Goal: Information Seeking & Learning: Learn about a topic

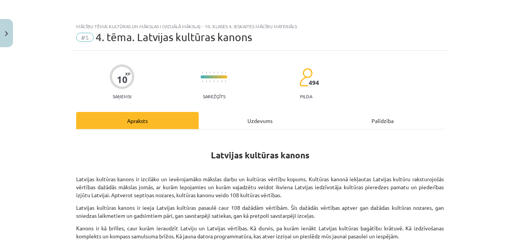
scroll to position [190, 0]
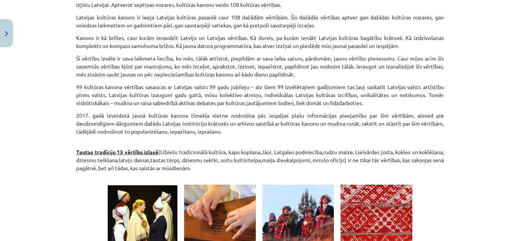
click at [297, 113] on p "2017. gadā izveidotā jaunā kultūras kanona tīmekļa vietne nodrošina pēc iespēja…" at bounding box center [259, 123] width 367 height 24
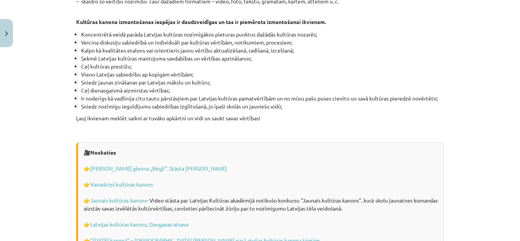
scroll to position [2168, 0]
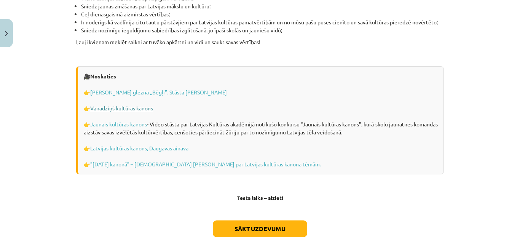
click at [149, 105] on link "Vanadziņš kultūras kanons" at bounding box center [121, 108] width 63 height 7
click at [121, 121] on link "Jaunais kultūras kanons" at bounding box center [118, 124] width 56 height 7
click at [129, 145] on link "Latvijas kultūras kanons, Daugavas ainava" at bounding box center [139, 148] width 98 height 7
click at [143, 161] on link ""Ziemassvētki kanonā" – tiešsaistes viktorīna skolēniem par Latvijas kultūras k…" at bounding box center [205, 164] width 231 height 7
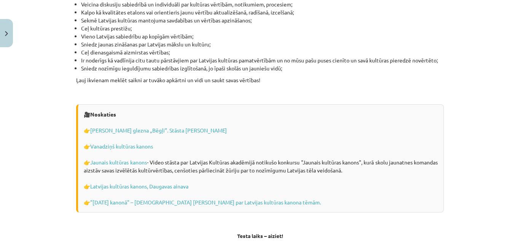
scroll to position [2182, 0]
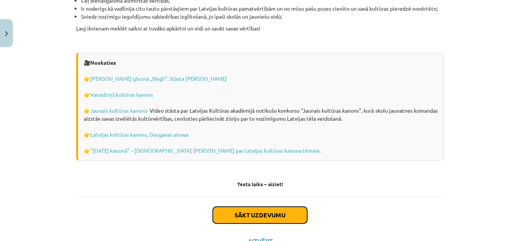
click at [297, 207] on button "Sākt uzdevumu" at bounding box center [260, 215] width 94 height 17
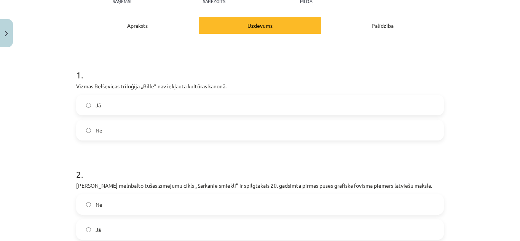
scroll to position [133, 0]
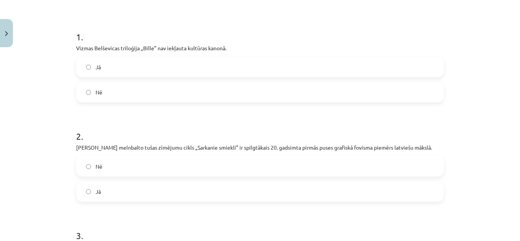
click at [119, 91] on label "Nē" at bounding box center [260, 92] width 366 height 19
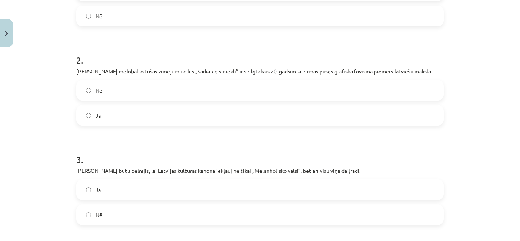
click at [164, 117] on label "Jā" at bounding box center [260, 115] width 366 height 19
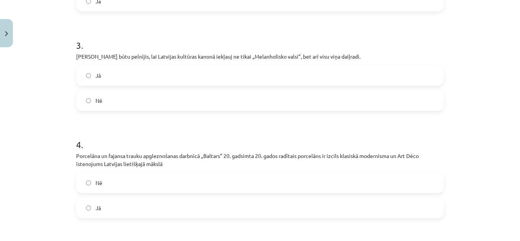
click at [161, 75] on label "Jā" at bounding box center [260, 75] width 366 height 19
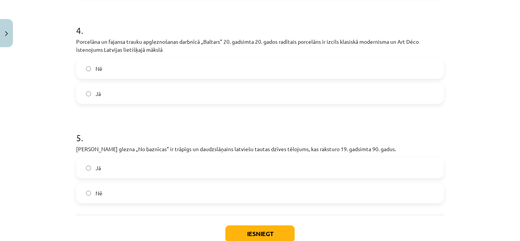
click at [149, 73] on label "Nē" at bounding box center [260, 68] width 366 height 19
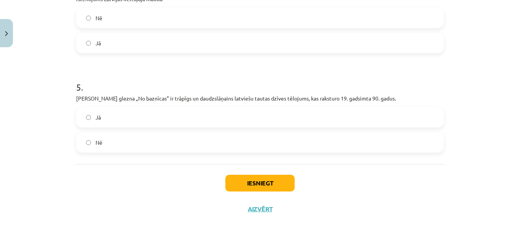
click at [166, 113] on label "Jā" at bounding box center [260, 117] width 366 height 19
click at [288, 179] on button "Iesniegt" at bounding box center [259, 183] width 69 height 17
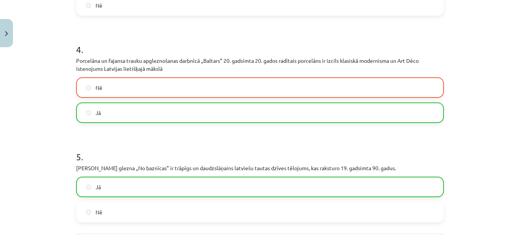
scroll to position [512, 0]
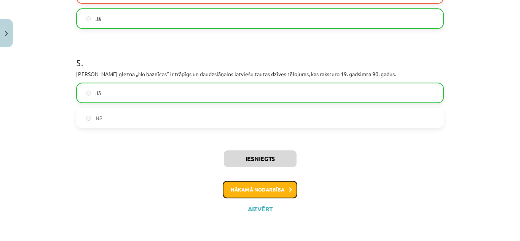
click at [260, 187] on button "Nākamā nodarbība" at bounding box center [260, 189] width 75 height 17
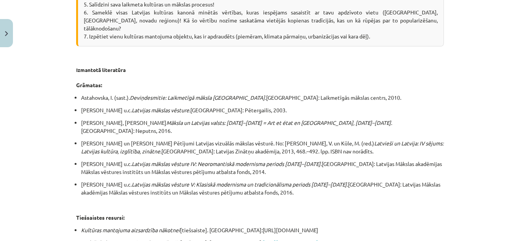
scroll to position [1453, 0]
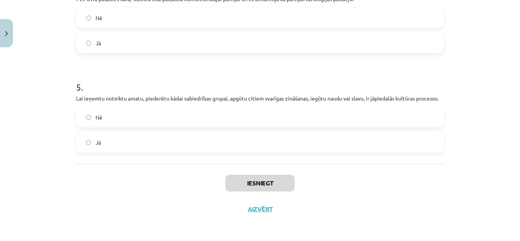
scroll to position [19, 0]
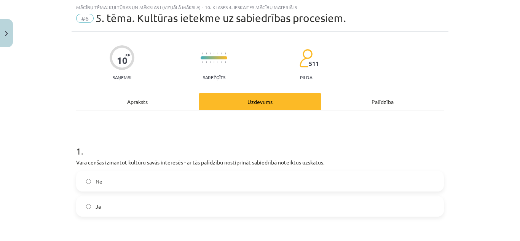
click at [195, 207] on label "Jā" at bounding box center [260, 206] width 366 height 19
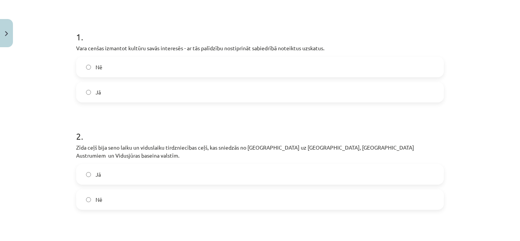
click at [224, 165] on label "Jā" at bounding box center [260, 174] width 366 height 19
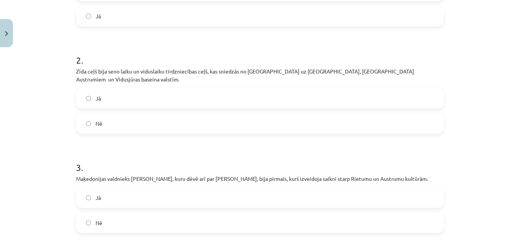
scroll to position [285, 0]
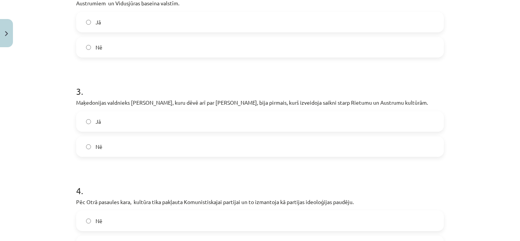
click at [341, 112] on label "Jā" at bounding box center [260, 121] width 366 height 19
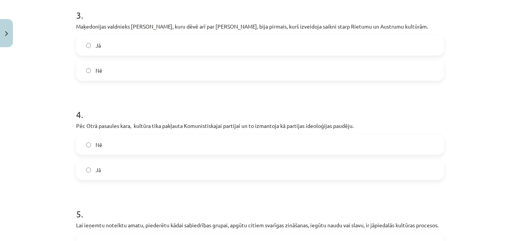
click at [278, 135] on label "Nē" at bounding box center [260, 144] width 366 height 19
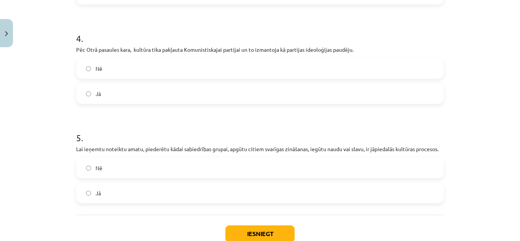
click at [211, 163] on label "Nē" at bounding box center [260, 167] width 366 height 19
click at [264, 225] on button "Iesniegt" at bounding box center [259, 233] width 69 height 17
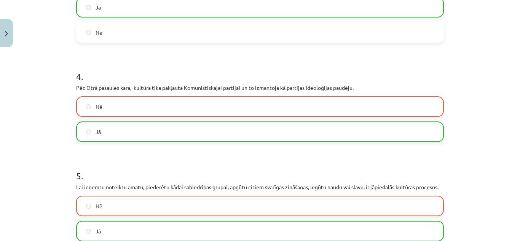
scroll to position [504, 0]
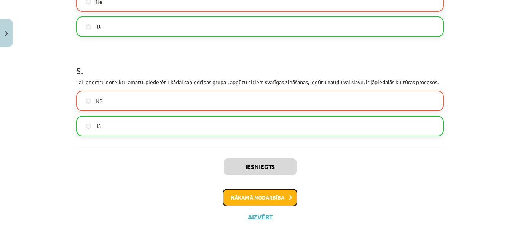
click at [264, 189] on button "Nākamā nodarbība" at bounding box center [260, 197] width 75 height 17
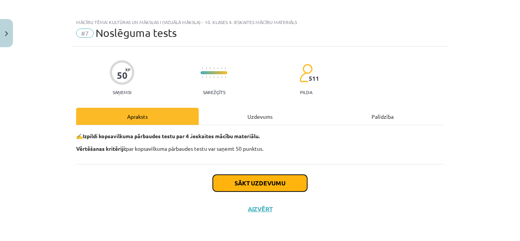
click at [287, 183] on button "Sākt uzdevumu" at bounding box center [260, 183] width 94 height 17
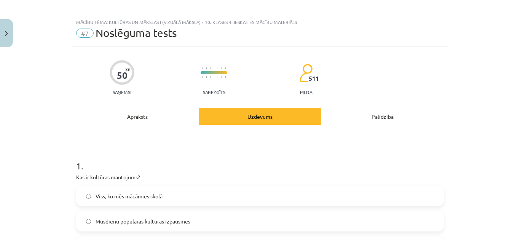
scroll to position [80, 0]
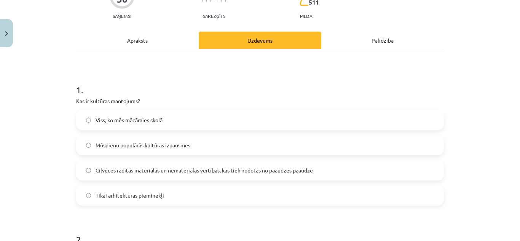
click at [287, 169] on span "Cilvēces radītās materiālās un nemateriālās vērtības, kas tiek nodotas no paaud…" at bounding box center [203, 170] width 217 height 8
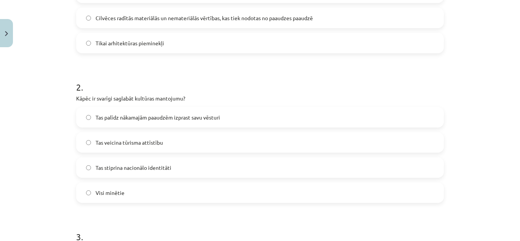
click at [144, 189] on label "Visi minētie" at bounding box center [260, 192] width 366 height 19
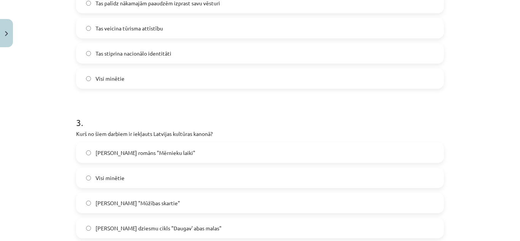
scroll to position [385, 0]
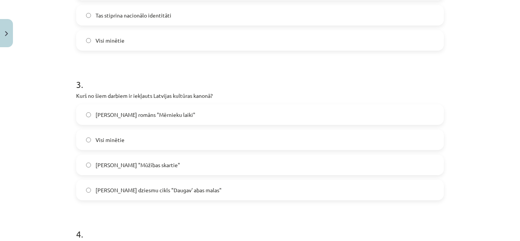
click at [186, 113] on label "Brāļu Kaudzīšu romāns "Mērnieku laiki"" at bounding box center [260, 114] width 366 height 19
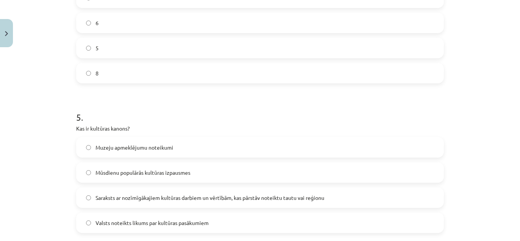
scroll to position [689, 0]
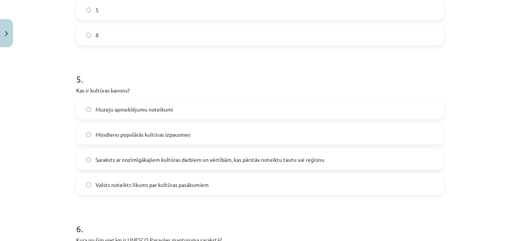
click at [206, 159] on span "Saraksts ar nozīmīgākajiem kultūras darbiem un vērtībām, kas pārstāv noteiktu t…" at bounding box center [209, 160] width 229 height 8
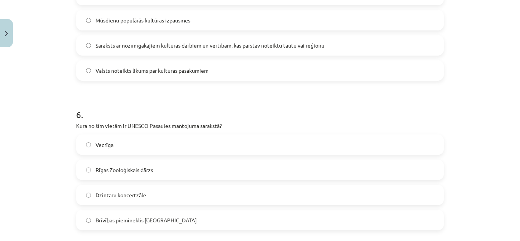
scroll to position [841, 0]
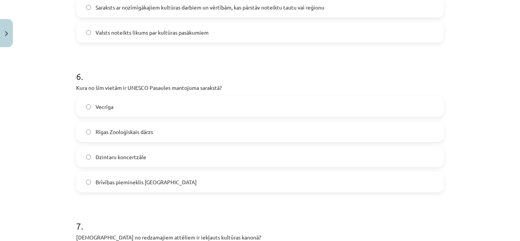
click at [156, 180] on label "Brīvības piemineklis Rīgā" at bounding box center [260, 181] width 366 height 19
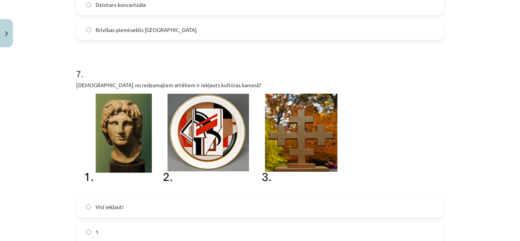
scroll to position [1069, 0]
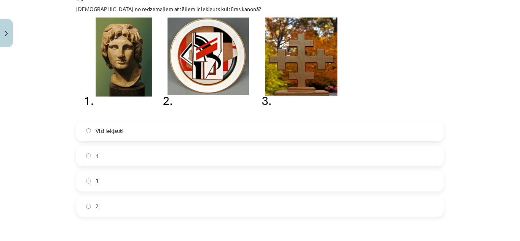
click at [124, 133] on label "Visi iekļauti" at bounding box center [260, 130] width 366 height 19
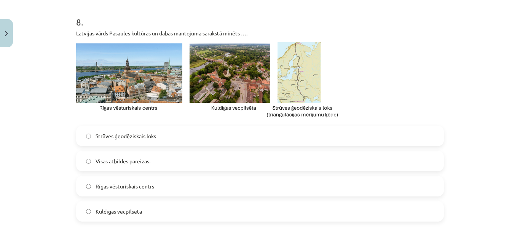
scroll to position [1450, 0]
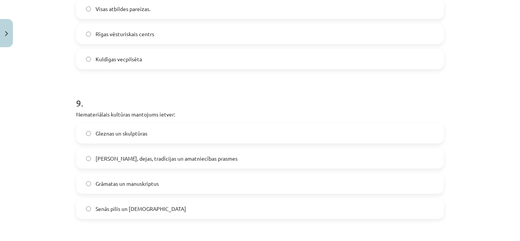
click at [144, 157] on span "Dziesmas, dejas, tradīcijas un amatniecības prasmes" at bounding box center [166, 158] width 142 height 8
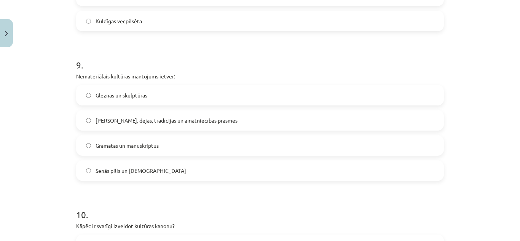
click at [176, 145] on label "Grāmatas un manuskriptus" at bounding box center [260, 145] width 366 height 19
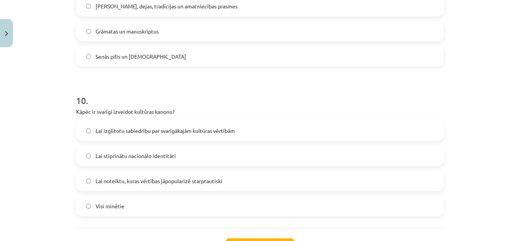
scroll to position [1640, 0]
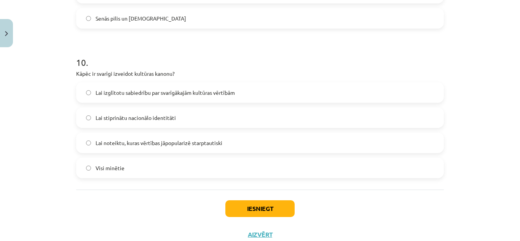
click at [166, 115] on span "Lai stiprinātu nacionālo identitāti" at bounding box center [135, 118] width 80 height 8
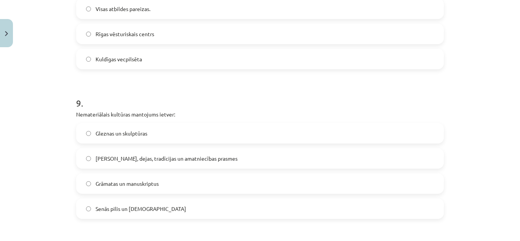
scroll to position [1297, 0]
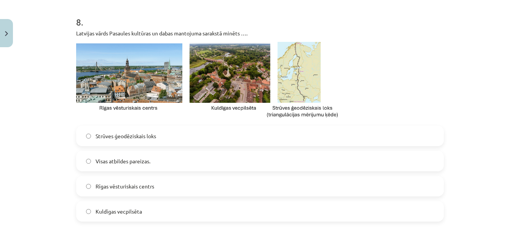
click at [171, 140] on label "Strūves ģeodēziskais loks" at bounding box center [260, 135] width 366 height 19
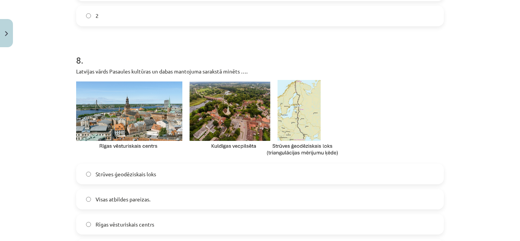
scroll to position [1335, 0]
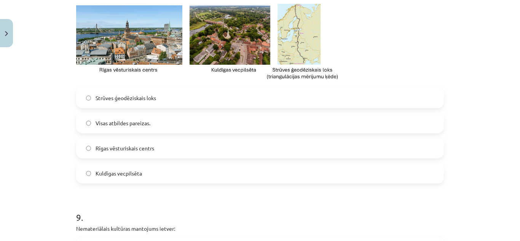
click at [139, 173] on label "Kuldīgas vecpilsēta" at bounding box center [260, 173] width 366 height 19
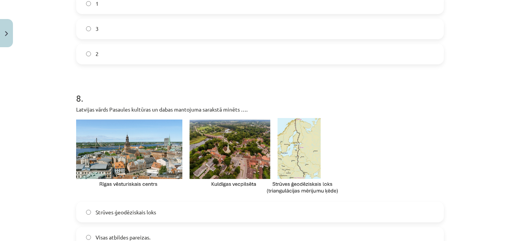
scroll to position [1297, 0]
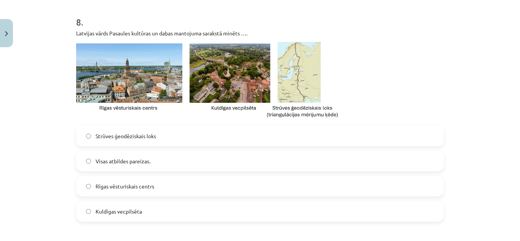
click at [151, 190] on label "Rīgas vēsturiskais centrs" at bounding box center [260, 185] width 366 height 19
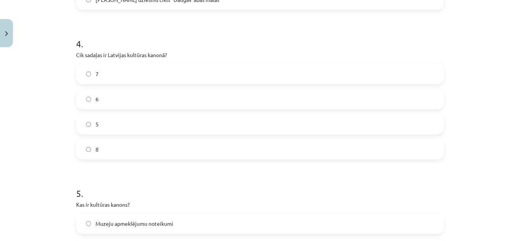
scroll to position [499, 0]
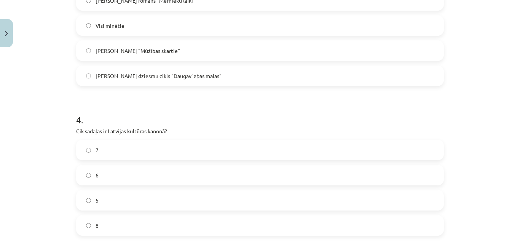
click at [173, 168] on label "6" at bounding box center [260, 174] width 366 height 19
click at [138, 202] on label "5" at bounding box center [260, 200] width 366 height 19
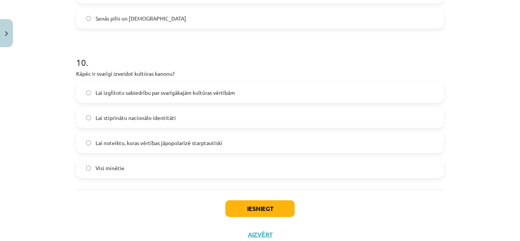
scroll to position [1665, 0]
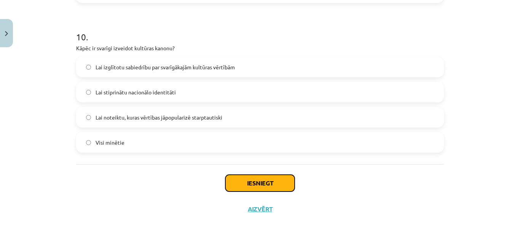
click at [278, 183] on button "Iesniegt" at bounding box center [259, 183] width 69 height 17
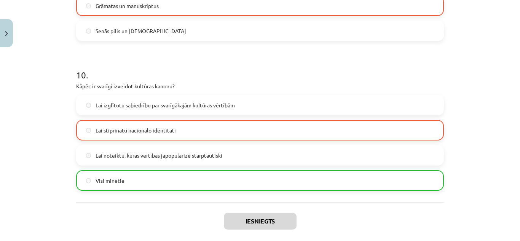
scroll to position [1690, 0]
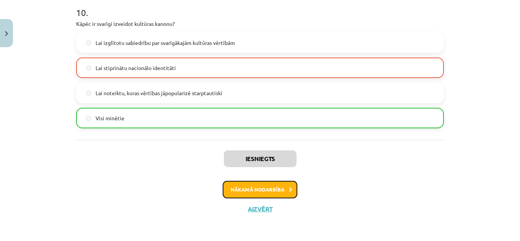
click at [267, 186] on button "Nākamā nodarbība" at bounding box center [260, 189] width 75 height 17
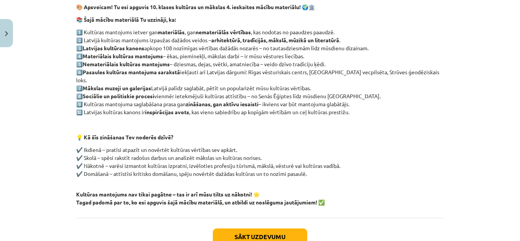
scroll to position [171, 0]
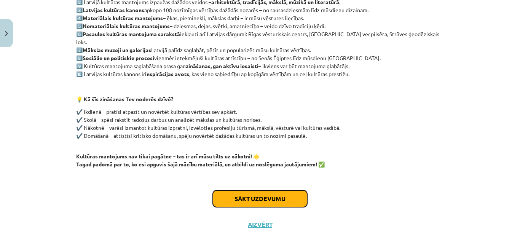
click at [250, 190] on button "Sākt uzdevumu" at bounding box center [260, 198] width 94 height 17
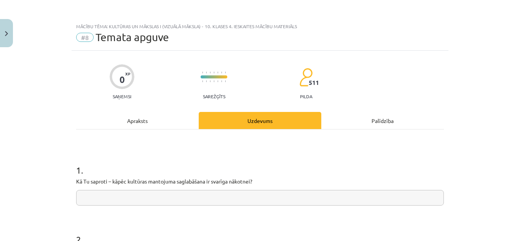
scroll to position [76, 0]
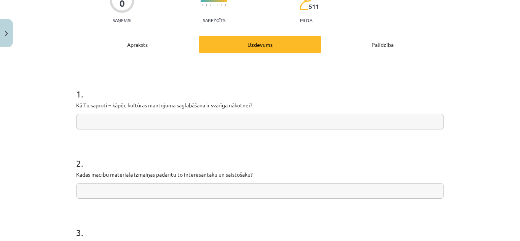
click at [278, 122] on input "text" at bounding box center [259, 122] width 367 height 16
click at [137, 192] on input "text" at bounding box center [259, 191] width 367 height 16
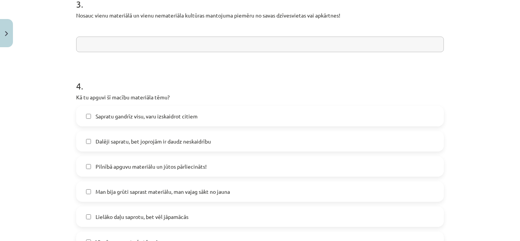
scroll to position [342, 0]
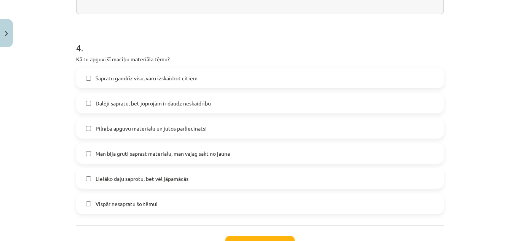
click at [181, 177] on span "Lielāko daļu saprotu, bet vēl jāpamācās" at bounding box center [141, 179] width 93 height 8
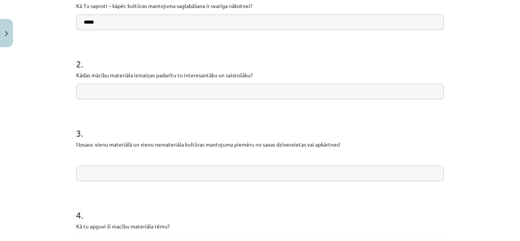
scroll to position [61, 0]
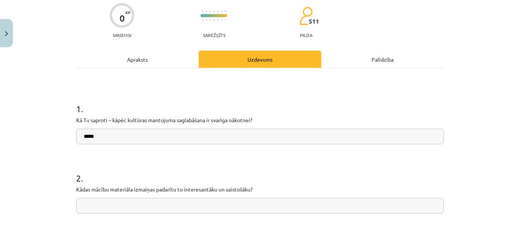
click at [194, 135] on input "***" at bounding box center [259, 137] width 367 height 16
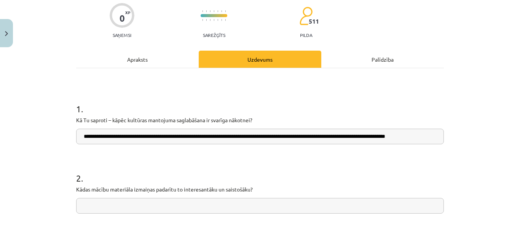
scroll to position [0, 3]
type input "**********"
click at [193, 206] on input "text" at bounding box center [259, 206] width 367 height 16
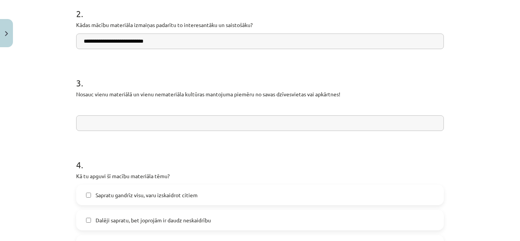
scroll to position [238, 0]
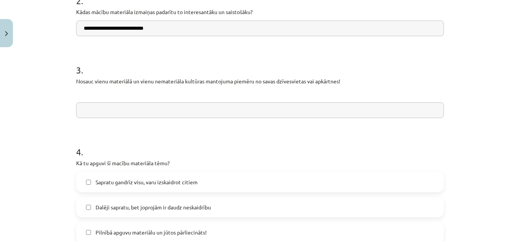
type input "**********"
click at [229, 114] on input "text" at bounding box center [259, 110] width 367 height 16
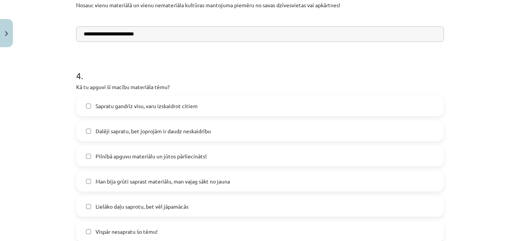
scroll to position [404, 0]
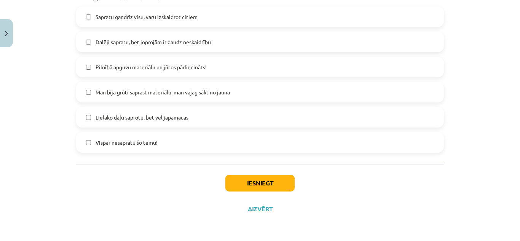
type input "**********"
click at [278, 181] on button "Iesniegt" at bounding box center [259, 183] width 69 height 17
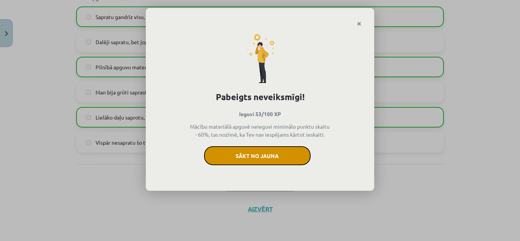
click at [276, 151] on button "Sākt no jauna" at bounding box center [257, 155] width 107 height 19
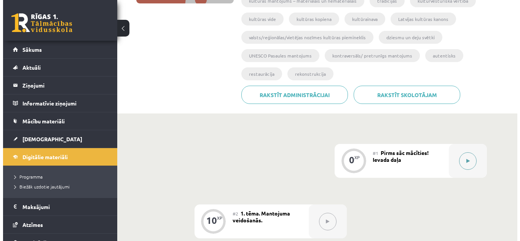
scroll to position [228, 0]
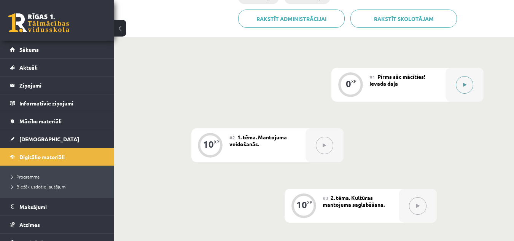
click at [459, 84] on button at bounding box center [464, 84] width 17 height 17
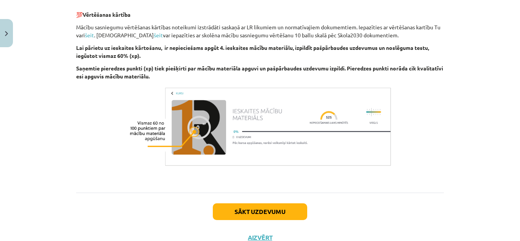
scroll to position [561, 0]
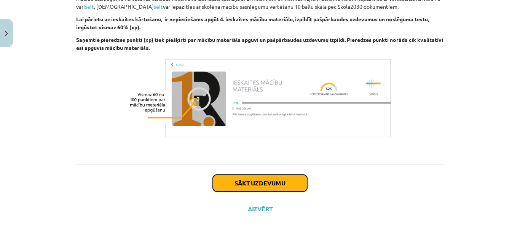
click at [270, 179] on button "Sākt uzdevumu" at bounding box center [260, 183] width 94 height 17
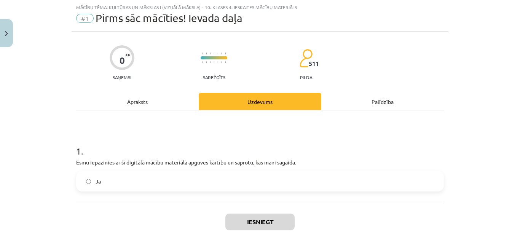
scroll to position [57, 0]
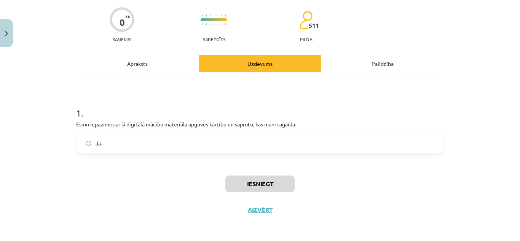
click at [294, 140] on label "Jā" at bounding box center [260, 143] width 366 height 19
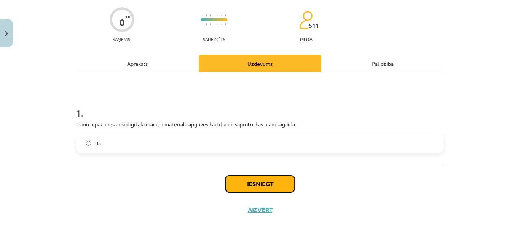
click at [274, 181] on button "Iesniegt" at bounding box center [259, 183] width 69 height 17
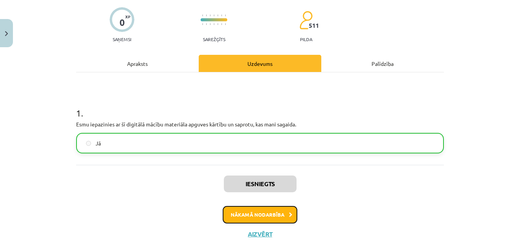
click at [267, 210] on button "Nākamā nodarbība" at bounding box center [260, 214] width 75 height 17
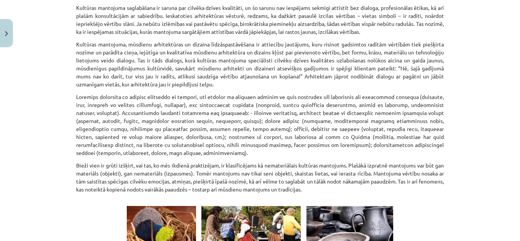
scroll to position [1070, 0]
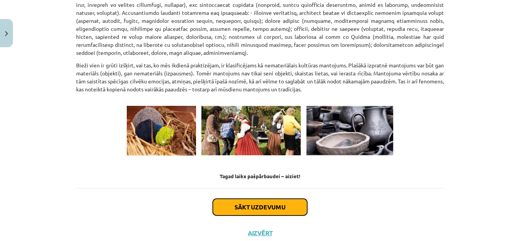
click at [278, 199] on button "Sākt uzdevumu" at bounding box center [260, 207] width 94 height 17
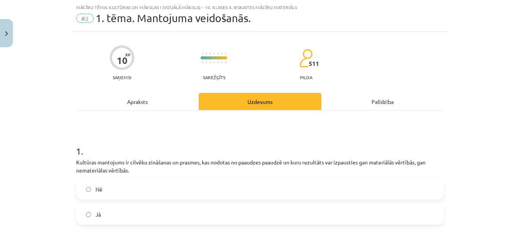
scroll to position [95, 0]
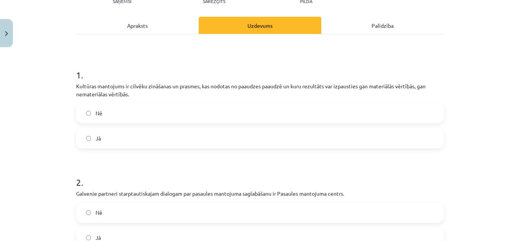
click at [157, 137] on label "Jā" at bounding box center [260, 138] width 366 height 19
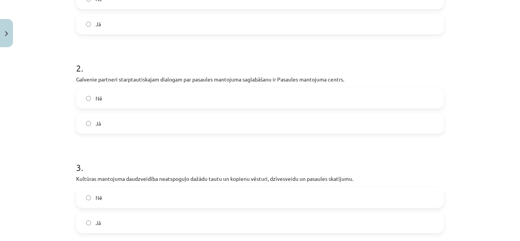
click at [197, 99] on label "Nē" at bounding box center [260, 98] width 366 height 19
click at [182, 119] on label "Jā" at bounding box center [260, 123] width 366 height 19
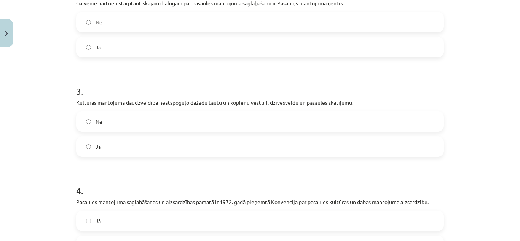
click at [133, 124] on label "Nē" at bounding box center [260, 121] width 366 height 19
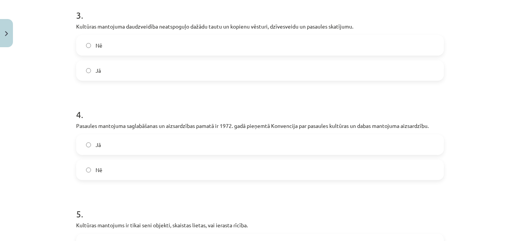
click at [196, 143] on label "Jā" at bounding box center [260, 144] width 366 height 19
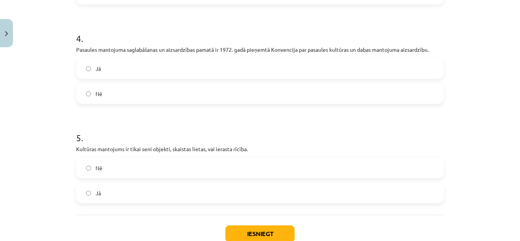
click at [135, 171] on label "Nē" at bounding box center [260, 167] width 366 height 19
click at [263, 231] on button "Iesniegt" at bounding box center [259, 233] width 69 height 17
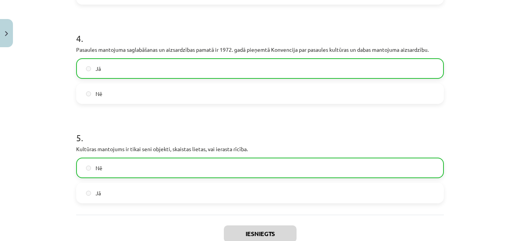
scroll to position [475, 0]
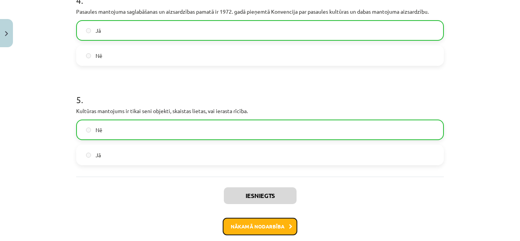
click at [273, 221] on button "Nākamā nodarbība" at bounding box center [260, 226] width 75 height 17
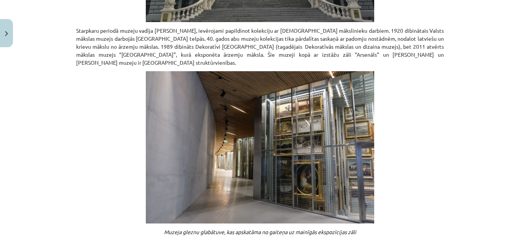
scroll to position [628, 0]
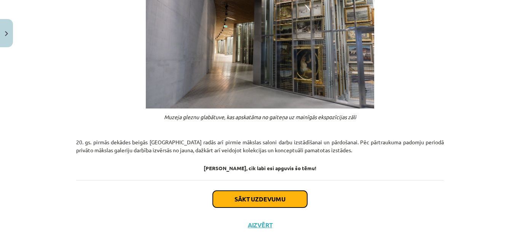
click at [283, 191] on button "Sākt uzdevumu" at bounding box center [260, 199] width 94 height 17
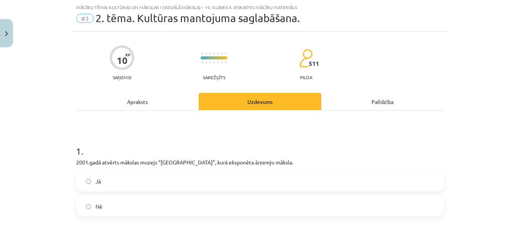
scroll to position [95, 0]
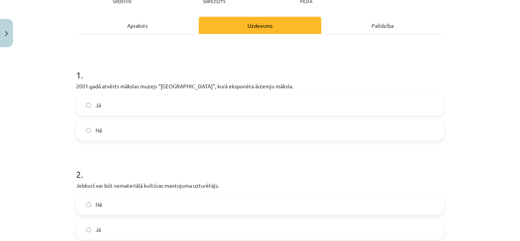
click at [221, 102] on label "Jā" at bounding box center [260, 104] width 366 height 19
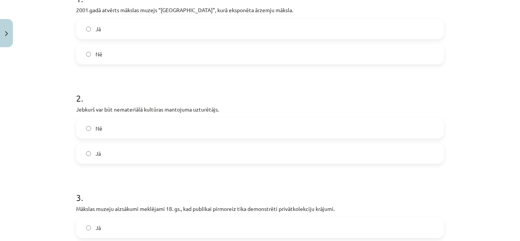
click at [158, 153] on label "Jā" at bounding box center [260, 153] width 366 height 19
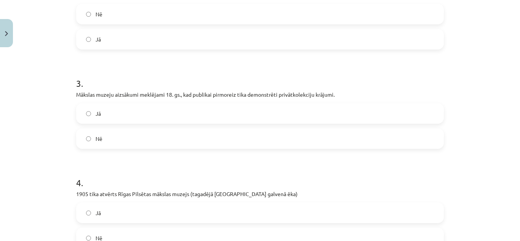
click at [197, 111] on label "Jā" at bounding box center [260, 113] width 366 height 19
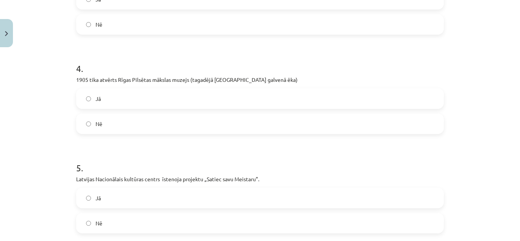
click at [237, 99] on label "Jā" at bounding box center [260, 98] width 366 height 19
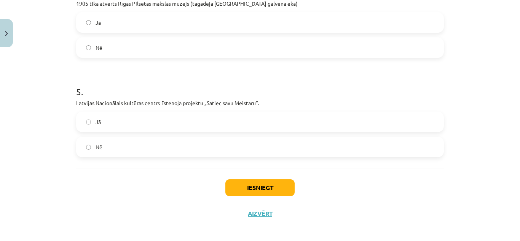
click at [149, 125] on label "Jā" at bounding box center [260, 121] width 366 height 19
click at [281, 184] on button "Iesniegt" at bounding box center [259, 187] width 69 height 17
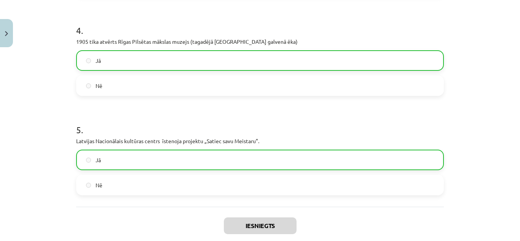
scroll to position [504, 0]
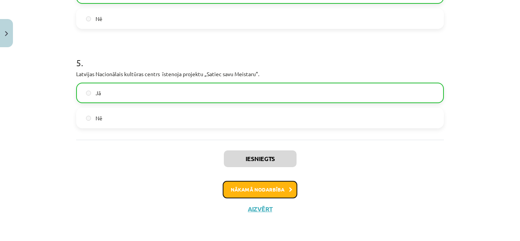
drag, startPoint x: 285, startPoint y: 187, endPoint x: 283, endPoint y: 191, distance: 4.4
click at [283, 191] on button "Nākamā nodarbība" at bounding box center [260, 189] width 75 height 17
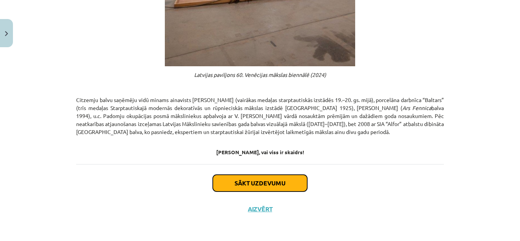
click at [296, 184] on button "Sākt uzdevumu" at bounding box center [260, 183] width 94 height 17
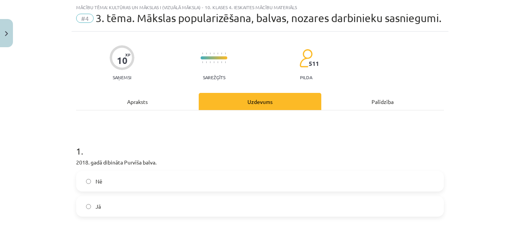
scroll to position [133, 0]
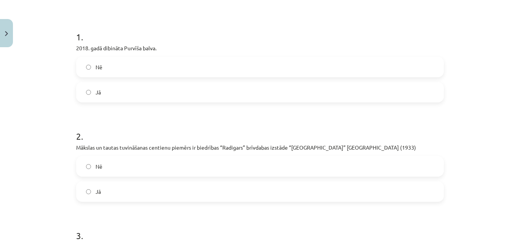
click at [169, 102] on label "Jā" at bounding box center [260, 92] width 366 height 19
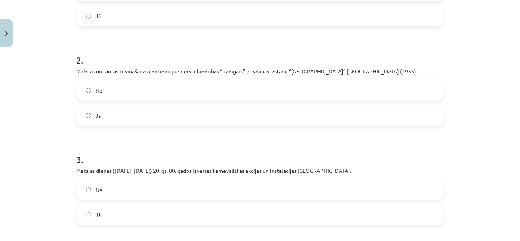
click at [164, 125] on label "Jā" at bounding box center [260, 115] width 366 height 19
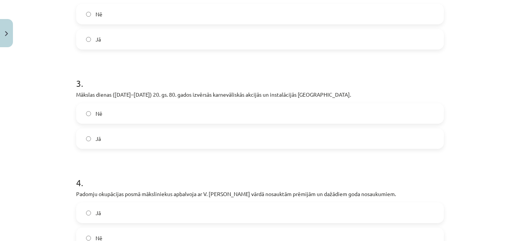
click at [186, 145] on label "Jā" at bounding box center [260, 138] width 366 height 19
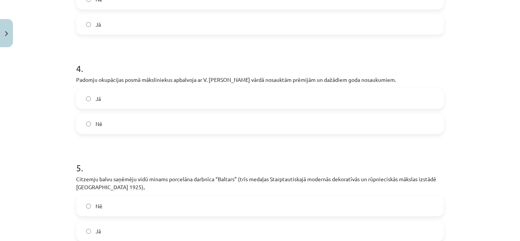
click at [133, 108] on label "Jā" at bounding box center [260, 98] width 366 height 19
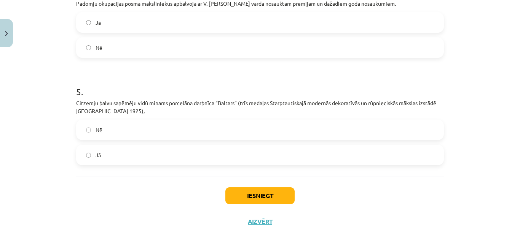
click at [169, 160] on label "Jā" at bounding box center [260, 154] width 366 height 19
click at [250, 204] on button "Iesniegt" at bounding box center [259, 195] width 69 height 17
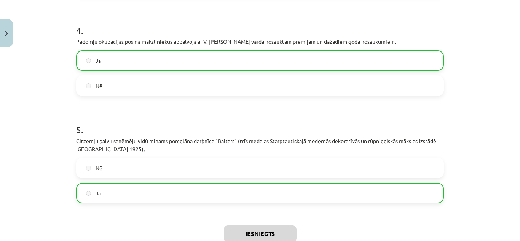
scroll to position [525, 0]
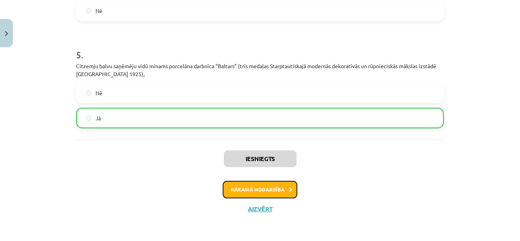
click at [264, 191] on button "Nākamā nodarbība" at bounding box center [260, 189] width 75 height 17
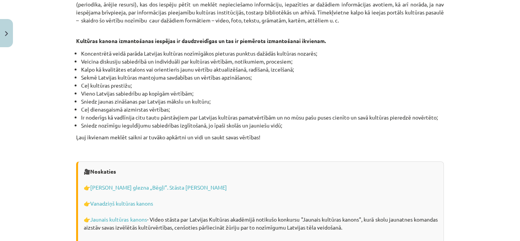
scroll to position [2182, 0]
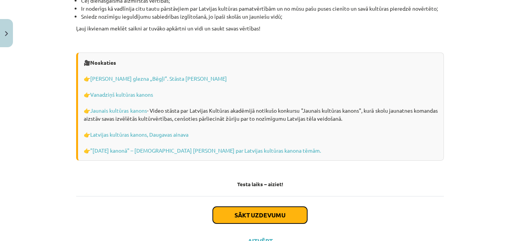
click at [266, 207] on button "Sākt uzdevumu" at bounding box center [260, 215] width 94 height 17
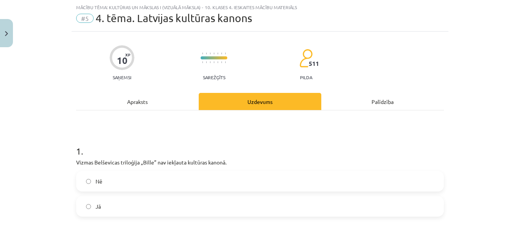
scroll to position [57, 0]
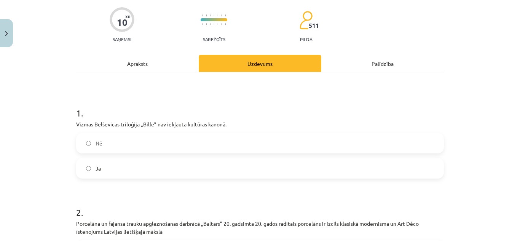
click at [141, 143] on label "Nē" at bounding box center [260, 143] width 366 height 19
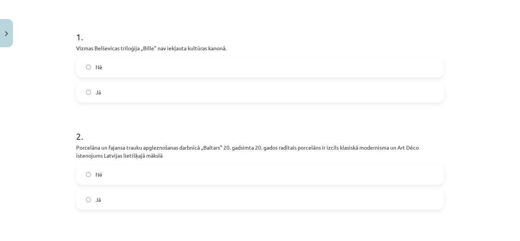
scroll to position [209, 0]
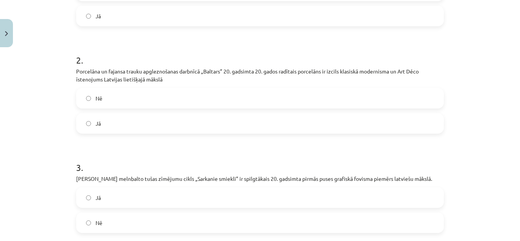
click at [116, 119] on label "Jā" at bounding box center [260, 123] width 366 height 19
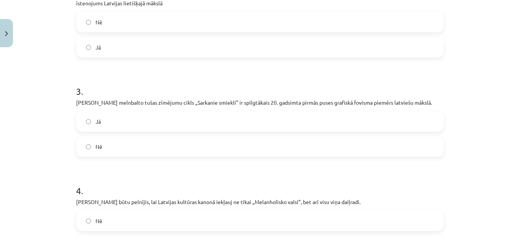
click at [166, 124] on label "Jā" at bounding box center [260, 121] width 366 height 19
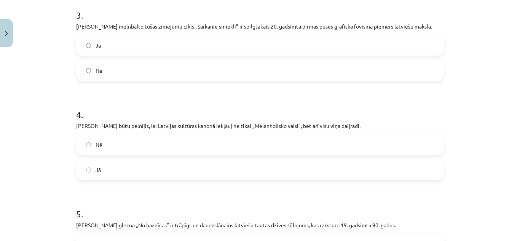
click at [111, 169] on label "Jā" at bounding box center [260, 169] width 366 height 19
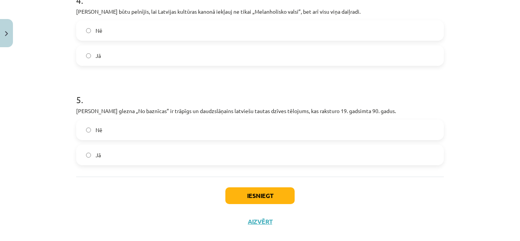
click at [131, 150] on label "Jā" at bounding box center [260, 154] width 366 height 19
click at [269, 194] on button "Iesniegt" at bounding box center [259, 195] width 69 height 17
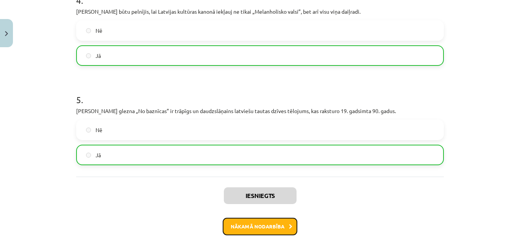
click at [247, 226] on button "Nākamā nodarbība" at bounding box center [260, 226] width 75 height 17
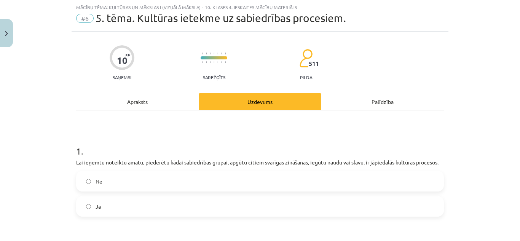
scroll to position [95, 0]
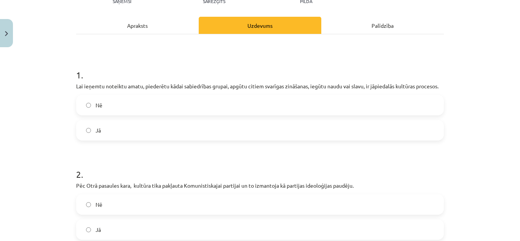
click at [186, 103] on label "Nē" at bounding box center [260, 104] width 366 height 19
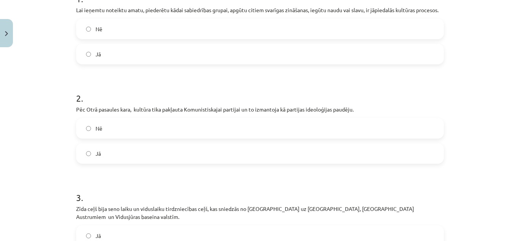
click at [157, 147] on label "Jā" at bounding box center [260, 153] width 366 height 19
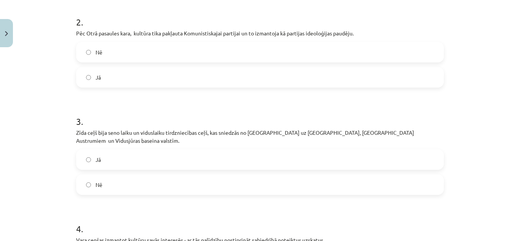
click at [136, 157] on label "Jā" at bounding box center [260, 159] width 366 height 19
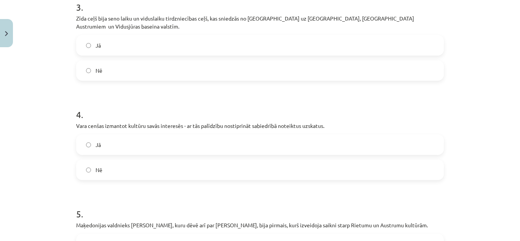
click at [138, 160] on label "Nē" at bounding box center [260, 169] width 366 height 19
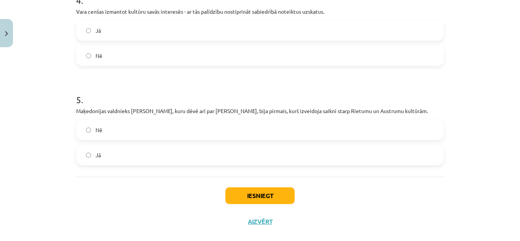
click at [131, 122] on label "Nē" at bounding box center [260, 129] width 366 height 19
click at [257, 188] on button "Iesniegt" at bounding box center [259, 195] width 69 height 17
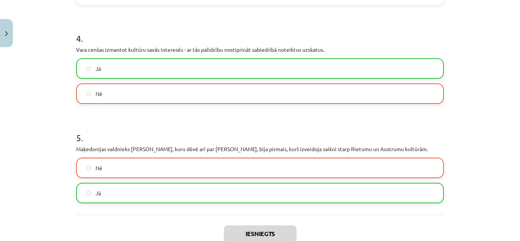
scroll to position [504, 0]
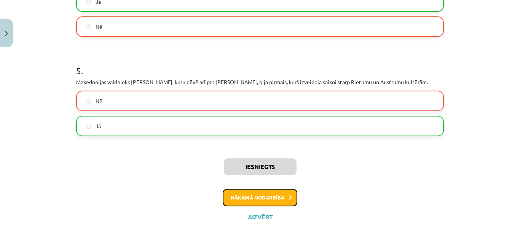
click at [280, 192] on button "Nākamā nodarbība" at bounding box center [260, 197] width 75 height 17
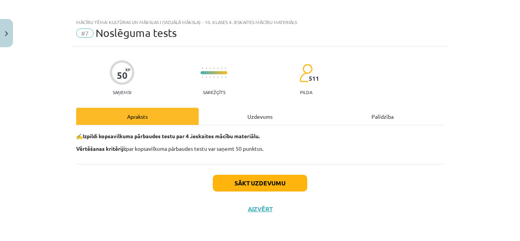
scroll to position [4, 0]
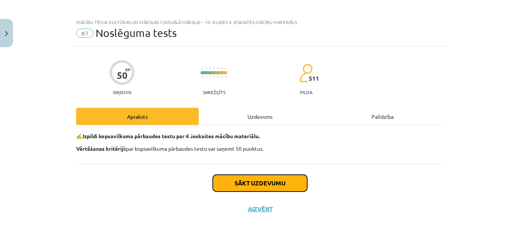
click at [271, 181] on button "Sākt uzdevumu" at bounding box center [260, 183] width 94 height 17
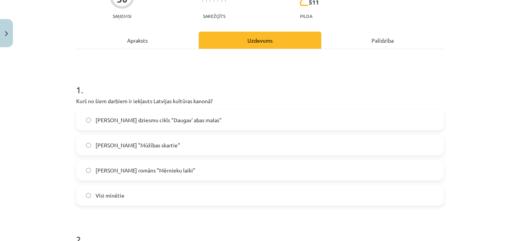
scroll to position [118, 0]
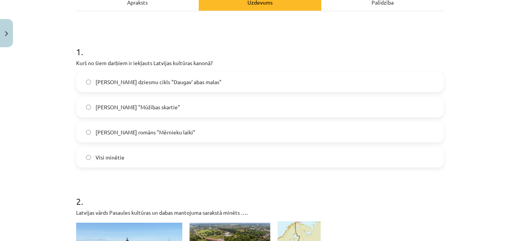
click at [178, 130] on span "Brāļu Kaudzīšu romāns "Mērnieku laiki"" at bounding box center [145, 132] width 100 height 8
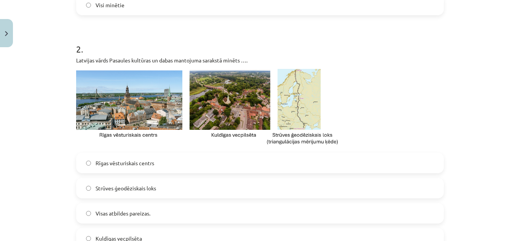
scroll to position [347, 0]
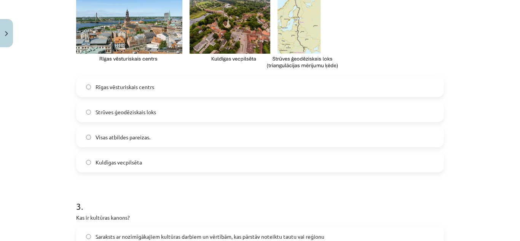
click at [159, 87] on label "Rīgas vēsturiskais centrs" at bounding box center [260, 86] width 366 height 19
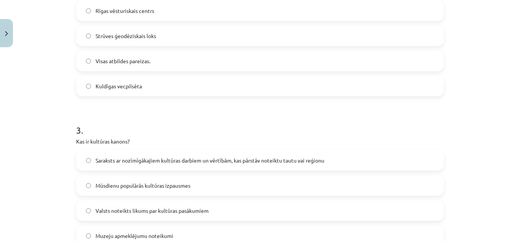
scroll to position [461, 0]
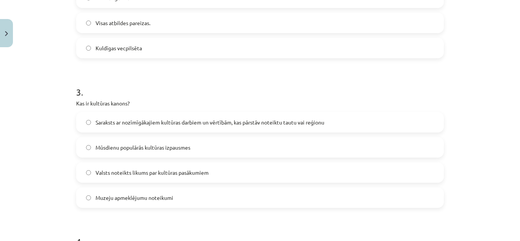
click at [248, 122] on span "Saraksts ar nozīmīgākajiem kultūras darbiem un vērtībām, kas pārstāv noteiktu t…" at bounding box center [209, 122] width 229 height 8
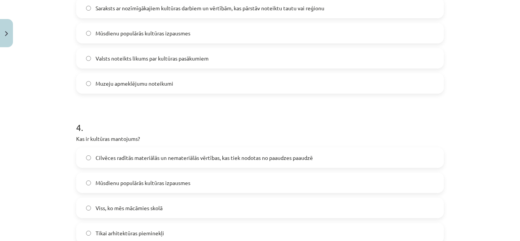
scroll to position [651, 0]
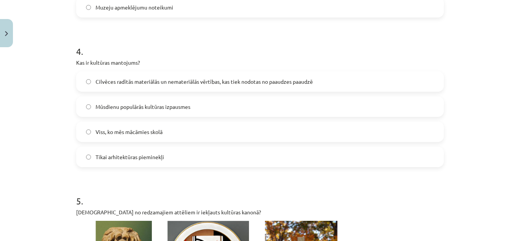
click at [176, 85] on span "Cilvēces radītās materiālās un nemateriālās vērtības, kas tiek nodotas no paaud…" at bounding box center [203, 82] width 217 height 8
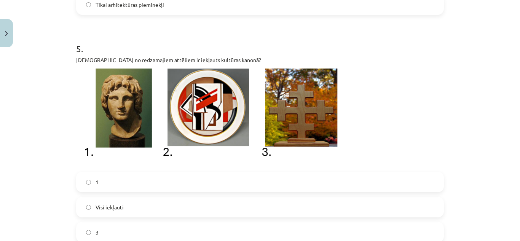
scroll to position [841, 0]
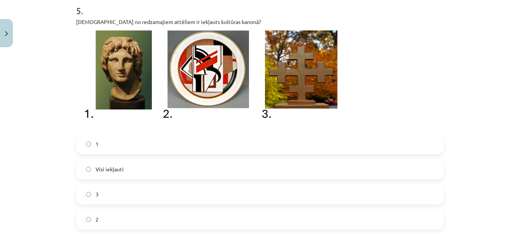
click at [115, 214] on label "2" at bounding box center [260, 219] width 366 height 19
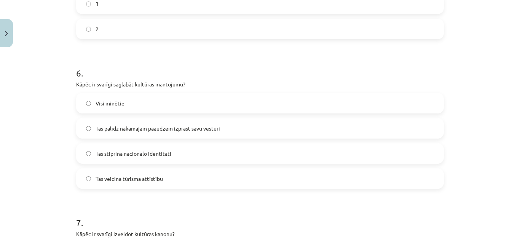
scroll to position [1069, 0]
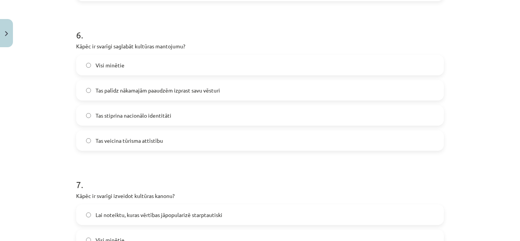
click at [185, 65] on label "Visi minētie" at bounding box center [260, 65] width 366 height 19
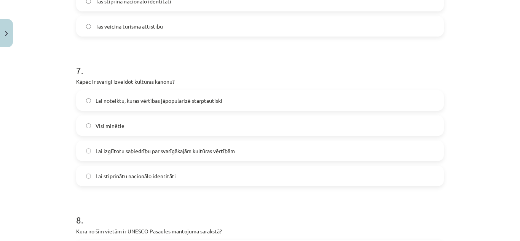
scroll to position [1221, 0]
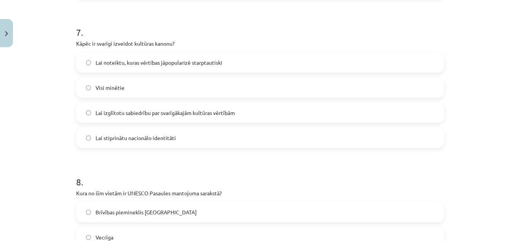
click at [186, 114] on span "Lai izglītotu sabiedrību par svarīgākajām kultūras vērtībām" at bounding box center [164, 113] width 139 height 8
click at [211, 86] on label "Visi minētie" at bounding box center [260, 87] width 366 height 19
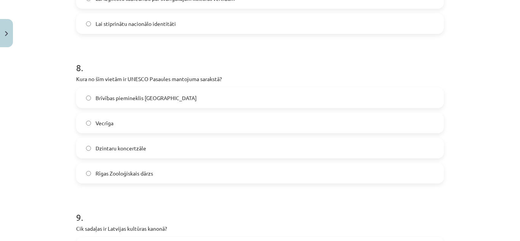
scroll to position [1374, 0]
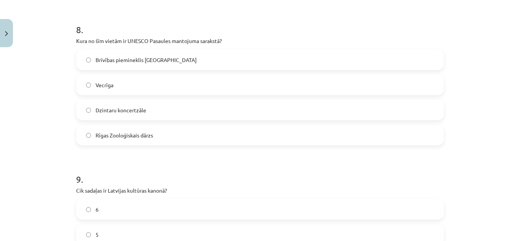
click at [153, 91] on label "Vecrīga" at bounding box center [260, 84] width 366 height 19
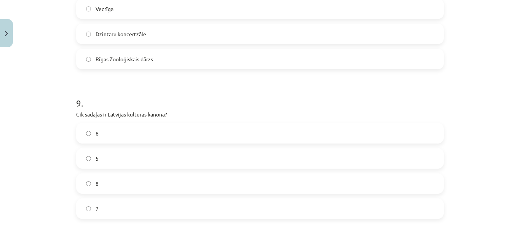
scroll to position [1526, 0]
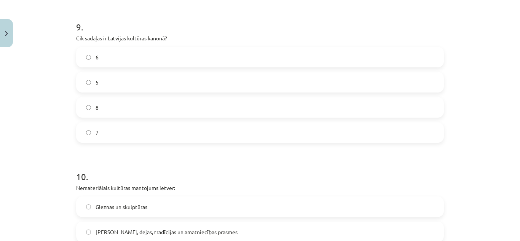
click at [134, 128] on label "7" at bounding box center [260, 132] width 366 height 19
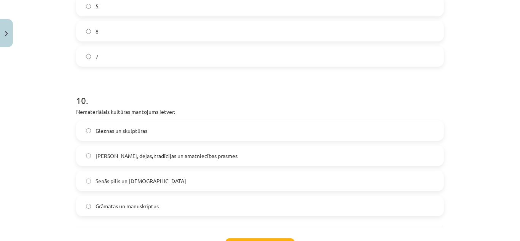
scroll to position [1640, 0]
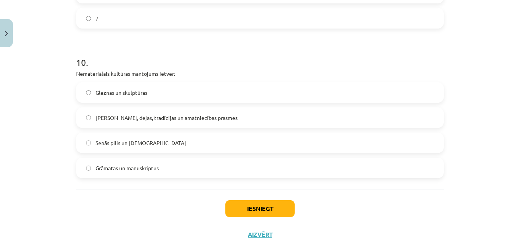
click at [184, 116] on span "Dziesmas, dejas, tradīcijas un amatniecības prasmes" at bounding box center [166, 118] width 142 height 8
click at [260, 208] on button "Iesniegt" at bounding box center [259, 208] width 69 height 17
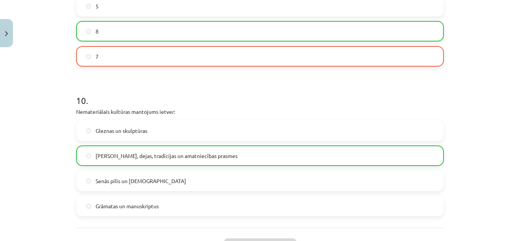
scroll to position [1690, 0]
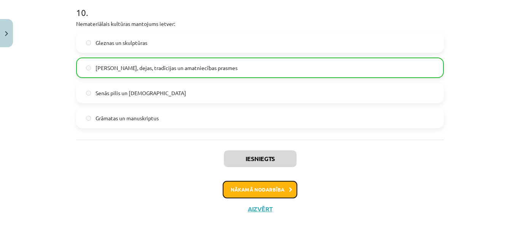
click at [255, 189] on button "Nākamā nodarbība" at bounding box center [260, 189] width 75 height 17
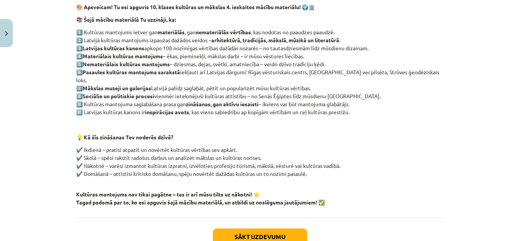
scroll to position [171, 0]
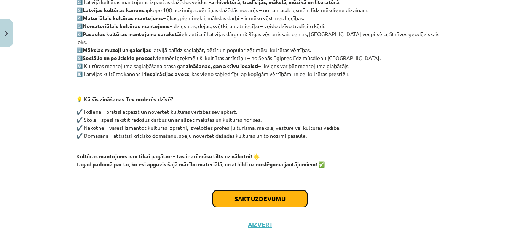
click at [271, 191] on button "Sākt uzdevumu" at bounding box center [260, 198] width 94 height 17
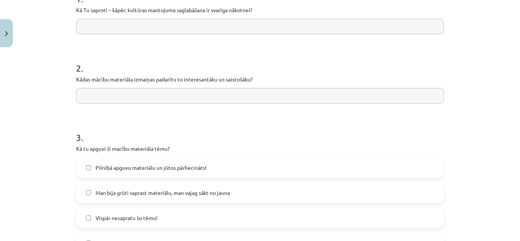
scroll to position [95, 0]
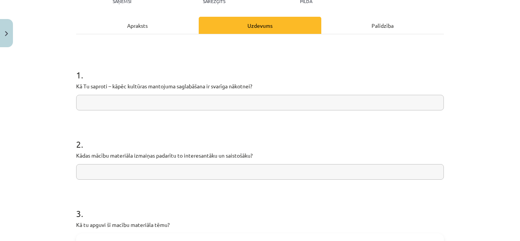
click at [217, 101] on input "text" at bounding box center [259, 103] width 367 height 16
type input "*"
type input "**********"
click at [230, 170] on input "text" at bounding box center [259, 172] width 367 height 16
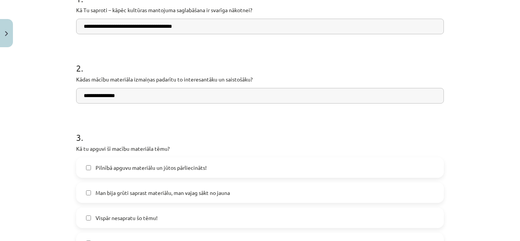
scroll to position [247, 0]
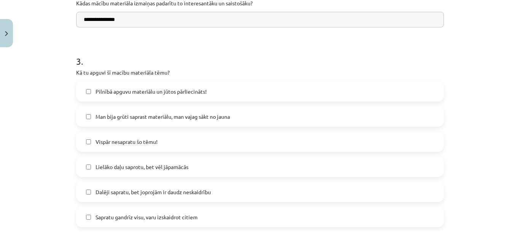
type input "**********"
click at [192, 167] on label "Lielāko daļu saprotu, bet vēl jāpamācās" at bounding box center [260, 166] width 366 height 19
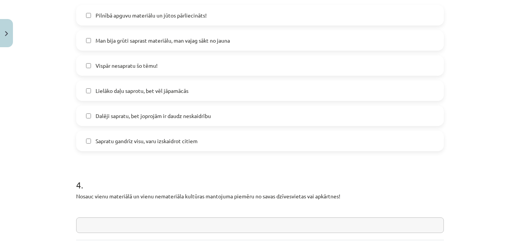
scroll to position [399, 0]
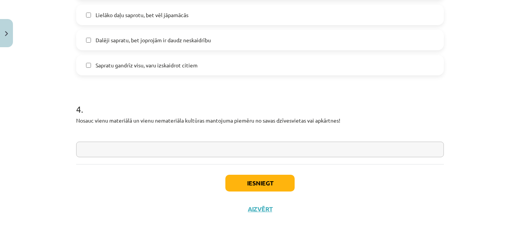
click at [164, 150] on input "text" at bounding box center [259, 149] width 367 height 16
type input "**********"
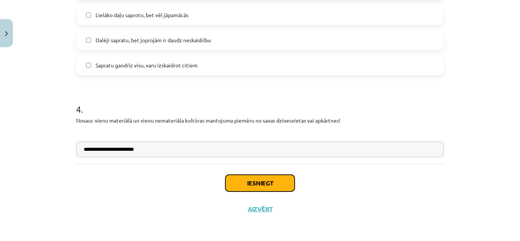
click at [281, 180] on button "Iesniegt" at bounding box center [259, 183] width 69 height 17
click at [283, 183] on button "Iesniegt" at bounding box center [259, 183] width 69 height 17
click at [280, 185] on button "Iesniegt" at bounding box center [259, 183] width 69 height 17
click at [278, 179] on button "Iesniegt" at bounding box center [259, 183] width 69 height 17
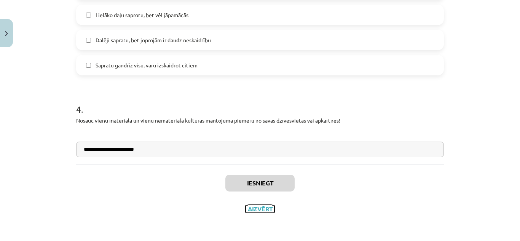
click at [259, 210] on button "Aizvērt" at bounding box center [259, 209] width 29 height 8
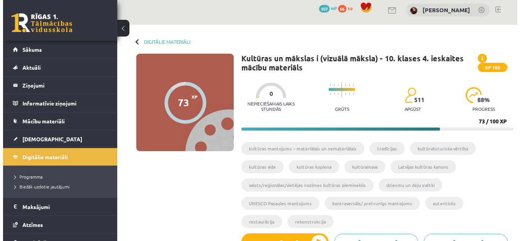
scroll to position [0, 0]
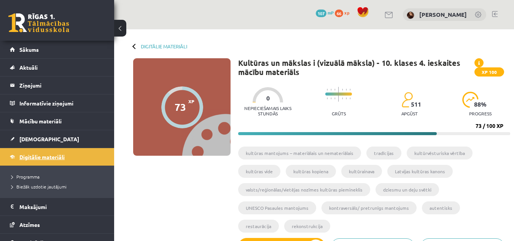
click at [48, 155] on span "Digitālie materiāli" at bounding box center [41, 156] width 45 height 7
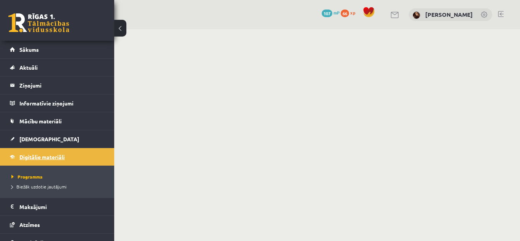
click at [46, 155] on span "Digitālie materiāli" at bounding box center [41, 156] width 45 height 7
click at [30, 140] on span "[DEMOGRAPHIC_DATA]" at bounding box center [49, 138] width 60 height 7
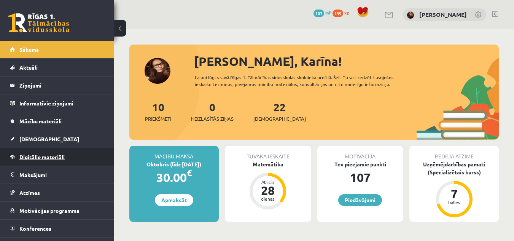
click at [63, 158] on span "Digitālie materiāli" at bounding box center [41, 156] width 45 height 7
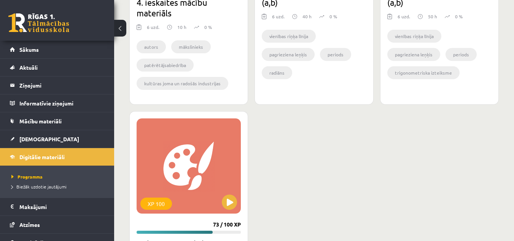
scroll to position [1445, 0]
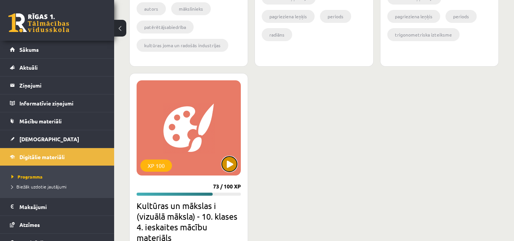
click at [229, 161] on button at bounding box center [229, 163] width 15 height 15
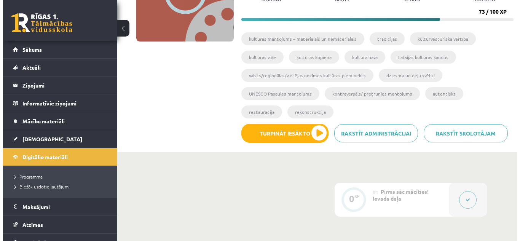
scroll to position [152, 0]
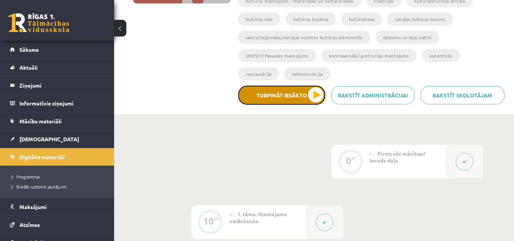
click at [311, 96] on button "Turpināt iesākto" at bounding box center [281, 95] width 87 height 19
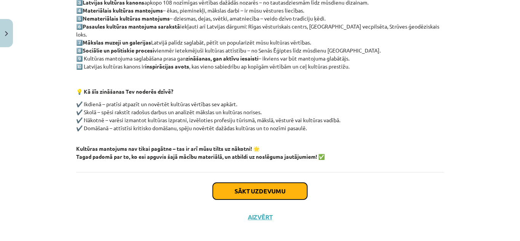
click at [286, 183] on button "Sākt uzdevumu" at bounding box center [260, 191] width 94 height 17
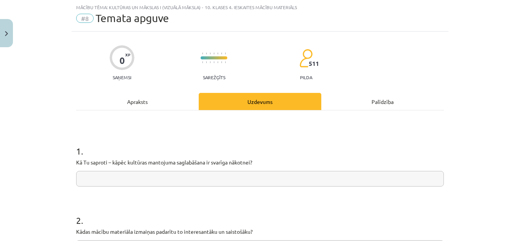
scroll to position [133, 0]
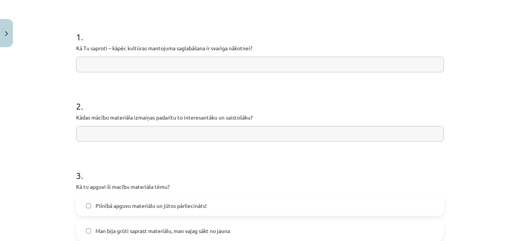
click at [175, 66] on input "text" at bounding box center [259, 65] width 367 height 16
type input "**********"
click at [147, 134] on input "text" at bounding box center [259, 134] width 367 height 16
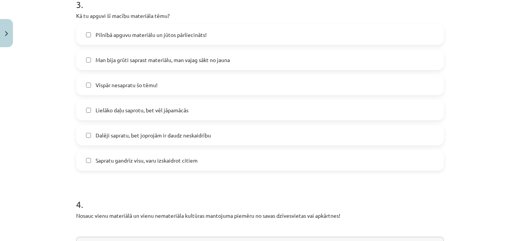
scroll to position [290, 0]
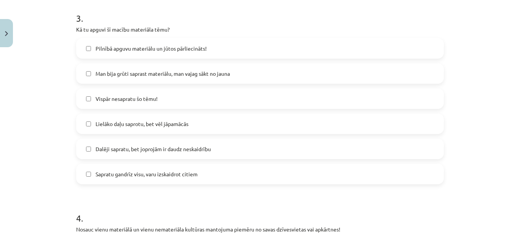
type input "**********"
click at [124, 124] on span "Lielāko daļu saprotu, bet vēl jāpamācās" at bounding box center [141, 124] width 93 height 8
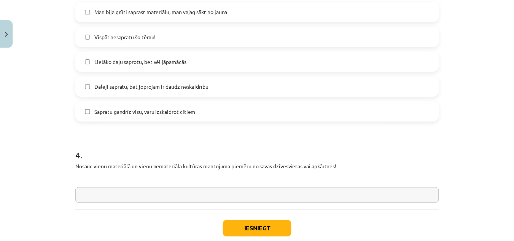
scroll to position [365, 0]
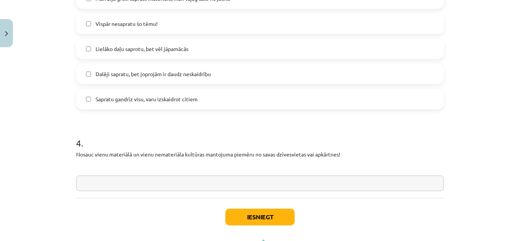
click at [159, 184] on input "text" at bounding box center [259, 183] width 367 height 16
type input "**********"
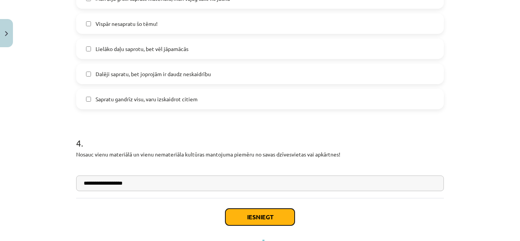
click at [268, 214] on button "Iesniegt" at bounding box center [259, 216] width 69 height 17
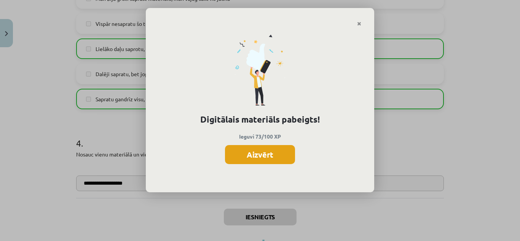
click at [270, 153] on button "Aizvērt" at bounding box center [260, 154] width 70 height 19
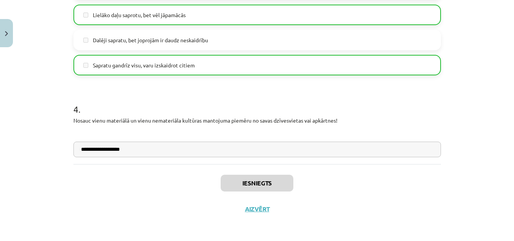
scroll to position [190, 0]
click at [248, 208] on button "Aizvērt" at bounding box center [257, 209] width 29 height 8
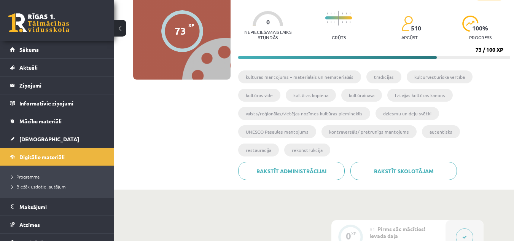
scroll to position [38, 0]
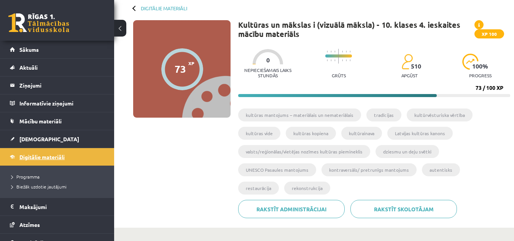
click at [61, 157] on span "Digitālie materiāli" at bounding box center [41, 156] width 45 height 7
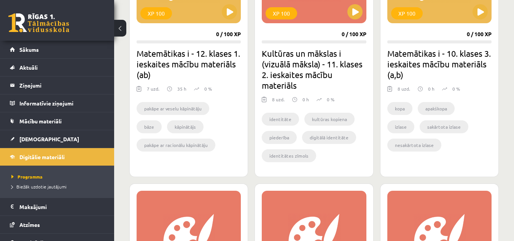
scroll to position [482, 0]
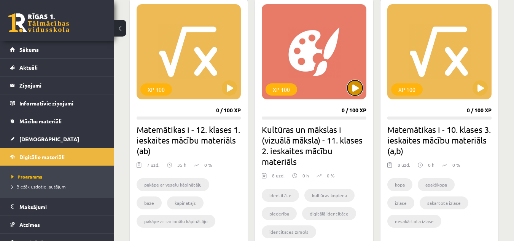
click at [350, 88] on button at bounding box center [354, 87] width 15 height 15
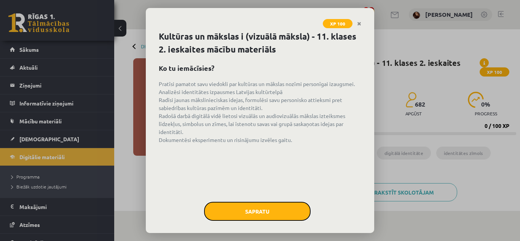
click at [283, 218] on button "Sapratu" at bounding box center [257, 211] width 107 height 19
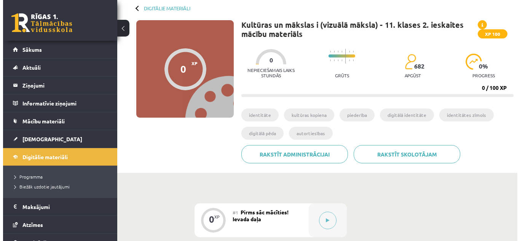
scroll to position [76, 0]
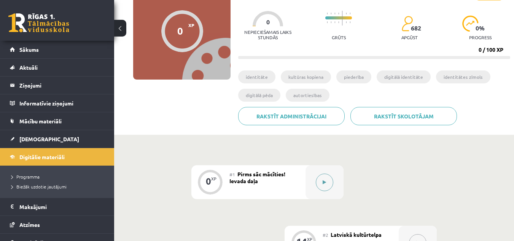
click at [328, 185] on button at bounding box center [324, 181] width 17 height 17
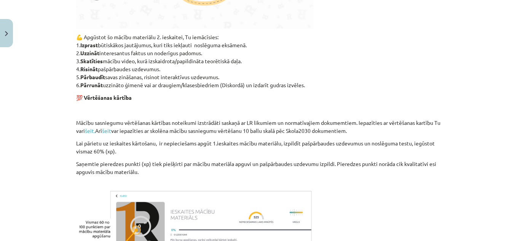
scroll to position [528, 0]
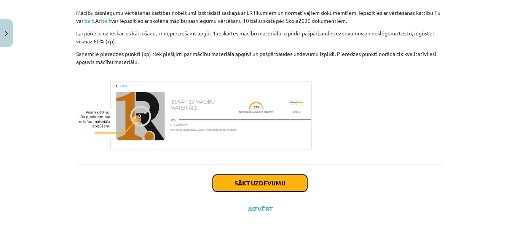
click at [291, 181] on button "Sākt uzdevumu" at bounding box center [260, 183] width 94 height 17
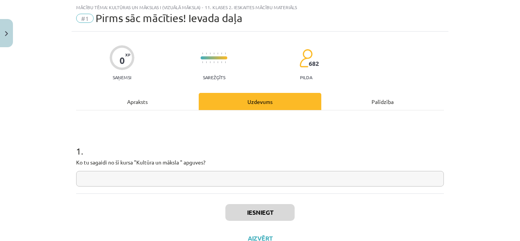
scroll to position [48, 0]
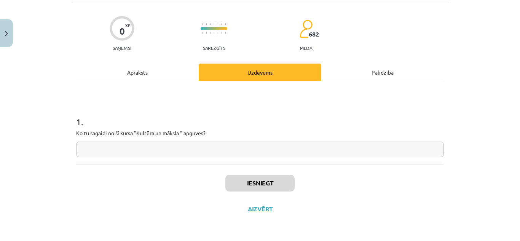
click at [218, 151] on input "text" at bounding box center [259, 149] width 367 height 16
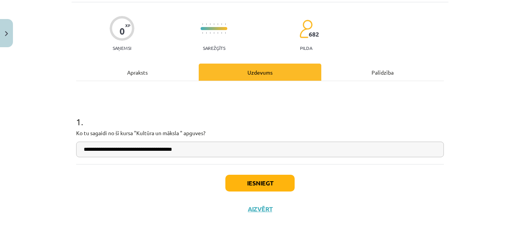
type input "**********"
click at [248, 179] on button "Iesniegt" at bounding box center [259, 183] width 69 height 17
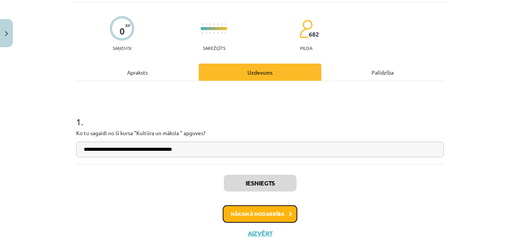
click at [264, 217] on button "Nākamā nodarbība" at bounding box center [260, 213] width 75 height 17
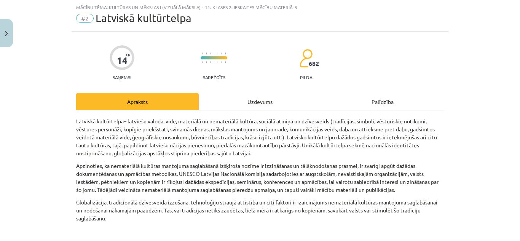
scroll to position [89, 0]
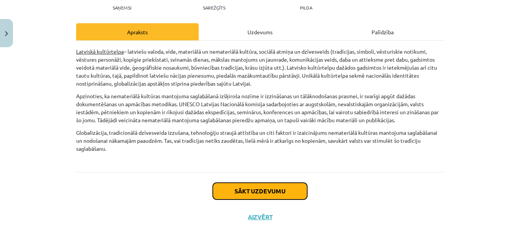
click at [276, 183] on button "Sākt uzdevumu" at bounding box center [260, 191] width 94 height 17
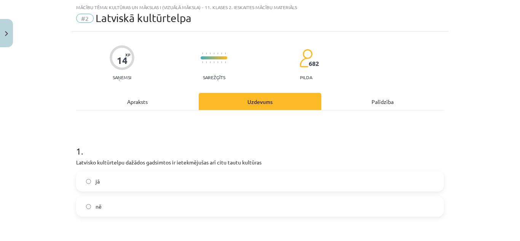
click at [169, 179] on label "jā" at bounding box center [260, 181] width 366 height 19
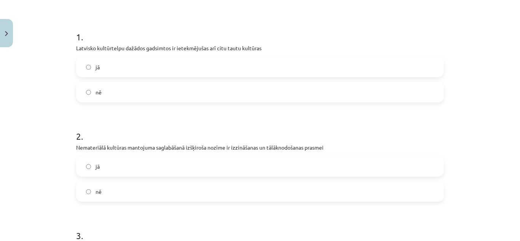
click at [153, 164] on label "jā" at bounding box center [260, 166] width 366 height 19
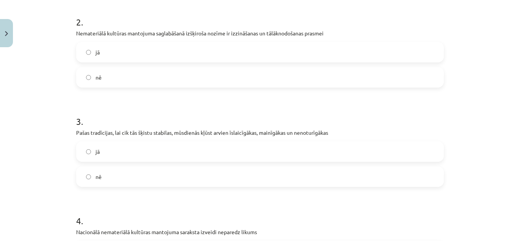
click at [254, 148] on label "jā" at bounding box center [260, 151] width 366 height 19
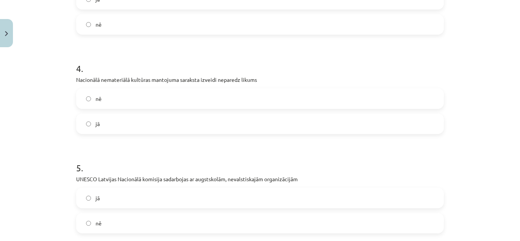
scroll to position [437, 0]
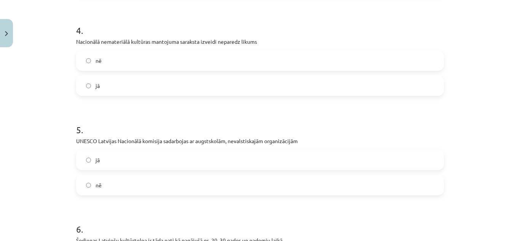
click at [189, 57] on label "nē" at bounding box center [260, 60] width 366 height 19
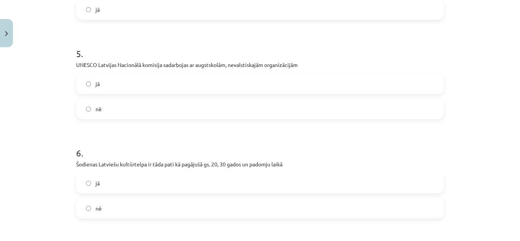
click at [276, 83] on label "jā" at bounding box center [260, 83] width 366 height 19
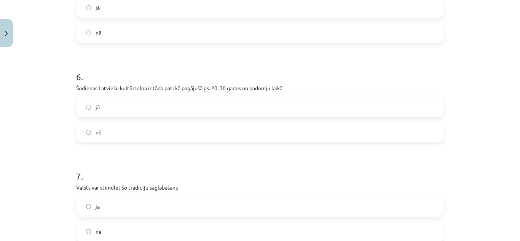
click at [200, 129] on label "nē" at bounding box center [260, 131] width 366 height 19
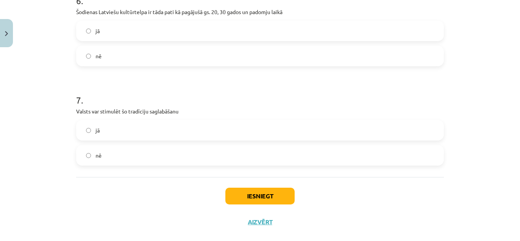
click at [167, 150] on label "nē" at bounding box center [260, 155] width 366 height 19
click at [259, 191] on button "Iesniegt" at bounding box center [259, 196] width 69 height 17
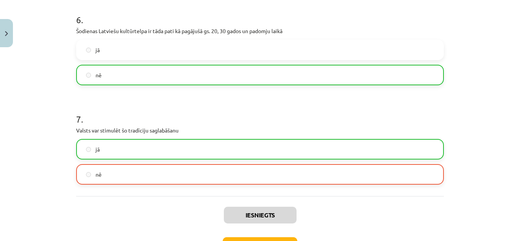
scroll to position [703, 0]
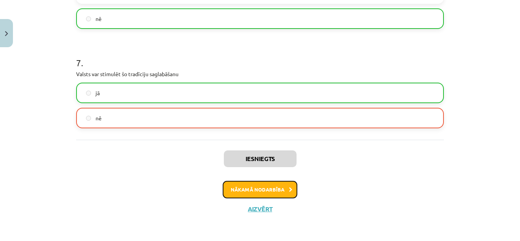
click at [277, 189] on button "Nākamā nodarbība" at bounding box center [260, 189] width 75 height 17
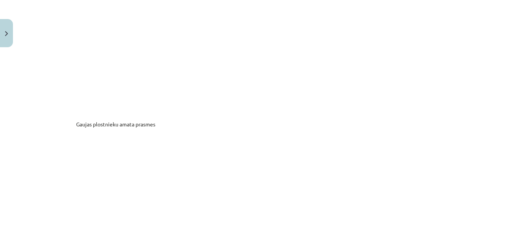
scroll to position [4200, 0]
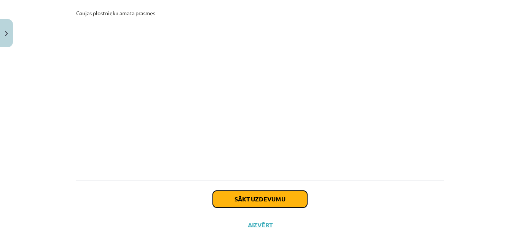
click at [271, 191] on button "Sākt uzdevumu" at bounding box center [260, 199] width 94 height 17
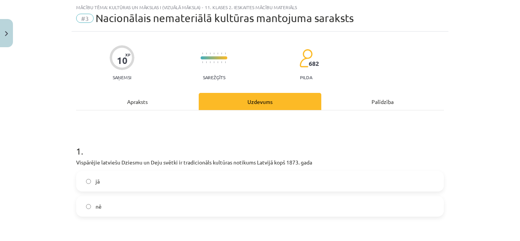
click at [97, 180] on label "jā" at bounding box center [260, 181] width 366 height 19
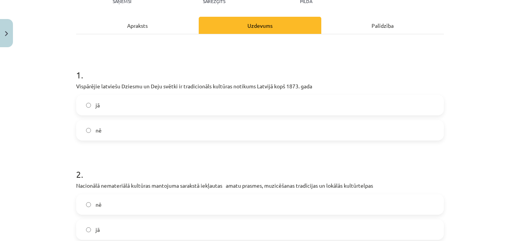
scroll to position [171, 0]
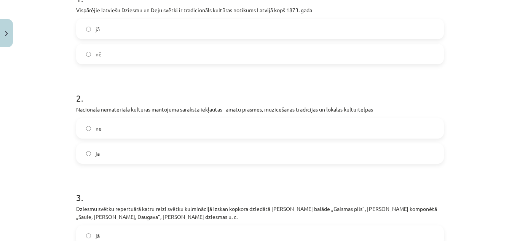
click at [286, 126] on label "nē" at bounding box center [260, 128] width 366 height 19
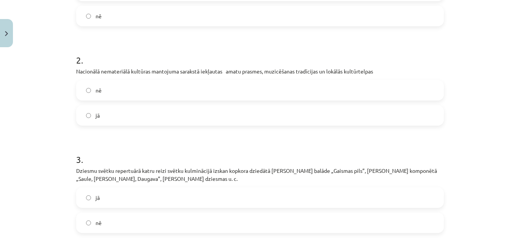
scroll to position [285, 0]
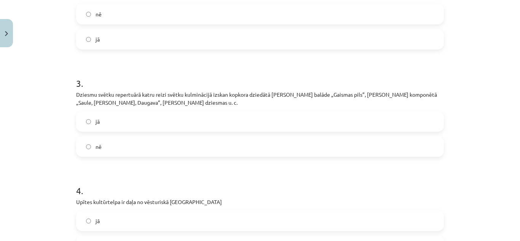
click at [151, 126] on label "jā" at bounding box center [260, 121] width 366 height 19
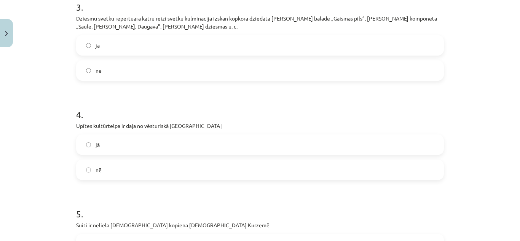
click at [115, 162] on label "nē" at bounding box center [260, 169] width 366 height 19
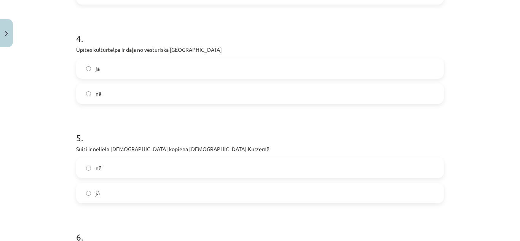
scroll to position [475, 0]
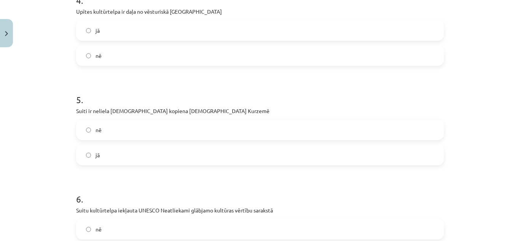
click at [157, 128] on label "nē" at bounding box center [260, 129] width 366 height 19
click at [146, 154] on label "jā" at bounding box center [260, 154] width 366 height 19
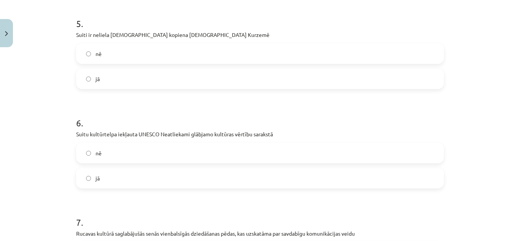
click at [110, 156] on label "nē" at bounding box center [260, 152] width 366 height 19
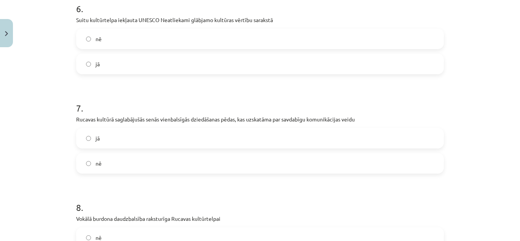
click at [144, 143] on label "jā" at bounding box center [260, 138] width 366 height 19
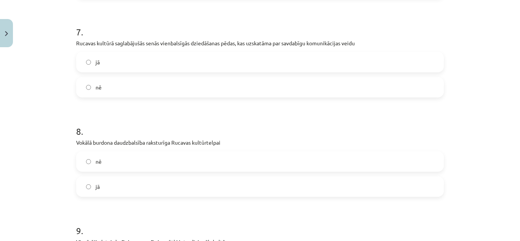
click at [129, 181] on label "jā" at bounding box center [260, 186] width 366 height 19
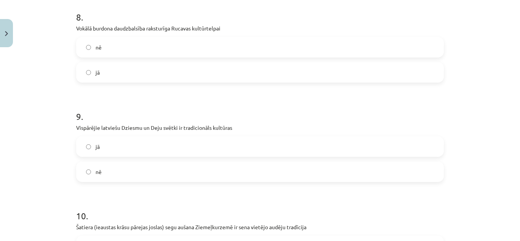
click at [157, 146] on label "jā" at bounding box center [260, 146] width 366 height 19
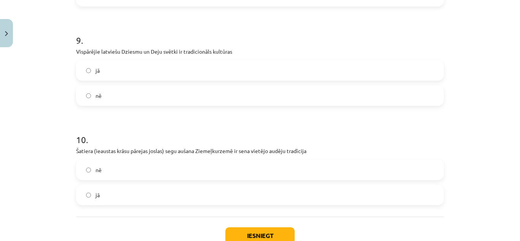
scroll to position [970, 0]
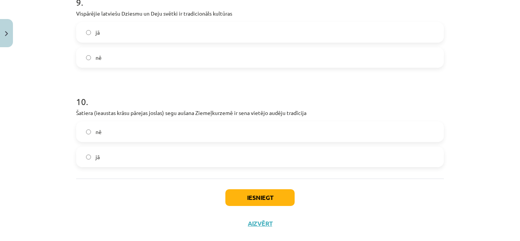
drag, startPoint x: 132, startPoint y: 153, endPoint x: 184, endPoint y: 162, distance: 52.5
click at [131, 153] on label "jā" at bounding box center [260, 156] width 366 height 19
click at [253, 197] on button "Iesniegt" at bounding box center [259, 197] width 69 height 17
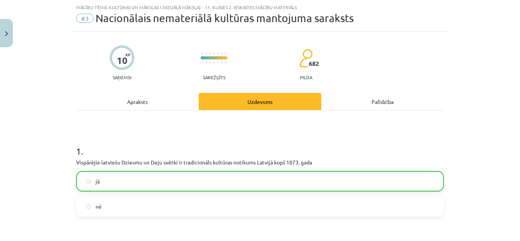
scroll to position [0, 0]
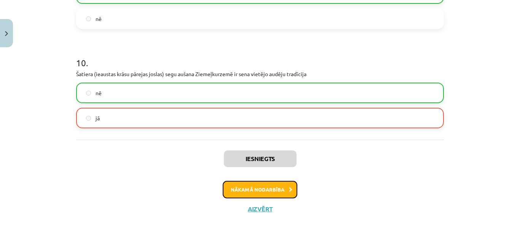
click at [265, 191] on button "Nākamā nodarbība" at bounding box center [260, 189] width 75 height 17
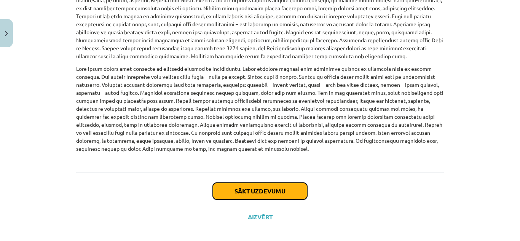
click at [288, 183] on button "Sākt uzdevumu" at bounding box center [260, 191] width 94 height 17
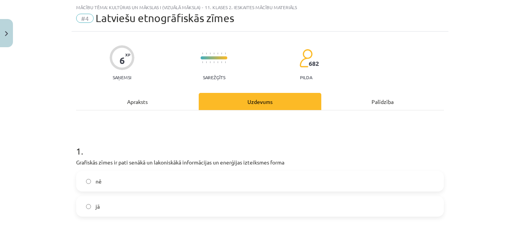
click at [141, 205] on label "jā" at bounding box center [260, 206] width 366 height 19
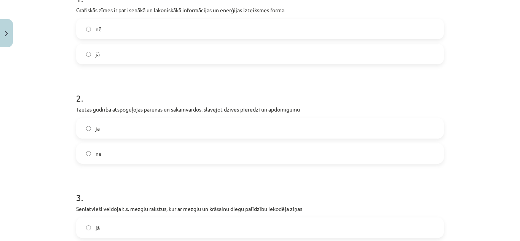
click at [169, 130] on label "jā" at bounding box center [260, 128] width 366 height 19
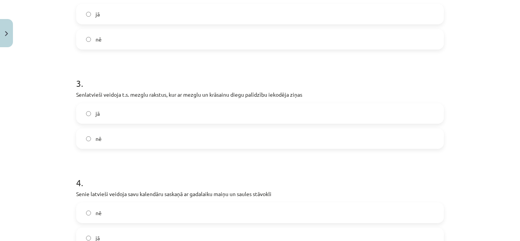
click at [160, 114] on label "jā" at bounding box center [260, 113] width 366 height 19
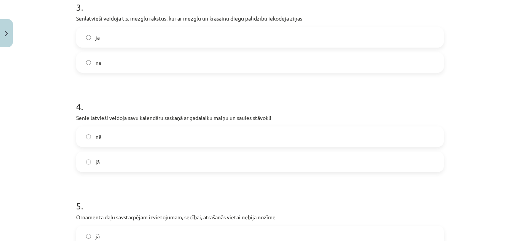
click at [126, 159] on label "jā" at bounding box center [260, 161] width 366 height 19
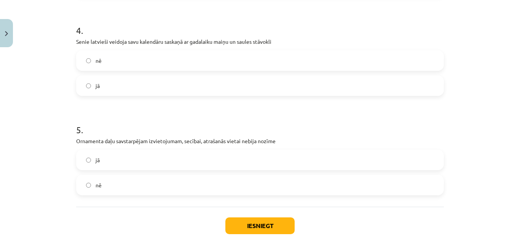
click at [149, 179] on label "nē" at bounding box center [260, 184] width 366 height 19
click at [253, 223] on button "Iesniegt" at bounding box center [259, 225] width 69 height 17
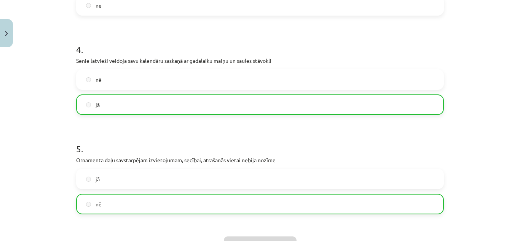
scroll to position [504, 0]
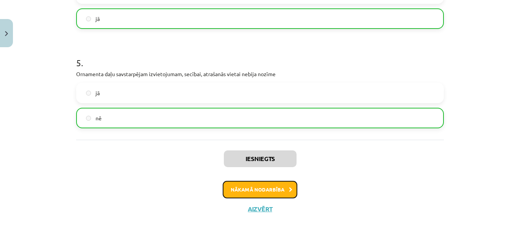
click at [251, 186] on button "Nākamā nodarbība" at bounding box center [260, 189] width 75 height 17
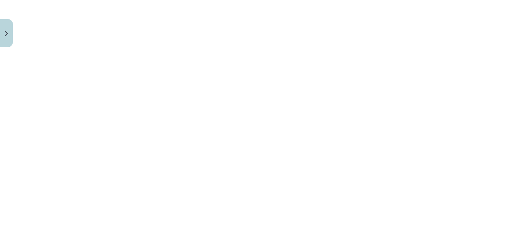
scroll to position [2029, 0]
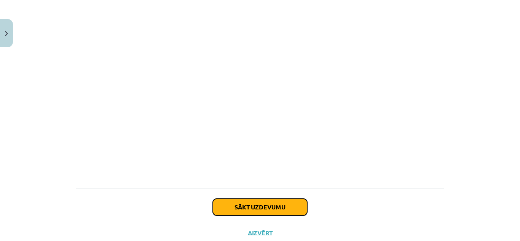
click at [282, 199] on button "Sākt uzdevumu" at bounding box center [260, 207] width 94 height 17
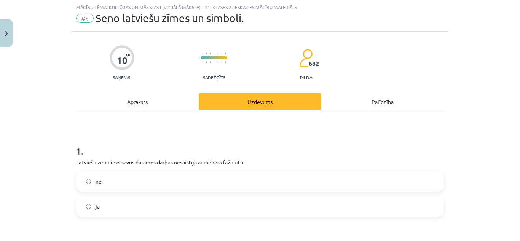
scroll to position [95, 0]
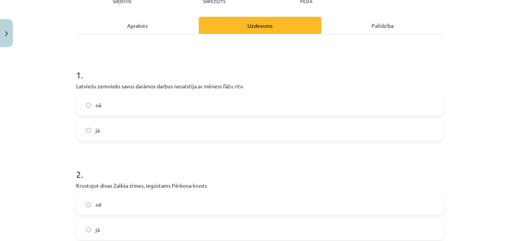
click at [211, 106] on label "nē" at bounding box center [260, 104] width 366 height 19
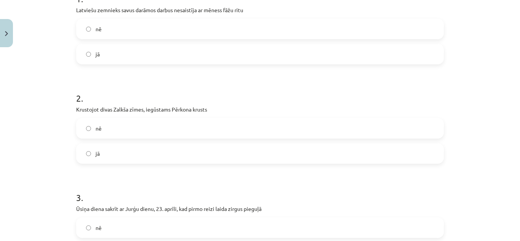
click at [143, 157] on label "jā" at bounding box center [260, 153] width 366 height 19
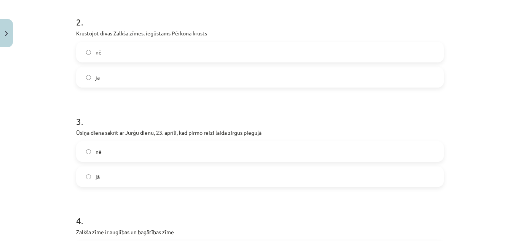
click at [169, 170] on label "jā" at bounding box center [260, 176] width 366 height 19
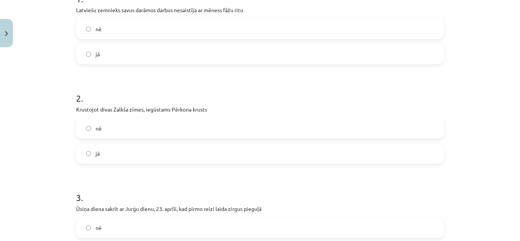
click at [166, 129] on label "nē" at bounding box center [260, 128] width 366 height 19
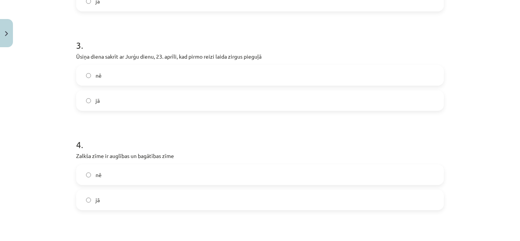
scroll to position [399, 0]
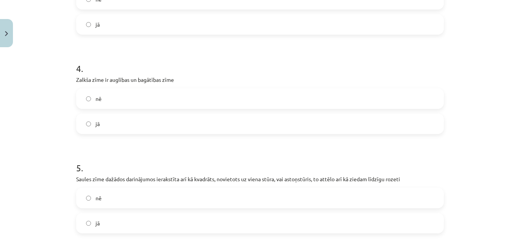
click at [127, 104] on label "nē" at bounding box center [260, 98] width 366 height 19
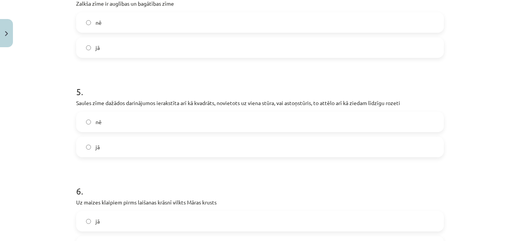
click at [175, 145] on label "jā" at bounding box center [260, 146] width 366 height 19
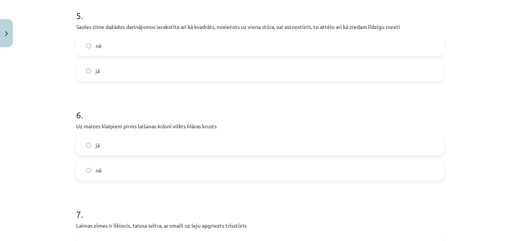
click at [152, 145] on label "jā" at bounding box center [260, 144] width 366 height 19
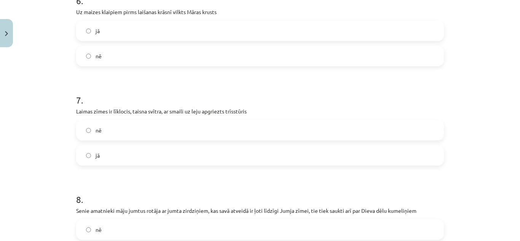
click at [156, 147] on label "jā" at bounding box center [260, 155] width 366 height 19
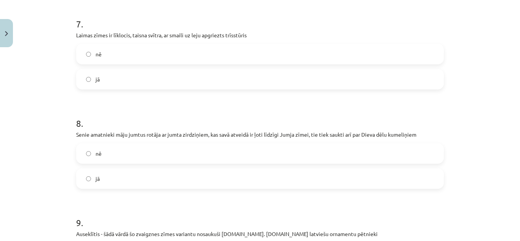
scroll to position [780, 0]
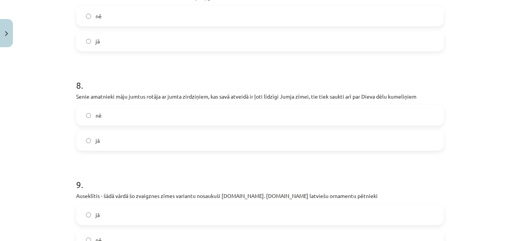
click at [204, 138] on label "jā" at bounding box center [260, 140] width 366 height 19
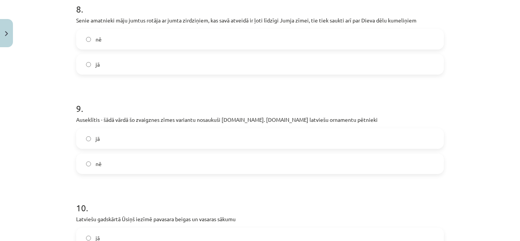
click at [188, 134] on label "jā" at bounding box center [260, 138] width 366 height 19
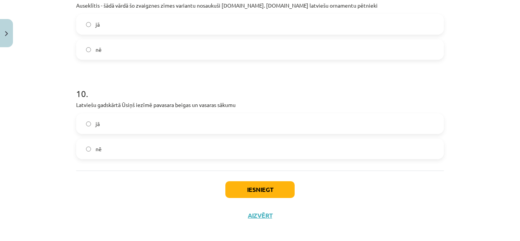
drag, startPoint x: 138, startPoint y: 124, endPoint x: 173, endPoint y: 148, distance: 41.8
click at [138, 124] on label "jā" at bounding box center [260, 123] width 366 height 19
click at [259, 189] on button "Iesniegt" at bounding box center [259, 189] width 69 height 17
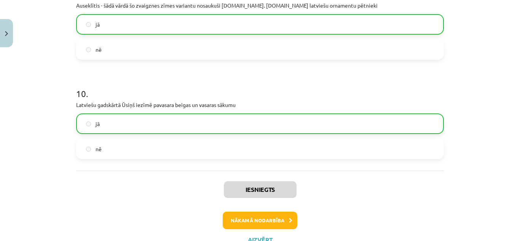
scroll to position [1001, 0]
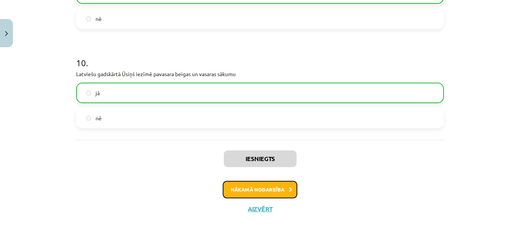
click at [280, 191] on button "Nākamā nodarbība" at bounding box center [260, 189] width 75 height 17
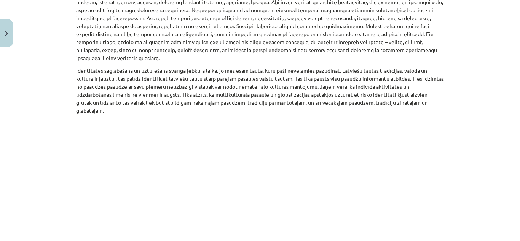
scroll to position [565, 0]
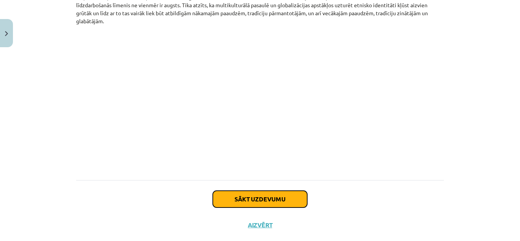
click at [272, 191] on button "Sākt uzdevumu" at bounding box center [260, 199] width 94 height 17
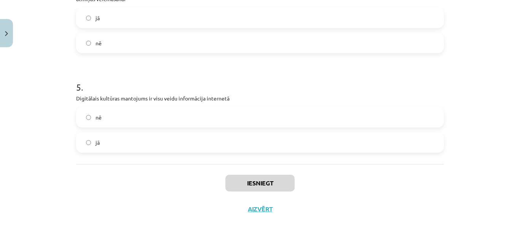
scroll to position [19, 0]
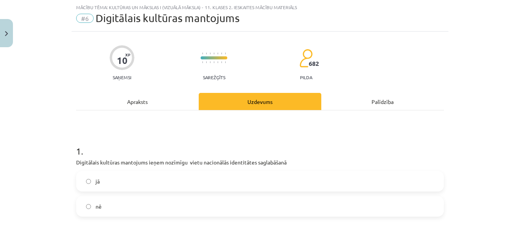
click at [189, 177] on label "jā" at bounding box center [260, 181] width 366 height 19
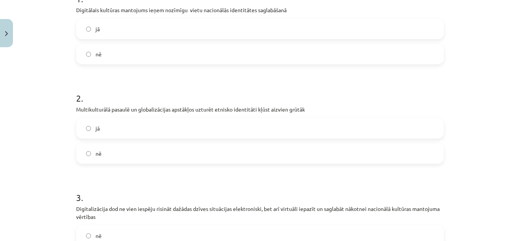
click at [167, 131] on label "jā" at bounding box center [260, 128] width 366 height 19
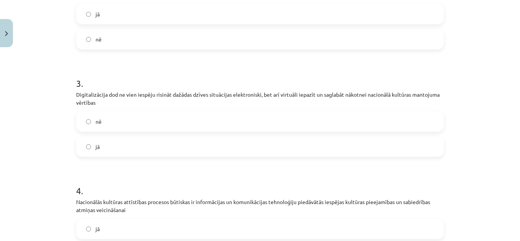
click at [177, 148] on label "jā" at bounding box center [260, 146] width 366 height 19
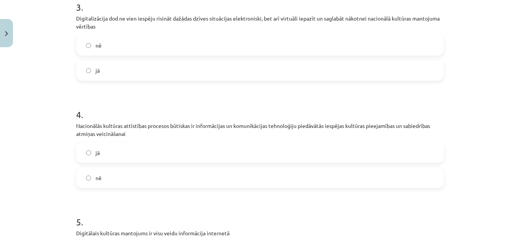
scroll to position [437, 0]
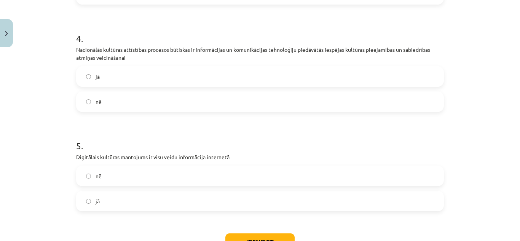
click at [134, 71] on label "jā" at bounding box center [260, 76] width 366 height 19
click at [169, 173] on label "nē" at bounding box center [260, 175] width 366 height 19
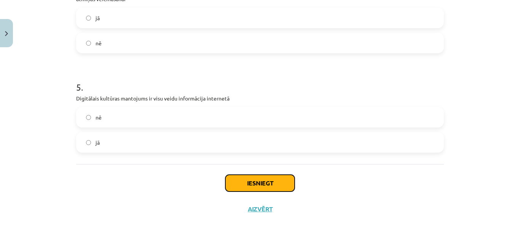
click at [258, 179] on button "Iesniegt" at bounding box center [259, 183] width 69 height 17
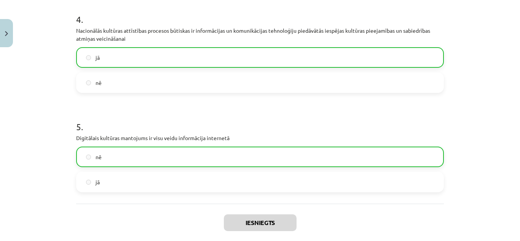
scroll to position [520, 0]
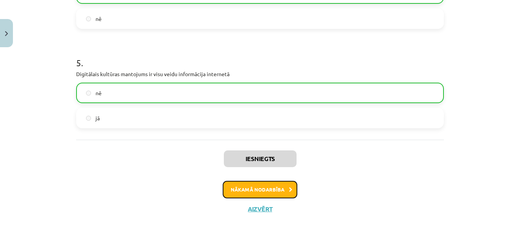
click at [279, 185] on button "Nākamā nodarbība" at bounding box center [260, 189] width 75 height 17
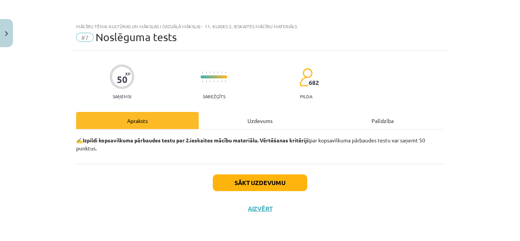
scroll to position [0, 0]
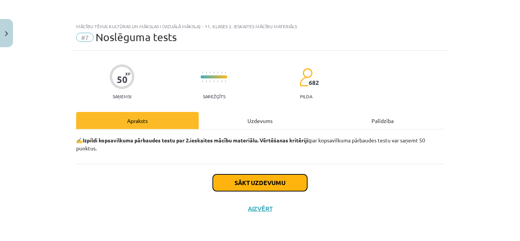
click at [269, 180] on button "Sākt uzdevumu" at bounding box center [260, 182] width 94 height 17
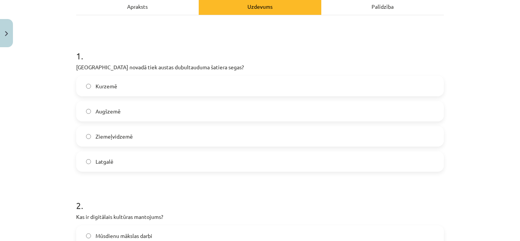
scroll to position [228, 0]
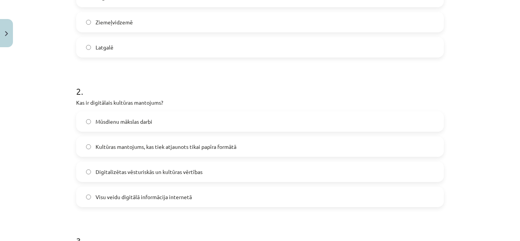
click at [191, 170] on span "Digitalizētas vēsturiskās un kultūras vērtības" at bounding box center [148, 172] width 107 height 8
click at [219, 122] on label "Mūsdienu mākslas darbi" at bounding box center [260, 121] width 366 height 19
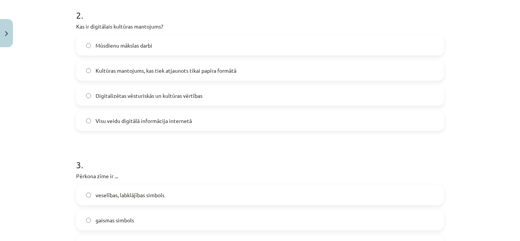
scroll to position [380, 0]
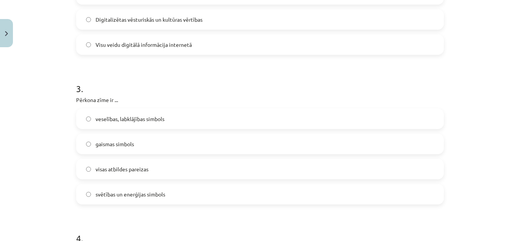
click at [146, 195] on span "svētības un enerģijas simbols" at bounding box center [130, 194] width 70 height 8
click at [138, 121] on span "veselības, labklājības simbols" at bounding box center [129, 119] width 69 height 8
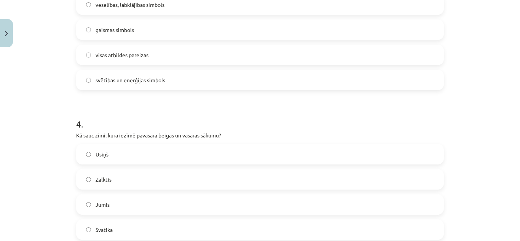
scroll to position [533, 0]
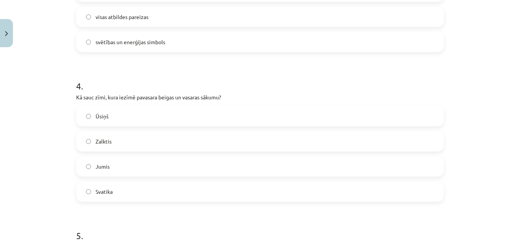
click at [122, 119] on label "Ūsiņš" at bounding box center [260, 116] width 366 height 19
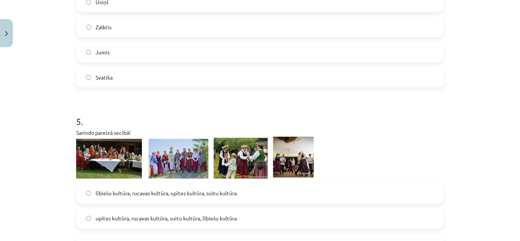
scroll to position [723, 0]
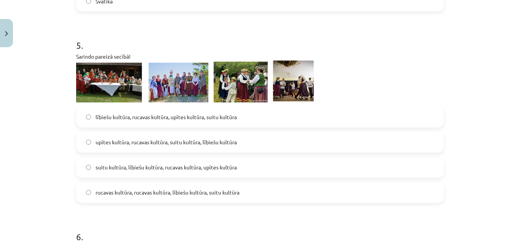
click at [257, 163] on label "suitu kultūra, lībiešu kultūra, rucavas kultūra, upītes kultūra" at bounding box center [260, 167] width 366 height 19
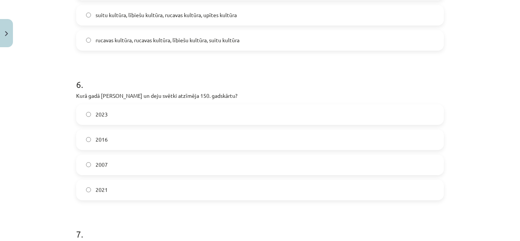
scroll to position [913, 0]
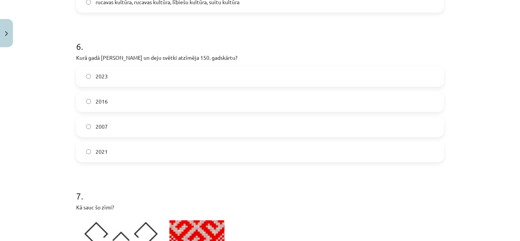
click at [236, 72] on label "2023" at bounding box center [260, 76] width 366 height 19
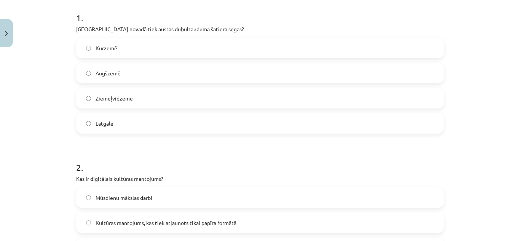
scroll to position [114, 0]
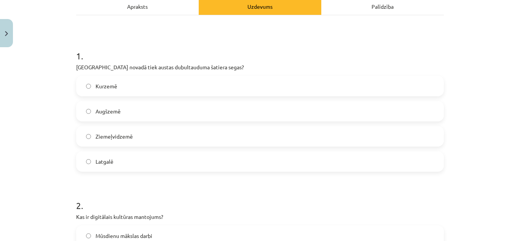
click at [122, 157] on label "Latgalē" at bounding box center [260, 161] width 366 height 19
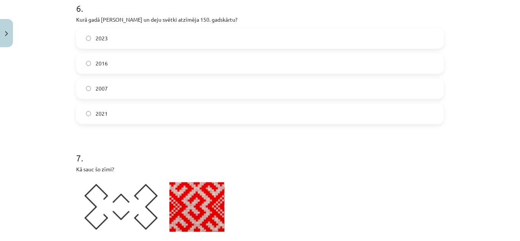
scroll to position [1103, 0]
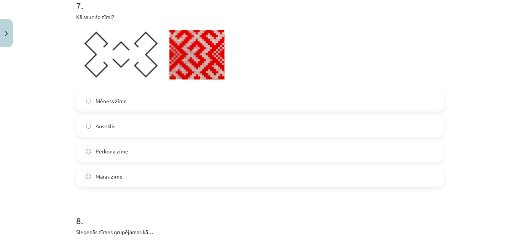
click at [125, 104] on label "Mēness zīme" at bounding box center [260, 101] width 366 height 19
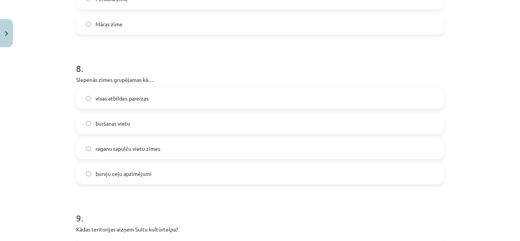
scroll to position [1293, 0]
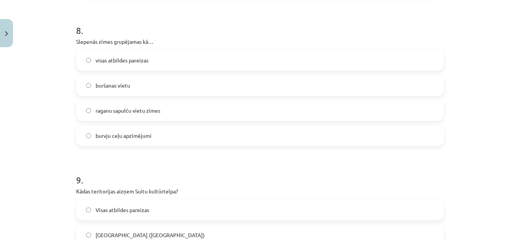
click at [151, 130] on label "burvju ceļu apzīmējumi" at bounding box center [260, 135] width 366 height 19
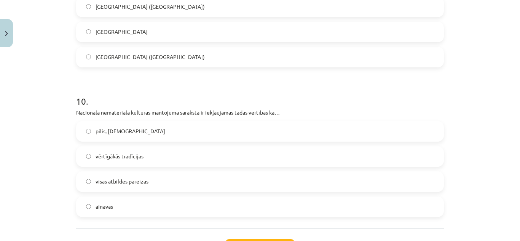
scroll to position [1560, 0]
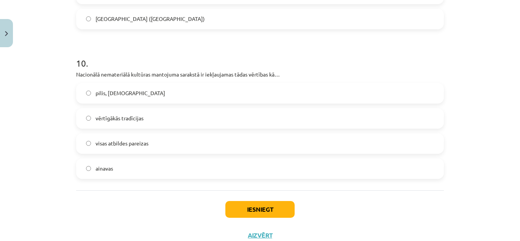
click at [132, 169] on label "ainavas" at bounding box center [260, 168] width 366 height 19
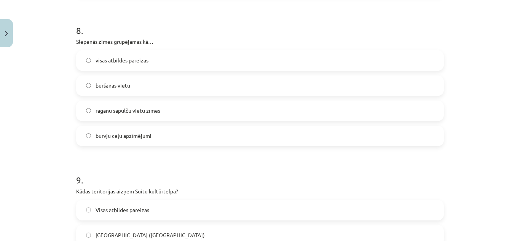
scroll to position [1369, 0]
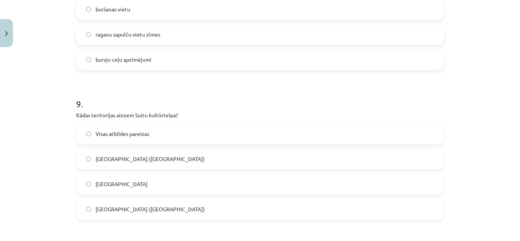
click at [183, 183] on label "Alsungas novads" at bounding box center [260, 184] width 366 height 19
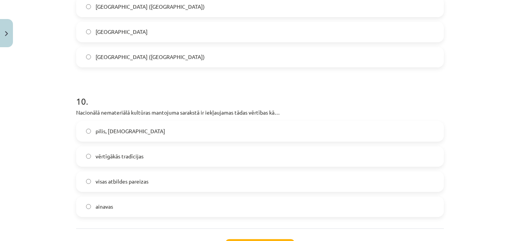
scroll to position [1586, 0]
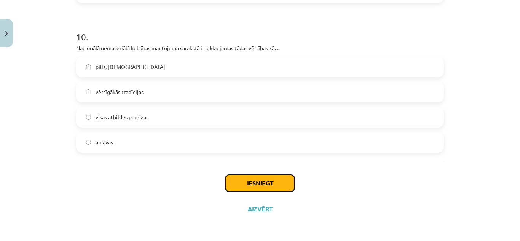
click at [276, 181] on button "Iesniegt" at bounding box center [259, 183] width 69 height 17
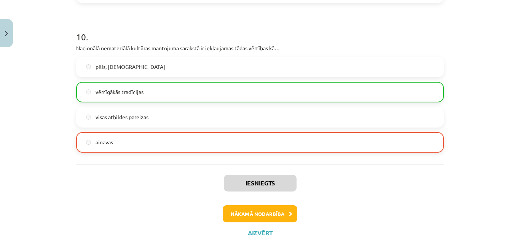
scroll to position [1610, 0]
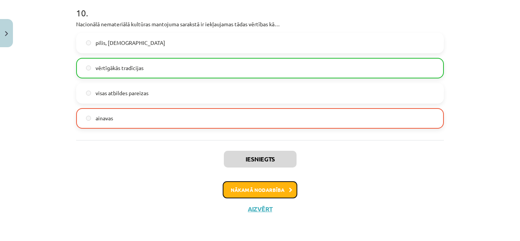
click at [280, 186] on button "Nākamā nodarbība" at bounding box center [260, 189] width 75 height 17
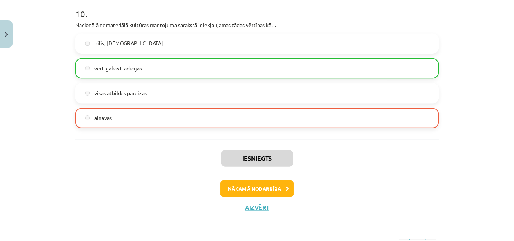
scroll to position [0, 0]
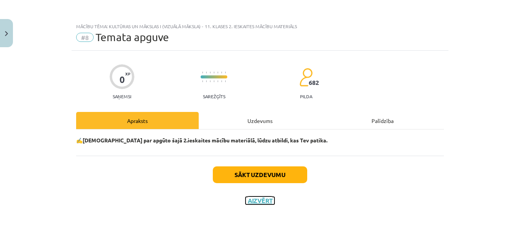
click at [270, 200] on button "Aizvērt" at bounding box center [259, 201] width 29 height 8
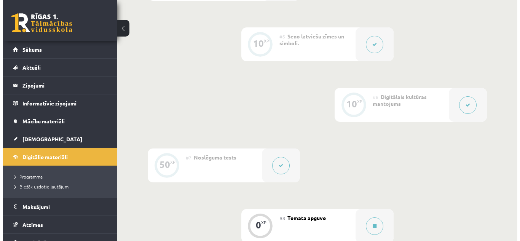
scroll to position [591, 0]
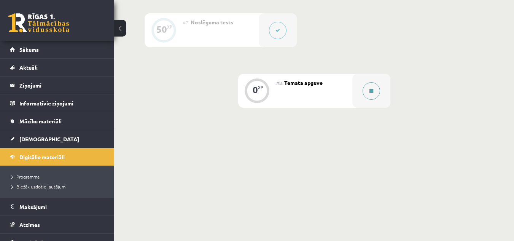
click at [358, 94] on div at bounding box center [371, 91] width 38 height 34
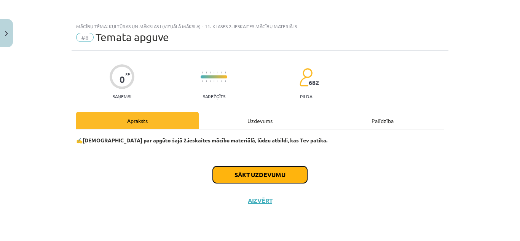
click at [295, 177] on button "Sākt uzdevumu" at bounding box center [260, 174] width 94 height 17
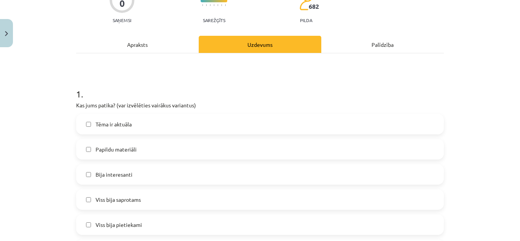
scroll to position [114, 0]
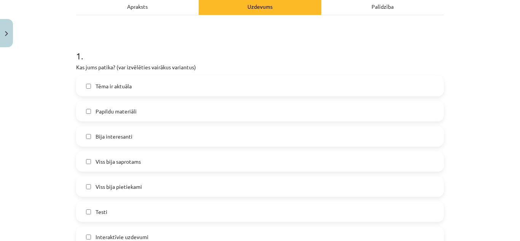
click at [143, 131] on label "Bija interesanti" at bounding box center [260, 136] width 366 height 19
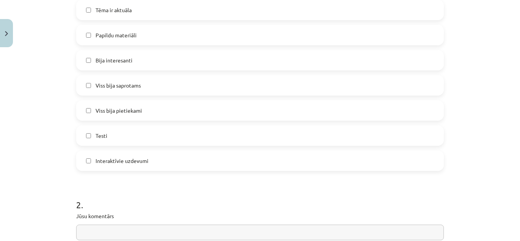
click at [153, 32] on label "Papildu materiāli" at bounding box center [260, 34] width 366 height 19
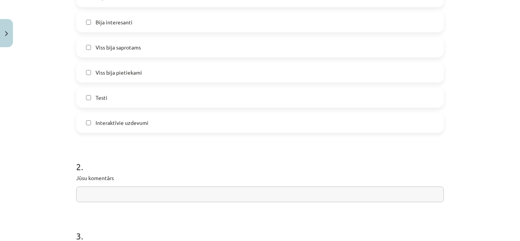
click at [171, 117] on label "Interaktīvie uzdevumi" at bounding box center [260, 122] width 366 height 19
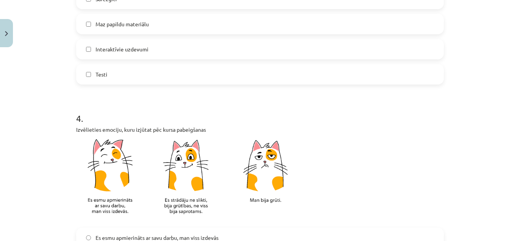
scroll to position [685, 0]
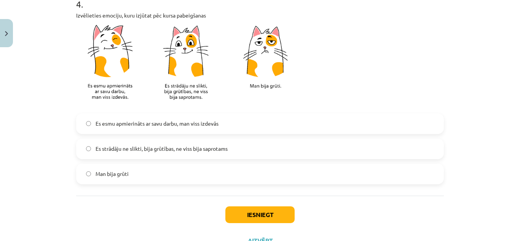
click at [223, 153] on label "Es strādāju ne slikti, bija grūtības, ne viss bija saprotams" at bounding box center [260, 148] width 366 height 19
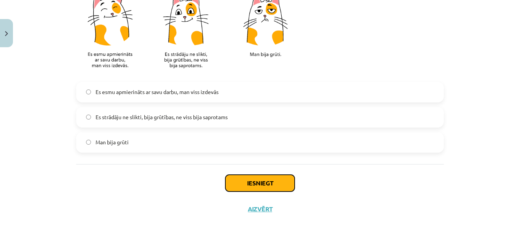
click at [273, 182] on button "Iesniegt" at bounding box center [259, 183] width 69 height 17
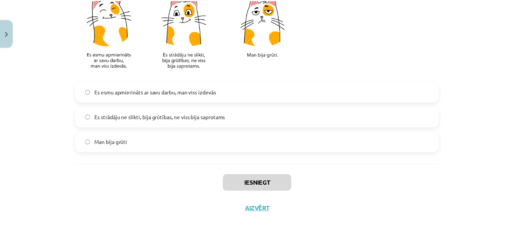
scroll to position [591, 0]
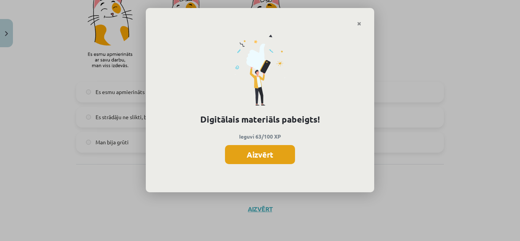
click at [266, 150] on button "Aizvērt" at bounding box center [260, 154] width 70 height 19
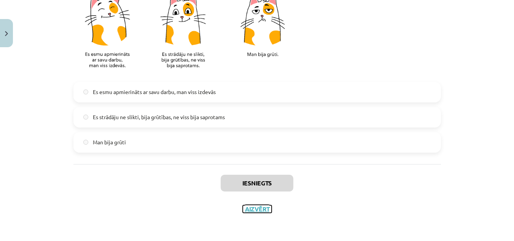
click at [259, 208] on button "Aizvērt" at bounding box center [257, 209] width 29 height 8
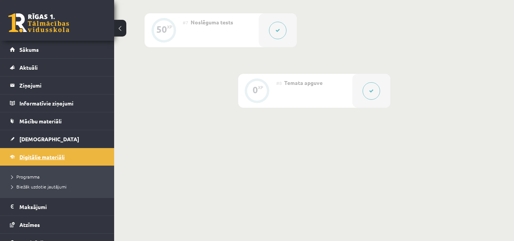
click at [55, 152] on link "Digitālie materiāli" at bounding box center [57, 156] width 95 height 17
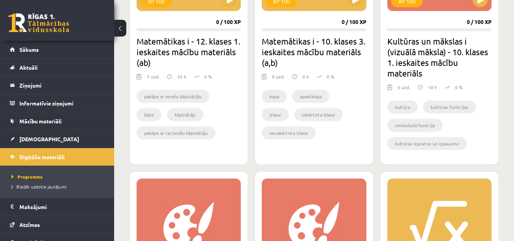
scroll to position [494, 0]
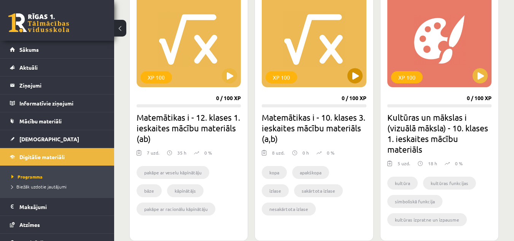
click at [361, 81] on div "XP 100" at bounding box center [314, 39] width 104 height 95
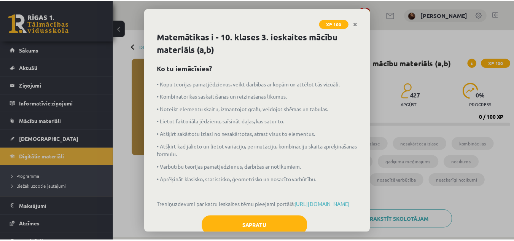
scroll to position [37, 0]
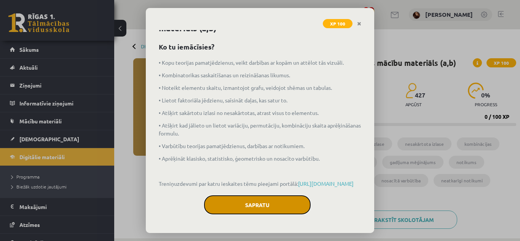
click at [246, 205] on button "Sapratu" at bounding box center [257, 204] width 107 height 19
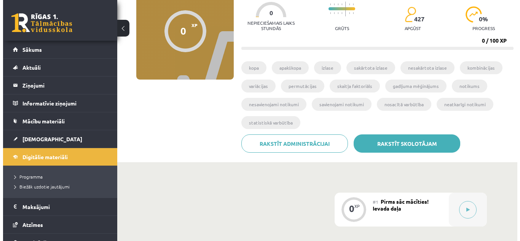
scroll to position [190, 0]
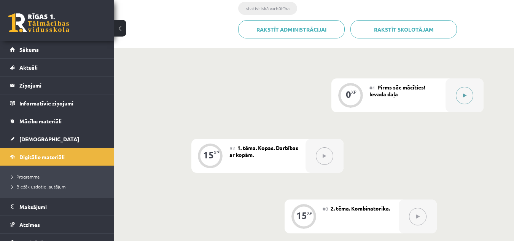
click at [464, 92] on button at bounding box center [464, 95] width 17 height 17
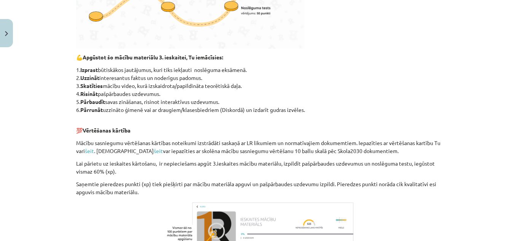
scroll to position [412, 0]
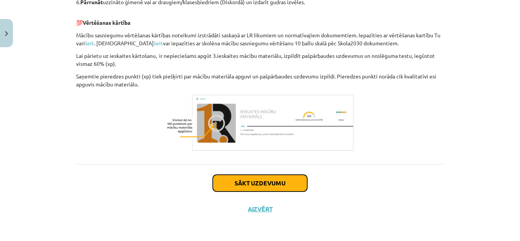
click at [262, 176] on button "Sākt uzdevumu" at bounding box center [260, 183] width 94 height 17
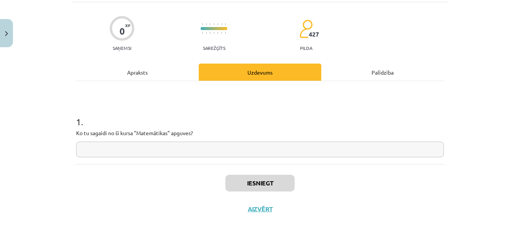
scroll to position [19, 0]
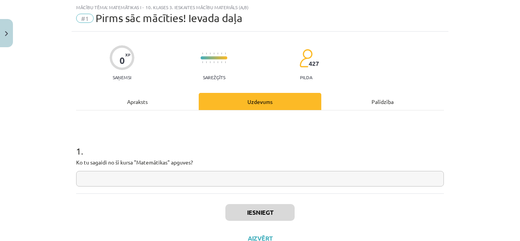
click at [170, 178] on input "text" at bounding box center [259, 179] width 367 height 16
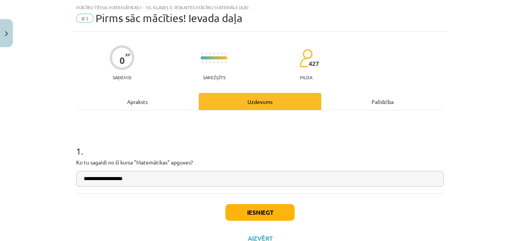
type input "**********"
click at [255, 210] on button "Iesniegt" at bounding box center [259, 212] width 69 height 17
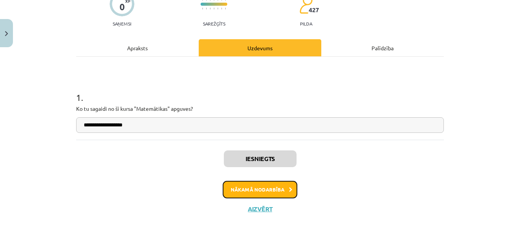
click at [283, 187] on button "Nākamā nodarbība" at bounding box center [260, 189] width 75 height 17
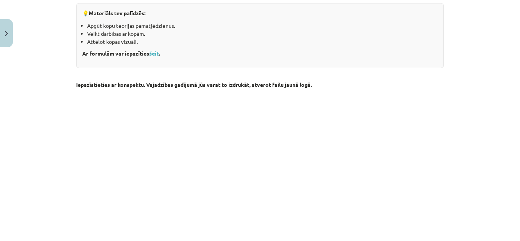
scroll to position [285, 0]
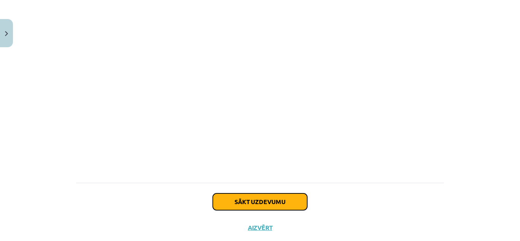
click at [279, 199] on button "Sākt uzdevumu" at bounding box center [260, 201] width 94 height 17
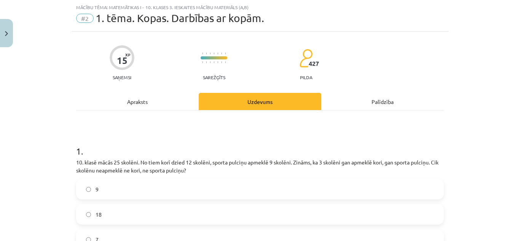
scroll to position [95, 0]
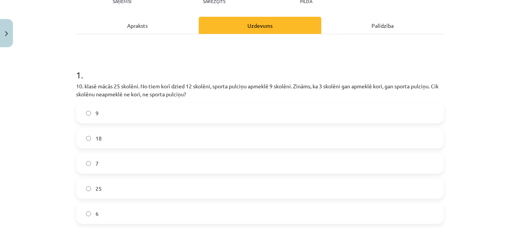
click at [113, 164] on label "7" at bounding box center [260, 163] width 366 height 19
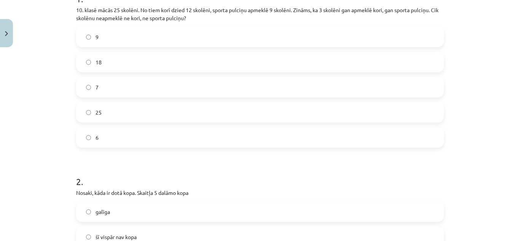
scroll to position [247, 0]
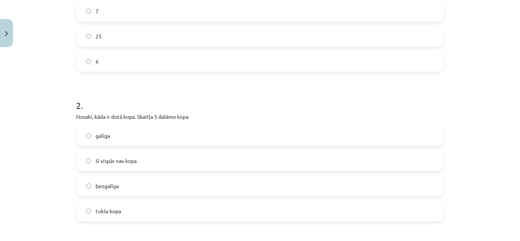
click at [161, 134] on label "galīga" at bounding box center [260, 135] width 366 height 19
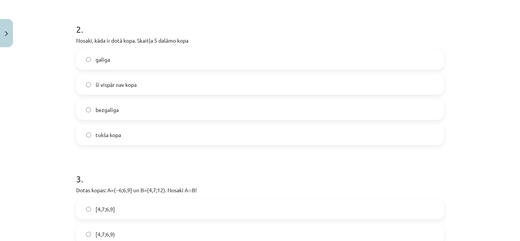
scroll to position [437, 0]
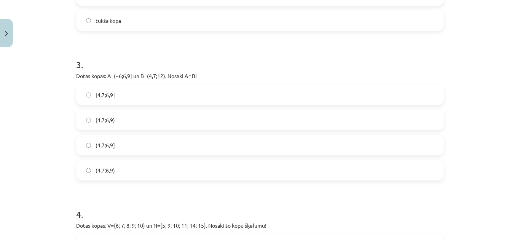
click at [119, 142] on label "(4,7;6,9]" at bounding box center [260, 144] width 366 height 19
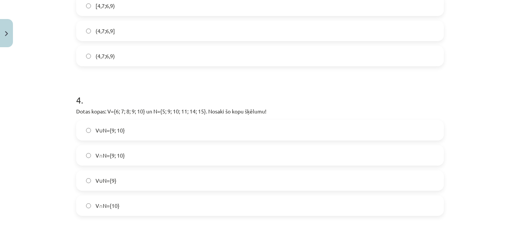
scroll to position [590, 0]
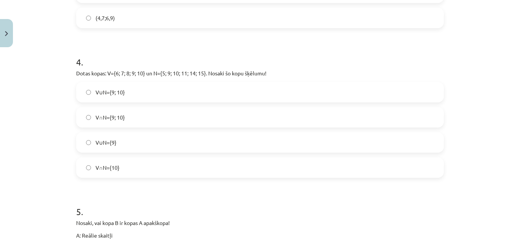
click at [174, 115] on label "V∩N={9; 10}" at bounding box center [260, 117] width 366 height 19
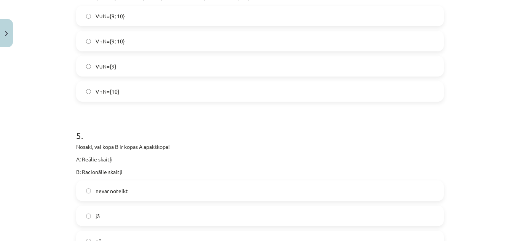
scroll to position [704, 0]
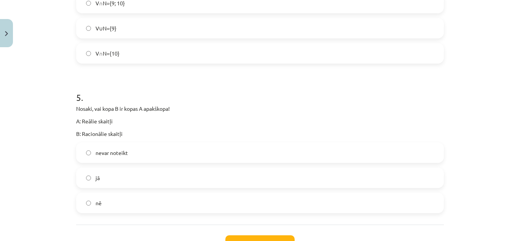
click at [120, 173] on label "jā" at bounding box center [260, 177] width 366 height 19
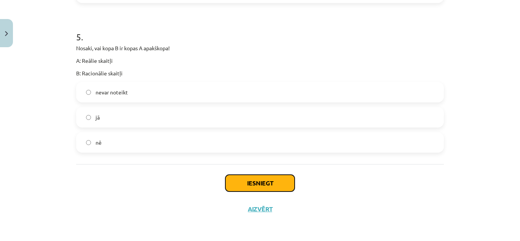
click at [248, 179] on button "Iesniegt" at bounding box center [259, 183] width 69 height 17
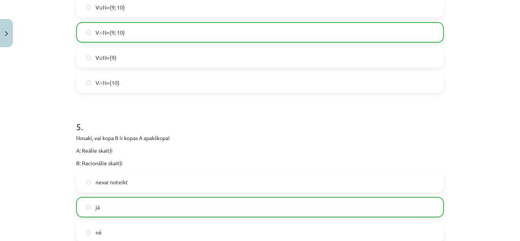
scroll to position [789, 0]
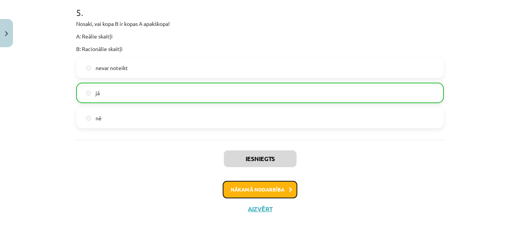
click at [267, 189] on button "Nākamā nodarbība" at bounding box center [260, 189] width 75 height 17
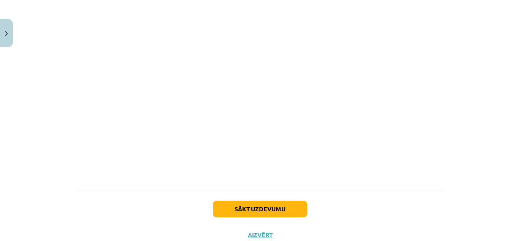
scroll to position [311, 0]
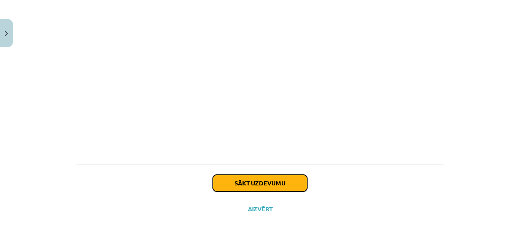
click at [274, 183] on button "Sākt uzdevumu" at bounding box center [260, 183] width 94 height 17
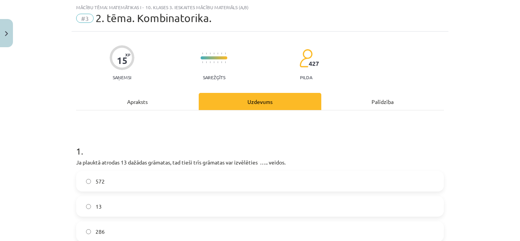
scroll to position [57, 0]
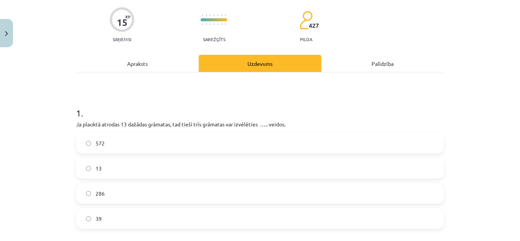
click at [197, 213] on label "39" at bounding box center [260, 218] width 366 height 19
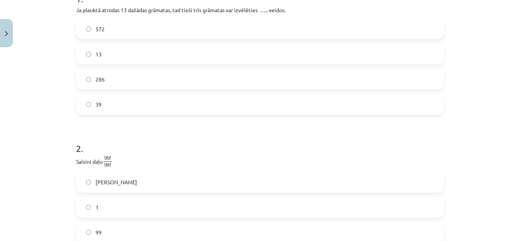
scroll to position [209, 0]
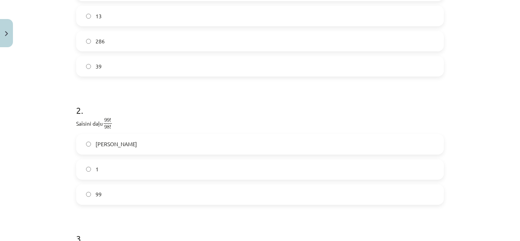
click at [112, 194] on label "99" at bounding box center [260, 194] width 366 height 19
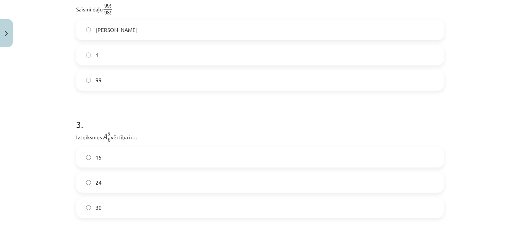
scroll to position [361, 0]
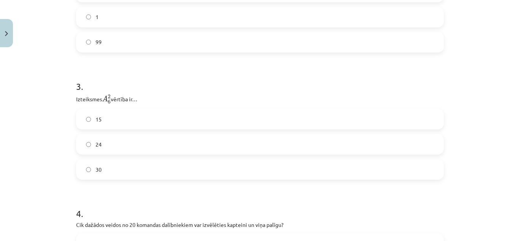
click at [116, 170] on label "30" at bounding box center [260, 169] width 366 height 19
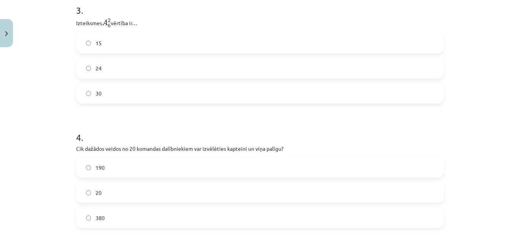
scroll to position [475, 0]
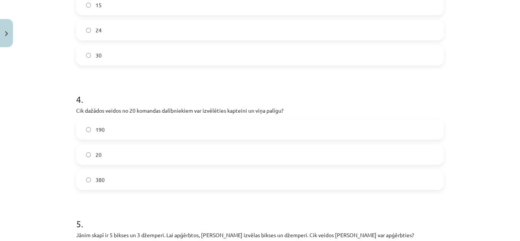
click at [231, 129] on label "190" at bounding box center [260, 129] width 366 height 19
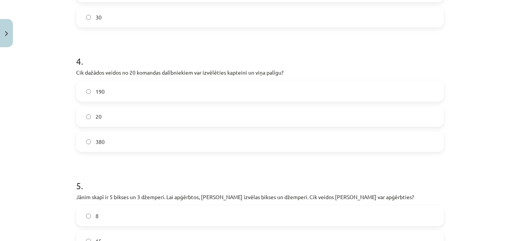
scroll to position [590, 0]
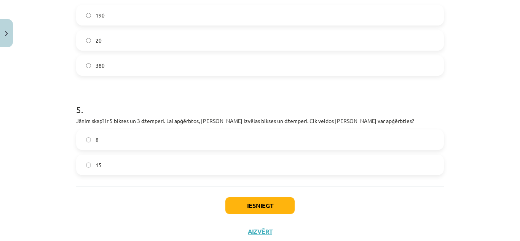
click at [128, 160] on label "15" at bounding box center [260, 164] width 366 height 19
click at [251, 203] on button "Iesniegt" at bounding box center [259, 205] width 69 height 17
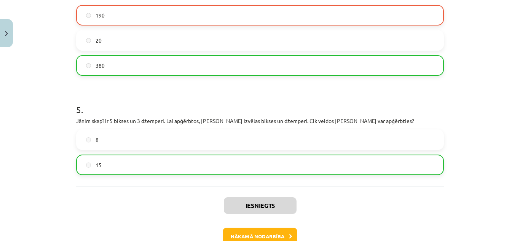
scroll to position [636, 0]
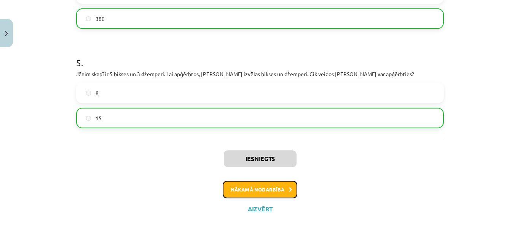
click at [243, 189] on button "Nākamā nodarbība" at bounding box center [260, 189] width 75 height 17
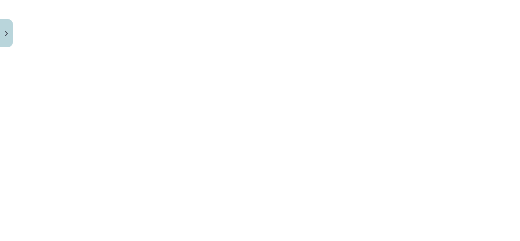
scroll to position [296, 0]
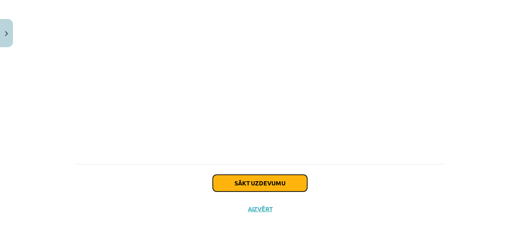
click at [273, 189] on button "Sākt uzdevumu" at bounding box center [260, 183] width 94 height 17
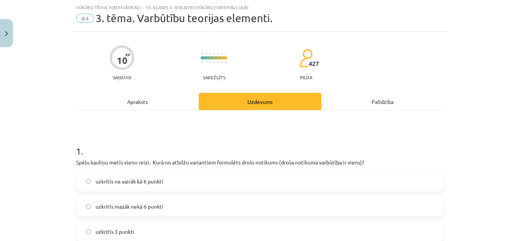
scroll to position [133, 0]
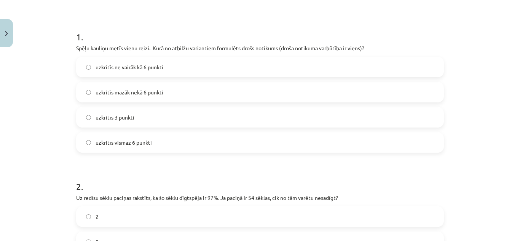
click at [188, 92] on label "uzkritīs mazāk nekā 6 punkti" at bounding box center [260, 92] width 366 height 19
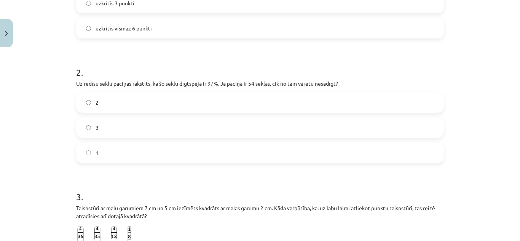
scroll to position [209, 0]
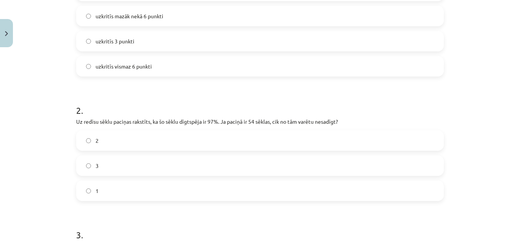
click at [135, 166] on label "3" at bounding box center [260, 165] width 366 height 19
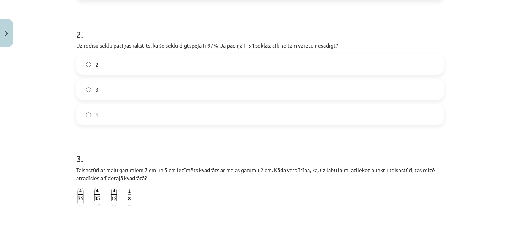
scroll to position [399, 0]
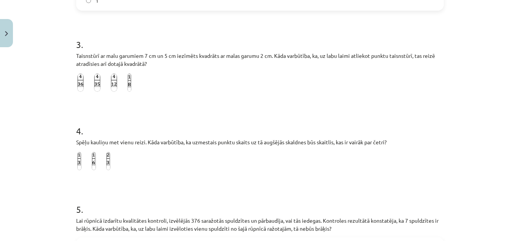
click at [96, 83] on img at bounding box center [97, 82] width 6 height 18
click at [77, 159] on img at bounding box center [79, 161] width 4 height 18
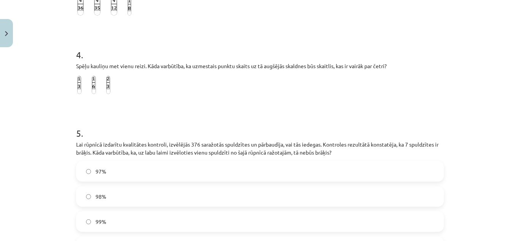
scroll to position [552, 0]
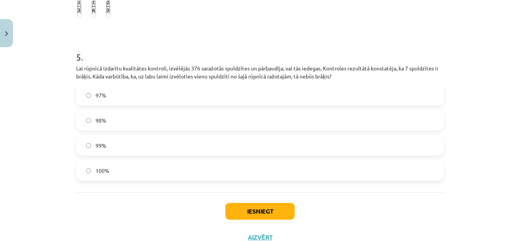
click at [171, 120] on label "98%" at bounding box center [260, 120] width 366 height 19
click at [243, 207] on button "Iesniegt" at bounding box center [259, 211] width 69 height 17
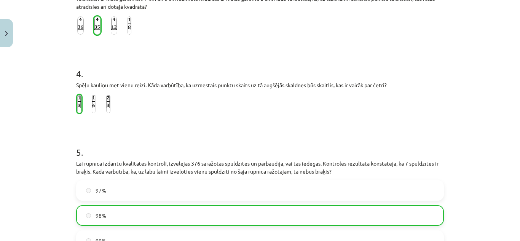
scroll to position [571, 0]
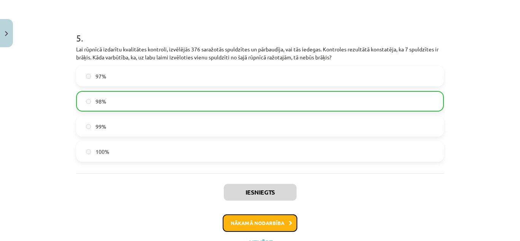
click at [279, 226] on button "Nākamā nodarbība" at bounding box center [260, 222] width 75 height 17
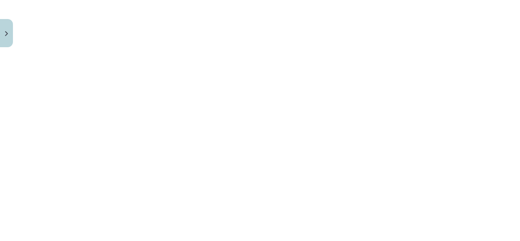
scroll to position [291, 0]
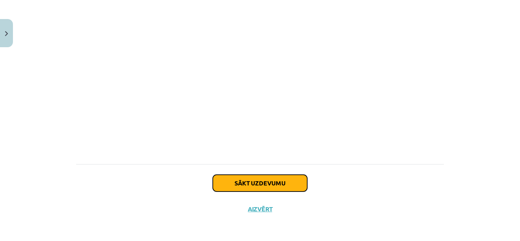
click at [251, 186] on button "Sākt uzdevumu" at bounding box center [260, 183] width 94 height 17
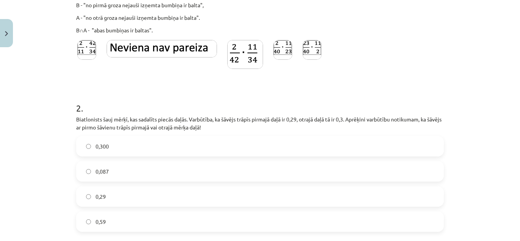
scroll to position [247, 0]
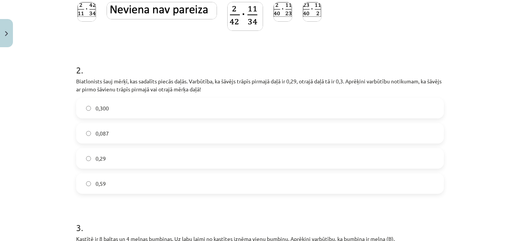
click at [197, 131] on label "0,087" at bounding box center [260, 133] width 366 height 19
click at [122, 179] on label "0,59" at bounding box center [260, 183] width 366 height 19
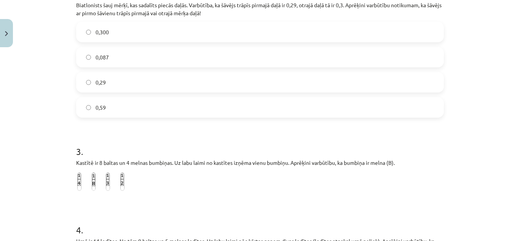
scroll to position [399, 0]
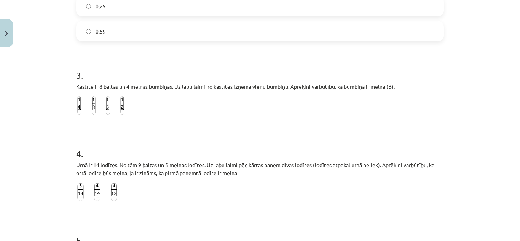
click at [106, 107] on img at bounding box center [108, 105] width 4 height 18
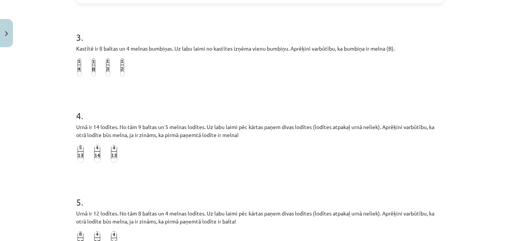
click at [113, 155] on img at bounding box center [114, 154] width 6 height 18
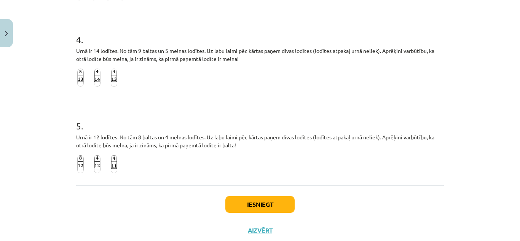
click at [111, 156] on img at bounding box center [114, 164] width 6 height 18
click at [252, 202] on button "Iesniegt" at bounding box center [259, 204] width 69 height 17
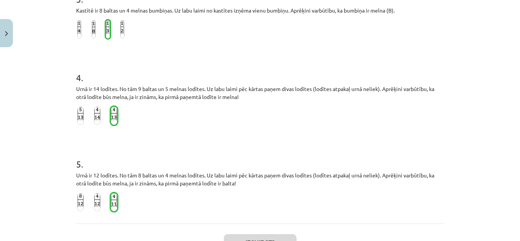
scroll to position [559, 0]
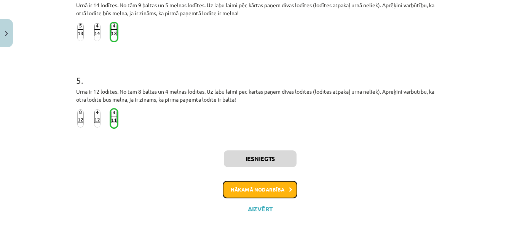
click at [259, 189] on button "Nākamā nodarbība" at bounding box center [260, 189] width 75 height 17
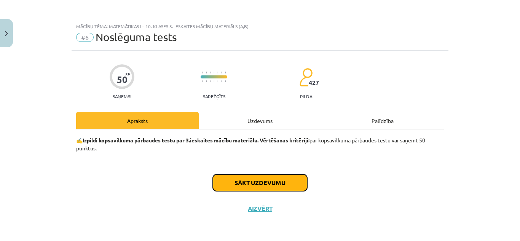
click at [260, 180] on button "Sākt uzdevumu" at bounding box center [260, 182] width 94 height 17
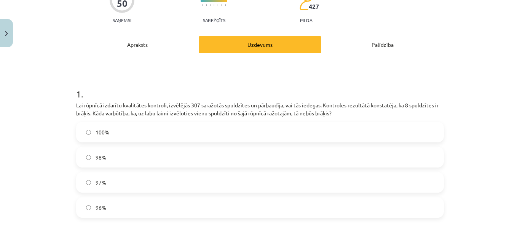
scroll to position [114, 0]
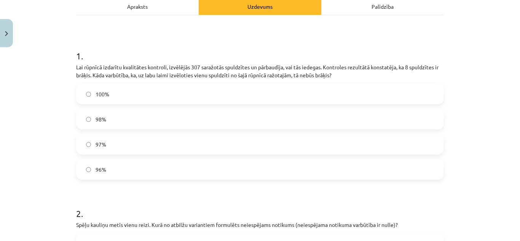
click at [186, 144] on label "97%" at bounding box center [260, 144] width 366 height 19
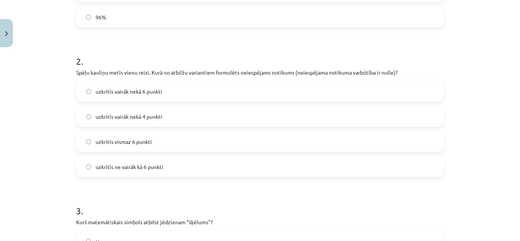
click at [162, 168] on label "uzkritīs ne vairāk kā 6 punkti" at bounding box center [260, 166] width 366 height 19
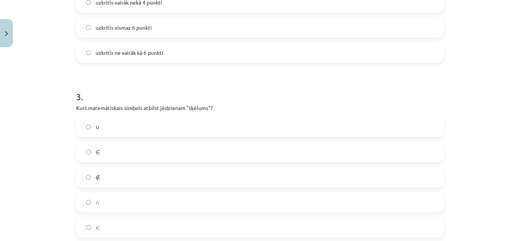
scroll to position [456, 0]
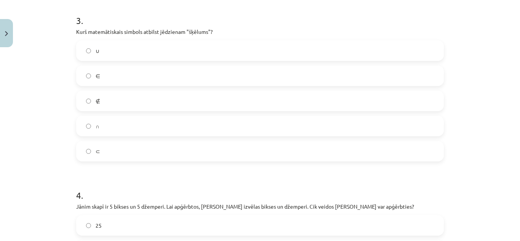
click at [175, 124] on label "∩" at bounding box center [260, 125] width 366 height 19
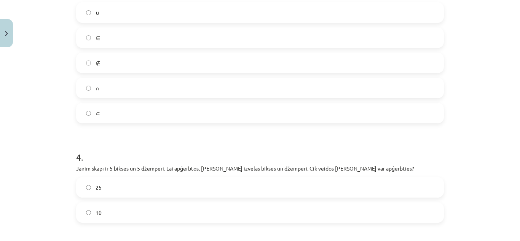
scroll to position [571, 0]
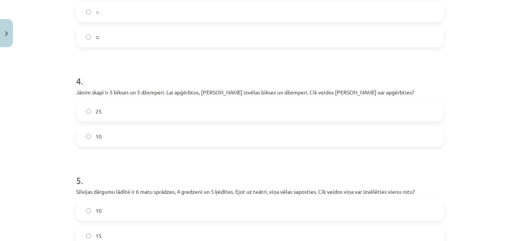
click at [160, 105] on label "25" at bounding box center [260, 111] width 366 height 19
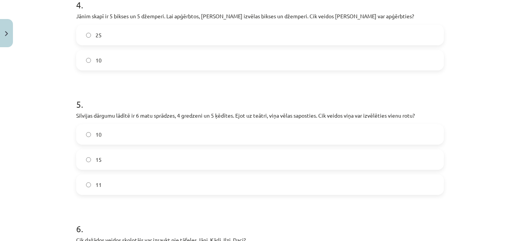
click at [146, 162] on label "15" at bounding box center [260, 159] width 366 height 19
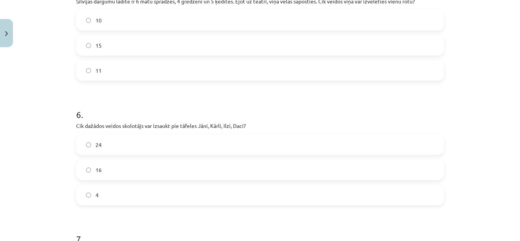
click at [173, 168] on label "16" at bounding box center [260, 169] width 366 height 19
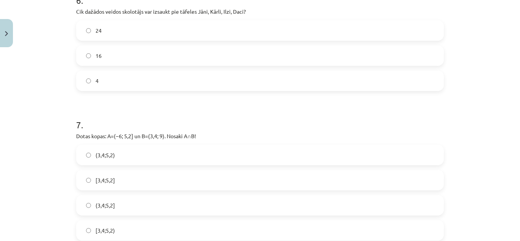
scroll to position [913, 0]
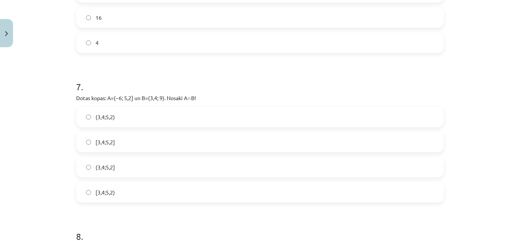
click at [118, 172] on label "(3,4;5,2]" at bounding box center [260, 166] width 366 height 19
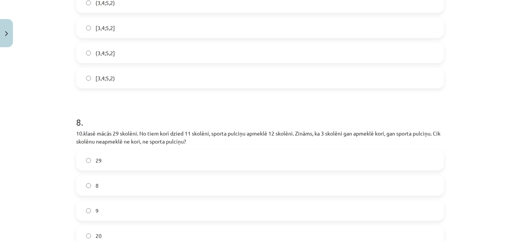
scroll to position [1065, 0]
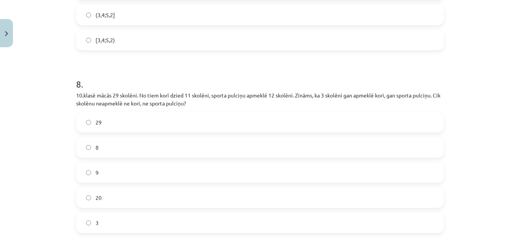
click at [151, 168] on label "9" at bounding box center [260, 172] width 366 height 19
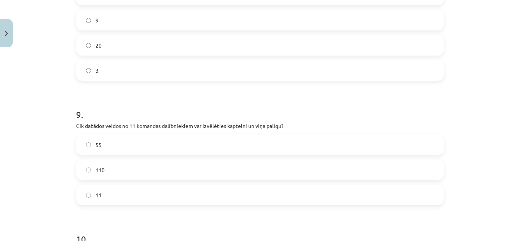
click at [115, 145] on label "55" at bounding box center [260, 144] width 366 height 19
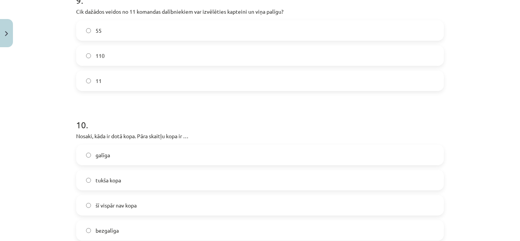
scroll to position [1369, 0]
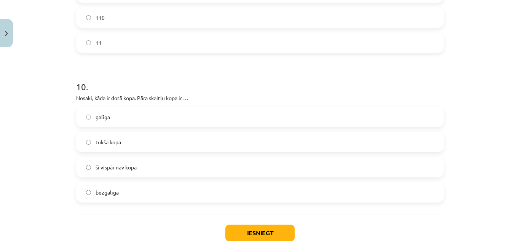
click at [126, 117] on label "galīga" at bounding box center [260, 116] width 366 height 19
click at [236, 229] on button "Iesniegt" at bounding box center [259, 232] width 69 height 17
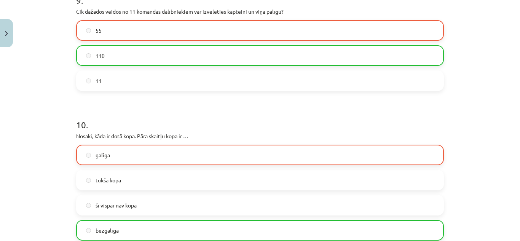
scroll to position [1444, 0]
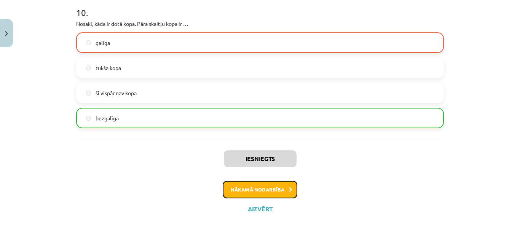
click at [257, 189] on button "Nākamā nodarbība" at bounding box center [260, 189] width 75 height 17
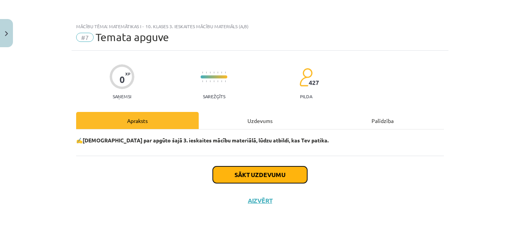
click at [266, 172] on button "Sākt uzdevumu" at bounding box center [260, 174] width 94 height 17
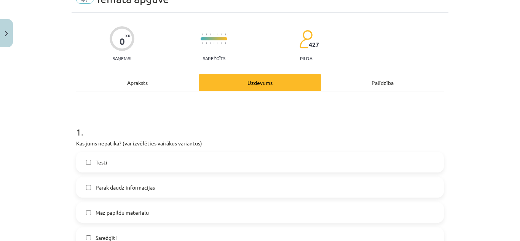
scroll to position [152, 0]
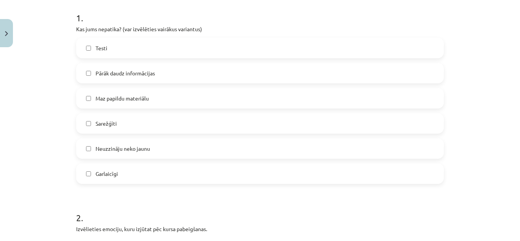
click at [140, 124] on label "Sarežģīti" at bounding box center [260, 123] width 366 height 19
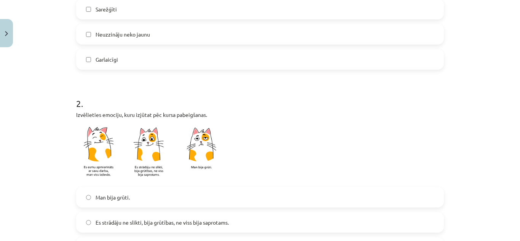
scroll to position [380, 0]
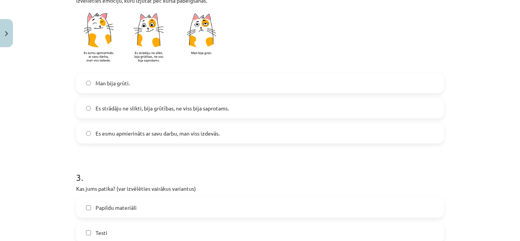
click at [156, 84] on label "Man bija grūti." at bounding box center [260, 82] width 366 height 19
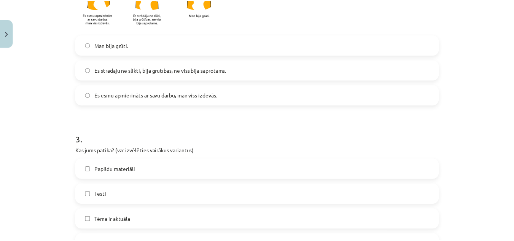
scroll to position [533, 0]
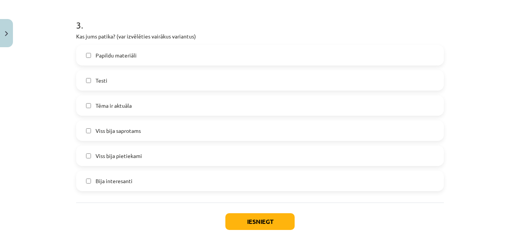
click at [171, 53] on label "Papildu materiāli" at bounding box center [260, 55] width 366 height 19
click at [261, 222] on button "Iesniegt" at bounding box center [259, 221] width 69 height 17
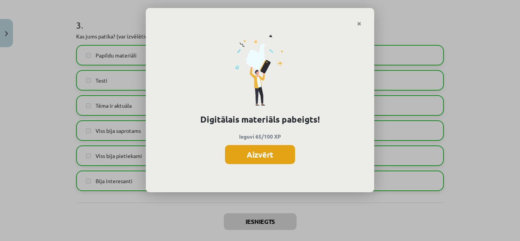
click at [289, 150] on button "Aizvērt" at bounding box center [260, 154] width 70 height 19
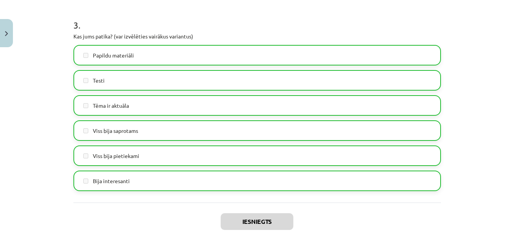
scroll to position [571, 0]
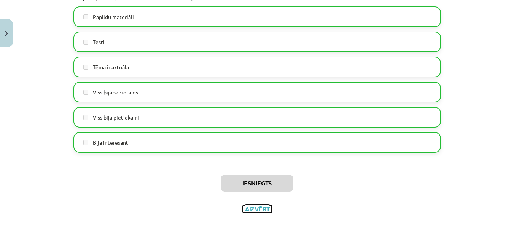
click at [250, 207] on button "Aizvērt" at bounding box center [257, 209] width 29 height 8
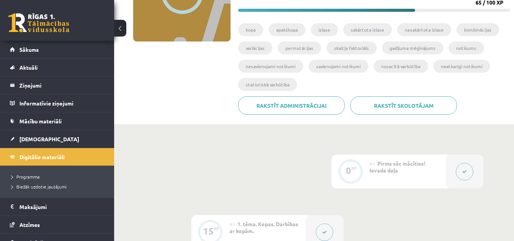
scroll to position [0, 0]
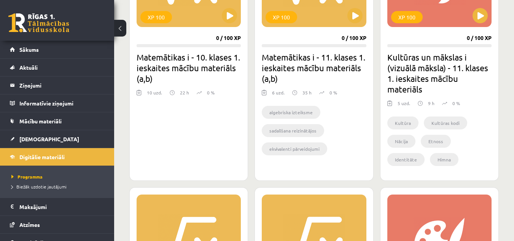
scroll to position [216, 0]
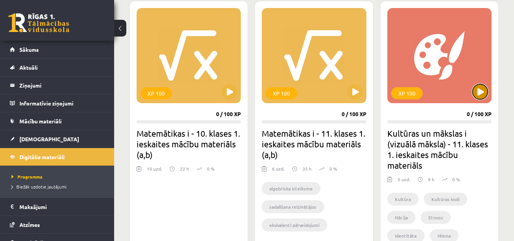
click at [478, 88] on button at bounding box center [479, 91] width 15 height 15
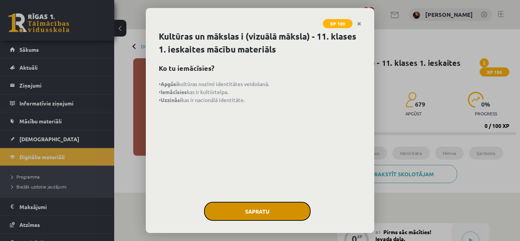
click at [227, 211] on button "Sapratu" at bounding box center [257, 211] width 107 height 19
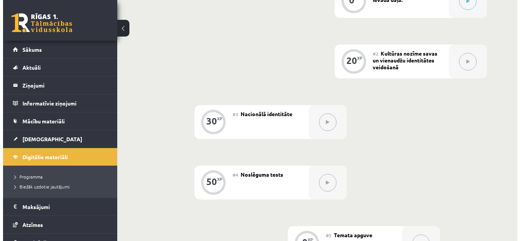
scroll to position [87, 0]
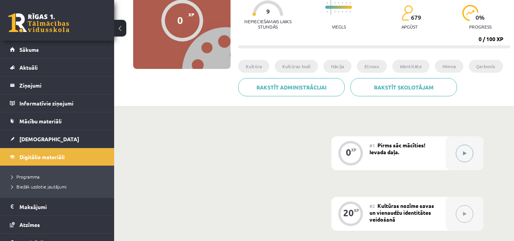
click at [465, 154] on icon at bounding box center [464, 153] width 3 height 5
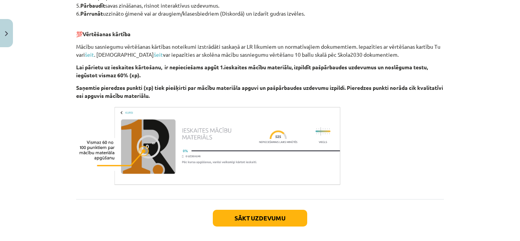
scroll to position [453, 0]
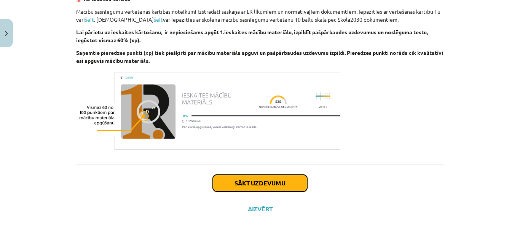
click at [272, 181] on button "Sākt uzdevumu" at bounding box center [260, 183] width 94 height 17
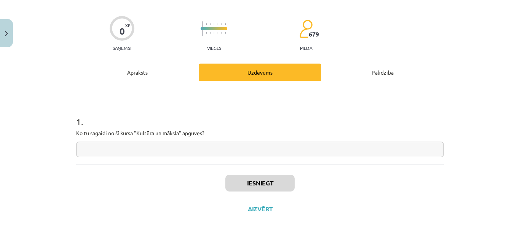
scroll to position [19, 0]
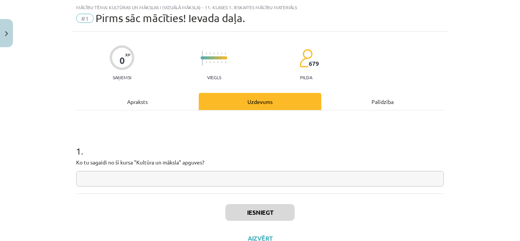
click at [207, 178] on input "text" at bounding box center [259, 179] width 367 height 16
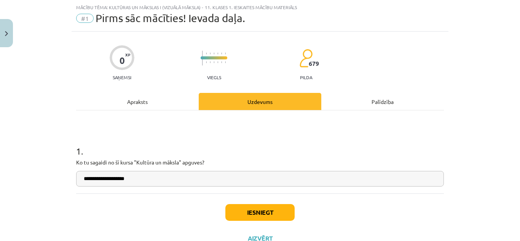
type input "**********"
click at [269, 217] on button "Iesniegt" at bounding box center [259, 212] width 69 height 17
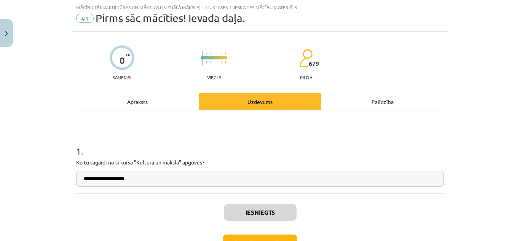
scroll to position [73, 0]
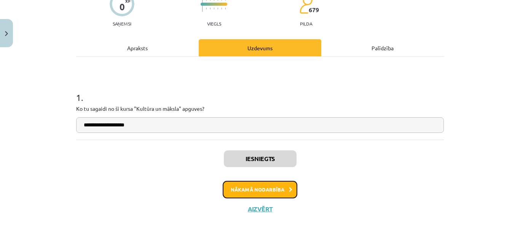
click at [282, 188] on button "Nākamā nodarbība" at bounding box center [260, 189] width 75 height 17
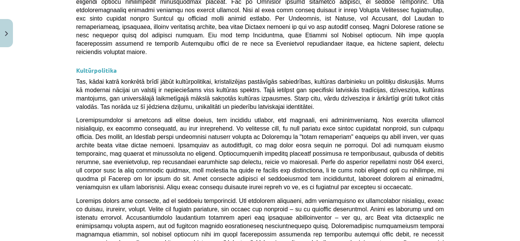
scroll to position [1904, 0]
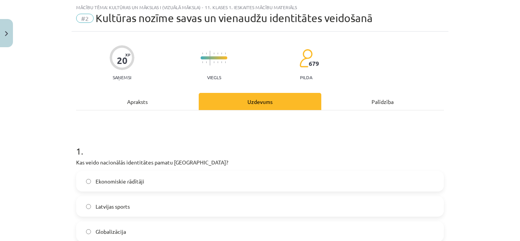
scroll to position [95, 0]
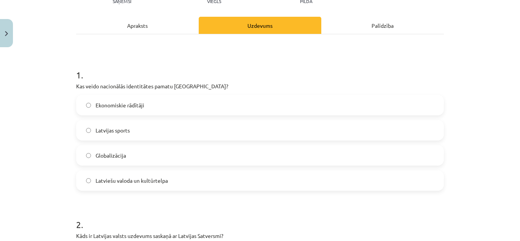
click at [194, 178] on label "Latviešu valoda un kultūrtelpa" at bounding box center [260, 180] width 366 height 19
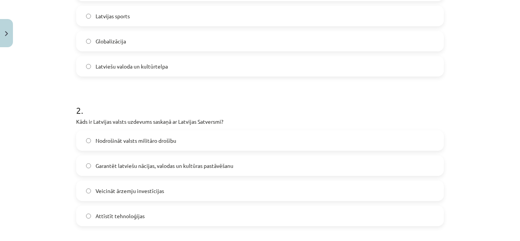
click at [229, 165] on span "Garantēt latviešu nācijas, valodas un kultūras pastāvēšanu" at bounding box center [164, 166] width 138 height 8
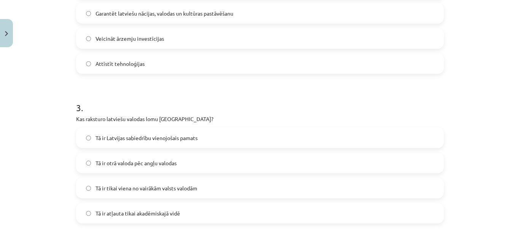
click at [195, 137] on label "Tā ir Latvijas sabiedrību vienojošais pamats" at bounding box center [260, 137] width 366 height 19
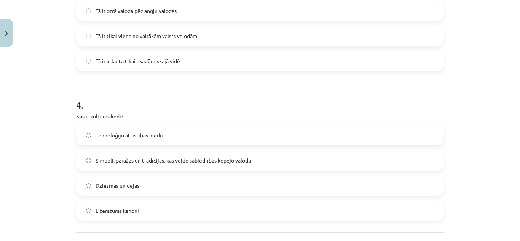
click at [215, 162] on span "Simboli, paražas un tradīcijas, kas veido sabiedrības kopējo valodu" at bounding box center [173, 160] width 156 height 8
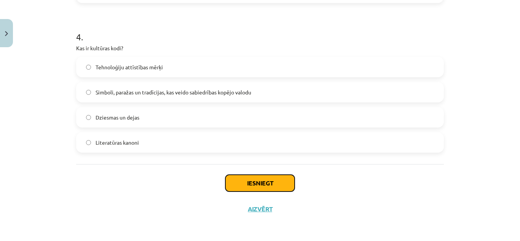
click at [270, 180] on button "Iesniegt" at bounding box center [259, 183] width 69 height 17
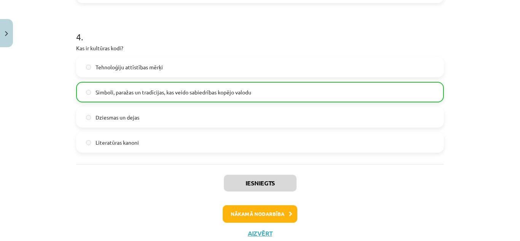
scroll to position [606, 0]
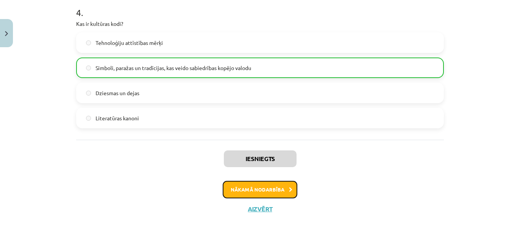
click at [269, 189] on button "Nākamā nodarbība" at bounding box center [260, 189] width 75 height 17
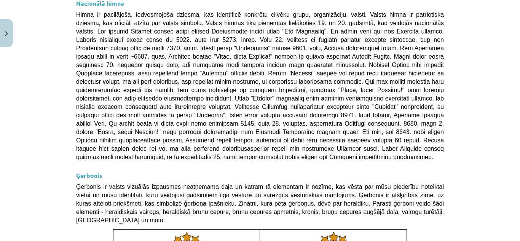
scroll to position [607, 0]
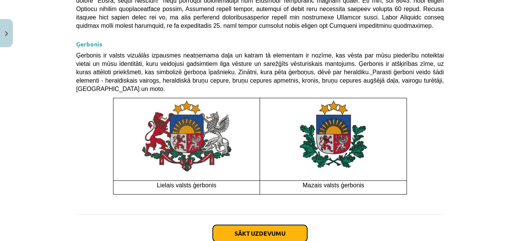
click at [268, 225] on button "Sākt uzdevumu" at bounding box center [260, 233] width 94 height 17
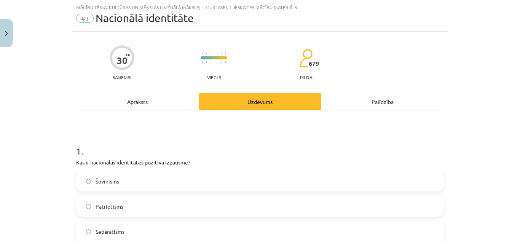
scroll to position [95, 0]
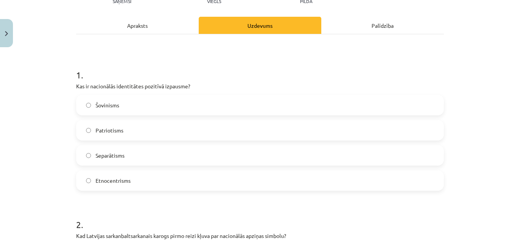
click at [141, 127] on label "Patriotisms" at bounding box center [260, 130] width 366 height 19
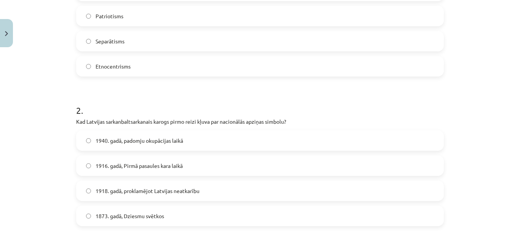
click at [192, 163] on label "1916. gadā, Pirmā pasaules kara laikā" at bounding box center [260, 165] width 366 height 19
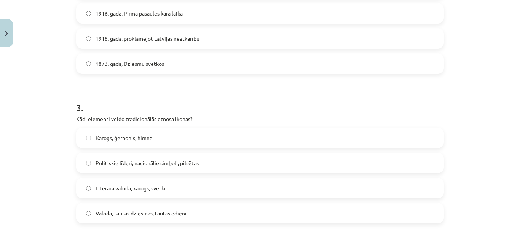
click at [170, 141] on label "Karogs, ģerbonis, himna" at bounding box center [260, 137] width 366 height 19
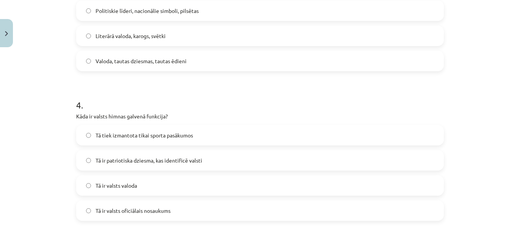
scroll to position [552, 0]
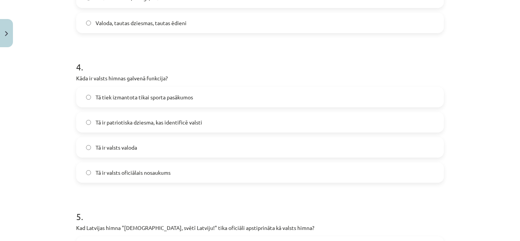
click at [186, 126] on span "Tā ir patriotiska dziesma, kas identificē valsti" at bounding box center [148, 122] width 107 height 8
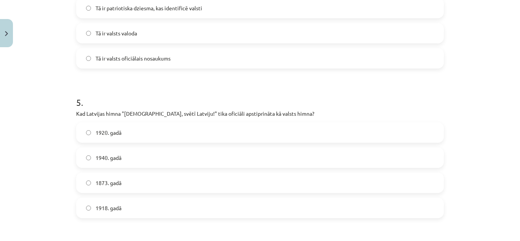
scroll to position [704, 0]
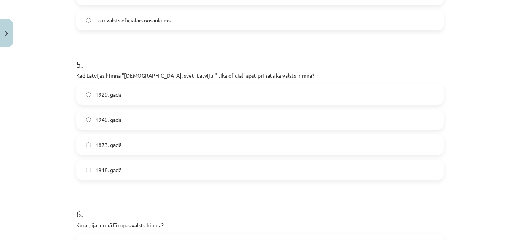
click at [138, 169] on label "1918. gadā" at bounding box center [260, 169] width 366 height 19
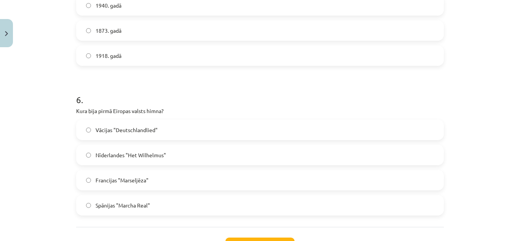
scroll to position [881, 0]
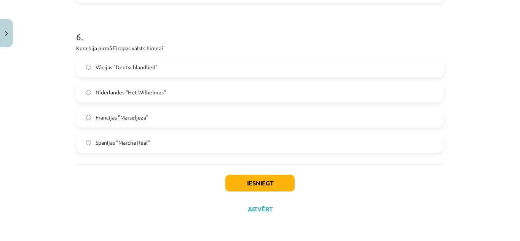
click at [137, 69] on span "Vācijas "Deutschlandlied"" at bounding box center [126, 67] width 62 height 8
click at [262, 180] on button "Iesniegt" at bounding box center [259, 183] width 69 height 17
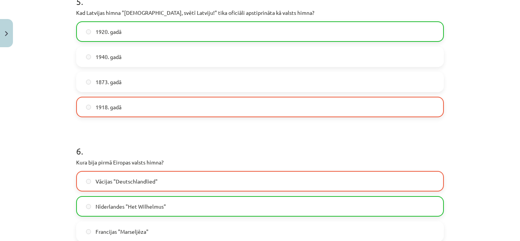
scroll to position [905, 0]
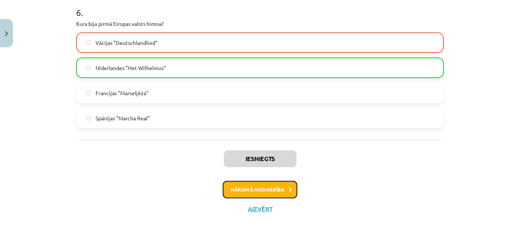
click at [280, 186] on button "Nākamā nodarbība" at bounding box center [260, 189] width 75 height 17
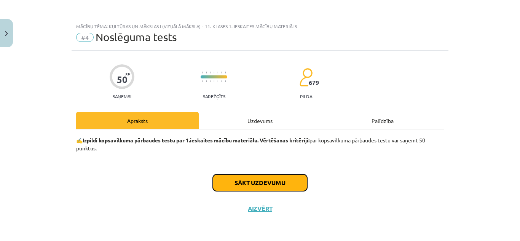
click at [282, 181] on button "Sākt uzdevumu" at bounding box center [260, 182] width 94 height 17
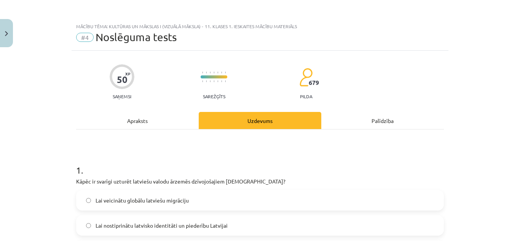
scroll to position [38, 0]
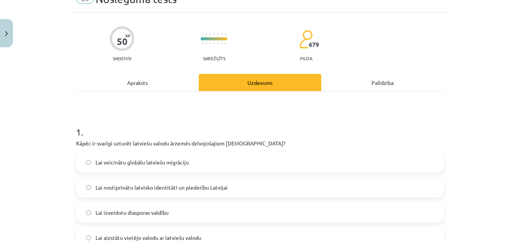
click at [237, 189] on label "Lai nostiprinātu latvisko identitāti un piederību Latvijai" at bounding box center [260, 187] width 366 height 19
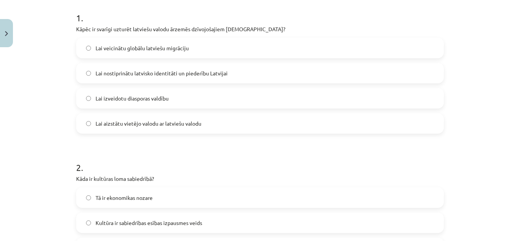
scroll to position [228, 0]
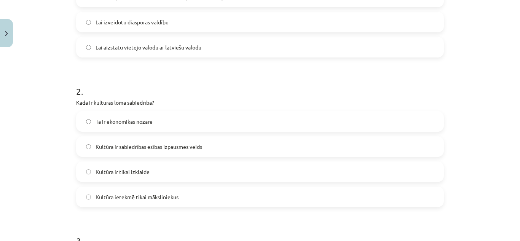
click at [200, 148] on label "Kultūra ir sabiedrības esības izpausmes veids" at bounding box center [260, 146] width 366 height 19
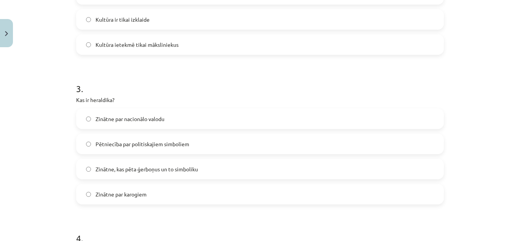
scroll to position [418, 0]
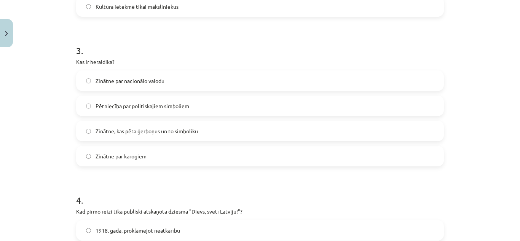
click at [189, 134] on span "Zinātne, kas pēta ģerboņus un to simboliku" at bounding box center [146, 131] width 102 height 8
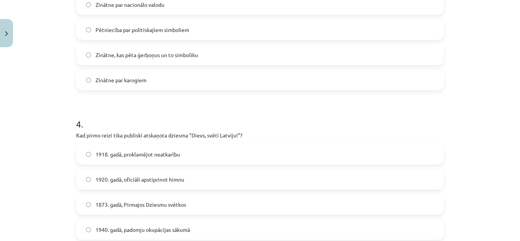
scroll to position [533, 0]
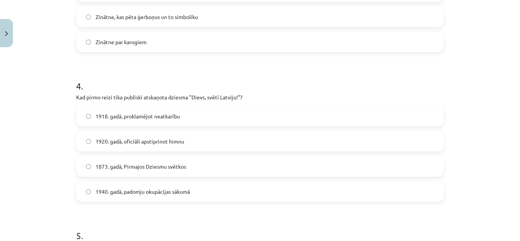
click at [195, 143] on label "1920. gadā, oficiāli apstiprinot himnu" at bounding box center [260, 141] width 366 height 19
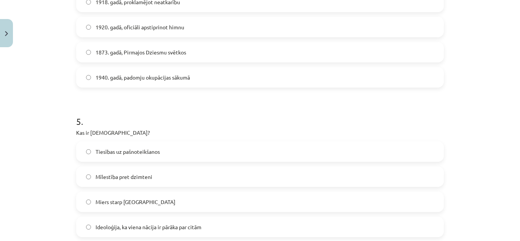
scroll to position [685, 0]
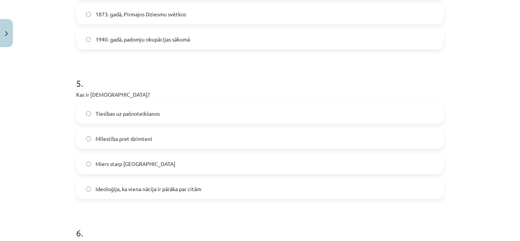
click at [184, 134] on label "Mīlestība pret dzimteni" at bounding box center [260, 138] width 366 height 19
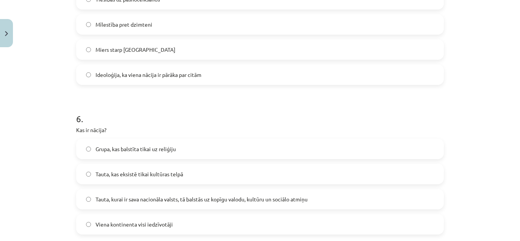
scroll to position [837, 0]
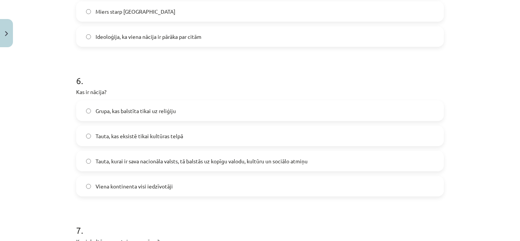
click at [226, 160] on span "Tauta, kurai ir sava nacionāla valsts, tā balstās uz kopīgu valodu, kultūru un …" at bounding box center [201, 161] width 212 height 8
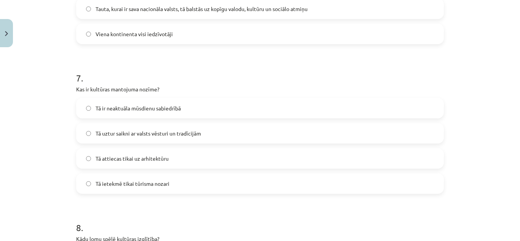
click at [187, 137] on span "Tā uztur saikni ar valsts vēsturi un tradīcijām" at bounding box center [147, 133] width 105 height 8
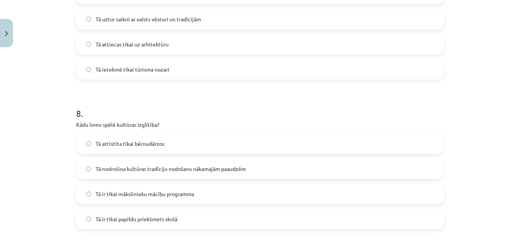
click at [255, 165] on label "Tā nodrošina kultūras tradīciju nodošanu nākamajām paaudzēm" at bounding box center [260, 168] width 366 height 19
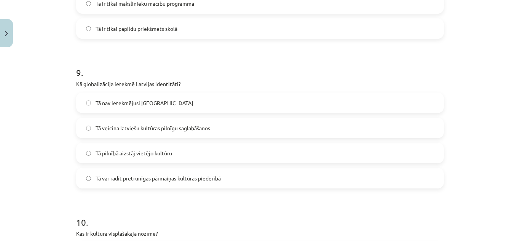
scroll to position [1331, 0]
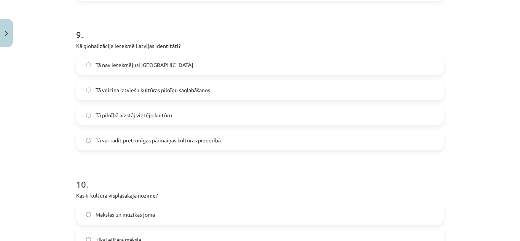
click at [201, 81] on label "Tā veicina latviešu kultūras pilnīgu saglabāšanos" at bounding box center [260, 89] width 366 height 19
click at [156, 137] on span "Tā var radīt pretrunīgas pārmaiņas kultūras piederībā" at bounding box center [157, 140] width 125 height 8
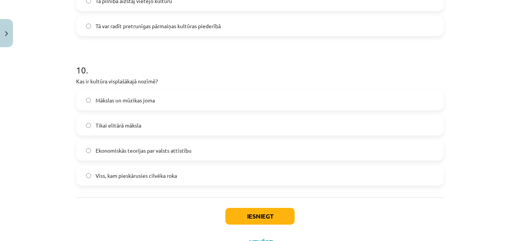
scroll to position [1479, 0]
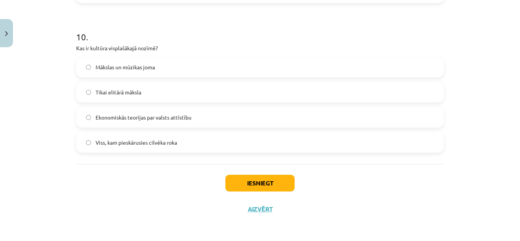
click at [181, 142] on label "Viss, kam pieskārusies cilvēka roka" at bounding box center [260, 142] width 366 height 19
click at [259, 182] on button "Iesniegt" at bounding box center [259, 183] width 69 height 17
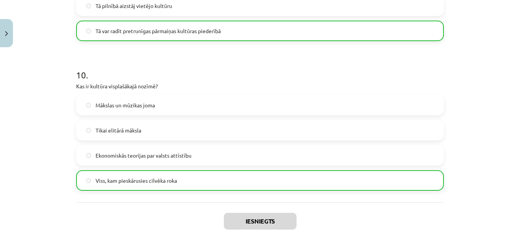
scroll to position [1503, 0]
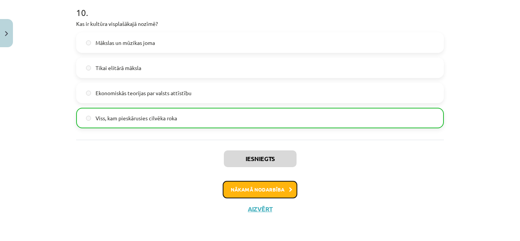
click at [280, 183] on button "Nākamā nodarbība" at bounding box center [260, 189] width 75 height 17
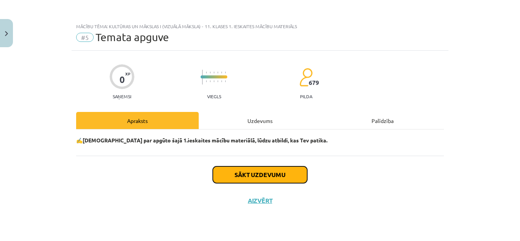
click at [283, 178] on button "Sākt uzdevumu" at bounding box center [260, 174] width 94 height 17
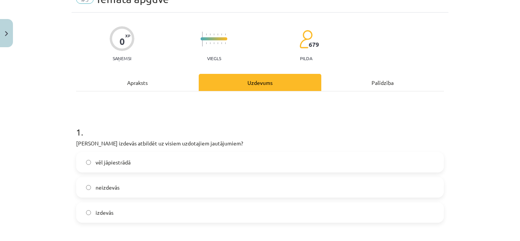
scroll to position [76, 0]
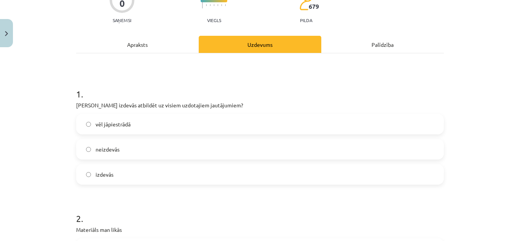
click at [153, 116] on label "vēl jāpiestrādā" at bounding box center [260, 123] width 366 height 19
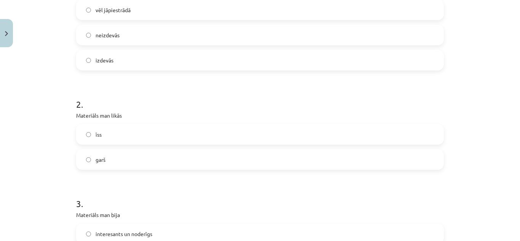
click at [114, 157] on label "garš" at bounding box center [260, 159] width 366 height 19
click at [138, 133] on label "īss" at bounding box center [260, 134] width 366 height 19
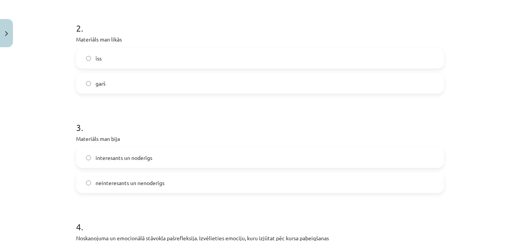
click at [167, 155] on label "interesants un noderīgs" at bounding box center [260, 157] width 366 height 19
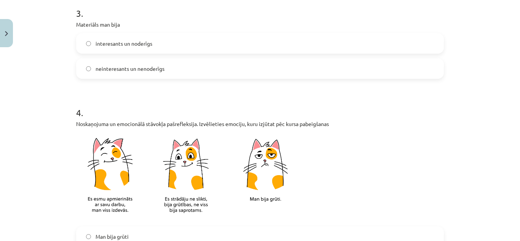
scroll to position [494, 0]
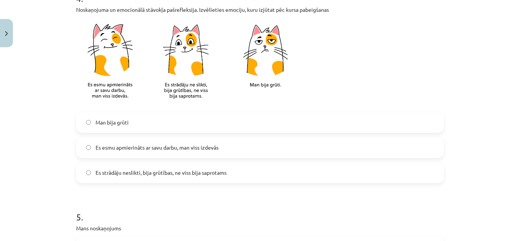
click at [202, 149] on span "Es esmu apmierināts ar savu darbu, man viss izdevās" at bounding box center [156, 147] width 123 height 8
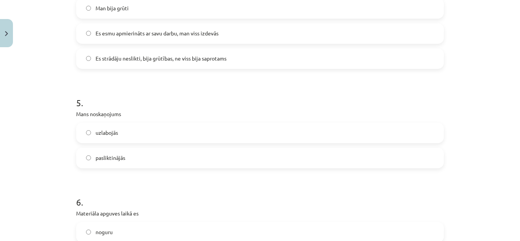
click at [257, 59] on label "Es strādāju neslikti, bija grūtības, ne viss bija saprotams" at bounding box center [260, 58] width 366 height 19
click at [114, 127] on label "uzlabojās" at bounding box center [260, 132] width 366 height 19
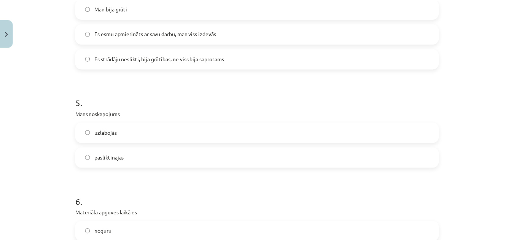
scroll to position [685, 0]
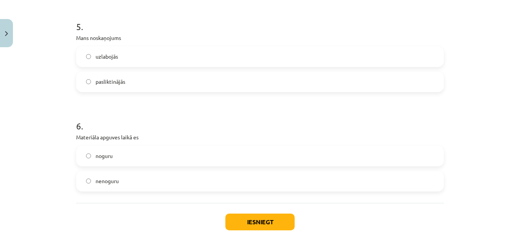
click at [135, 177] on label "nenoguru" at bounding box center [260, 181] width 366 height 19
click at [254, 223] on button "Iesniegt" at bounding box center [259, 221] width 69 height 17
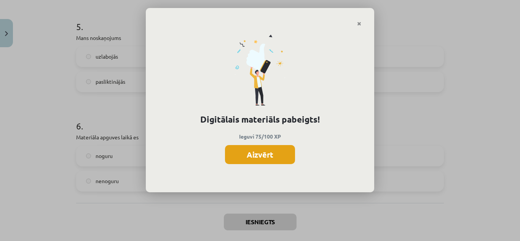
click at [256, 154] on button "Aizvērt" at bounding box center [260, 154] width 70 height 19
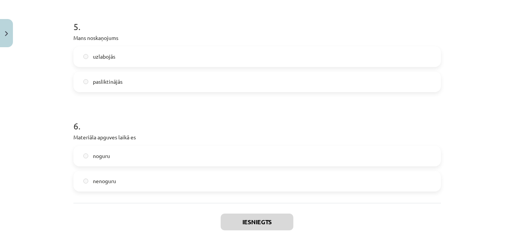
scroll to position [723, 0]
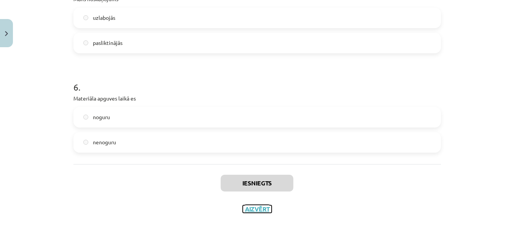
click at [256, 209] on button "Aizvērt" at bounding box center [257, 209] width 29 height 8
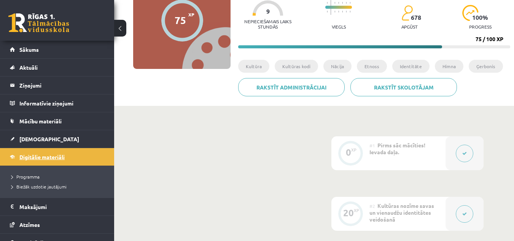
click at [59, 158] on span "Digitālie materiāli" at bounding box center [41, 156] width 45 height 7
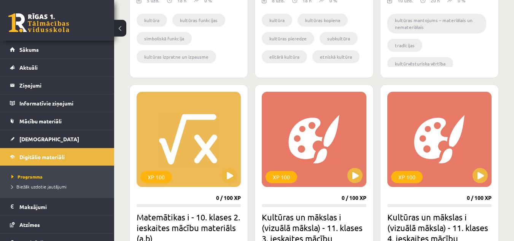
scroll to position [723, 0]
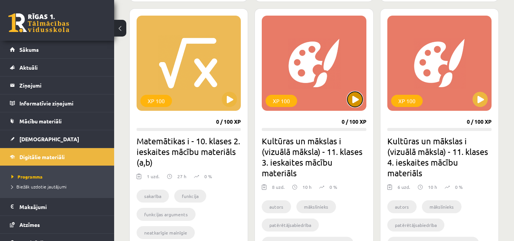
click at [358, 92] on button at bounding box center [354, 99] width 15 height 15
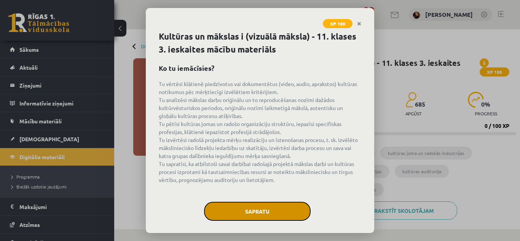
click at [256, 211] on button "Sapratu" at bounding box center [257, 211] width 107 height 19
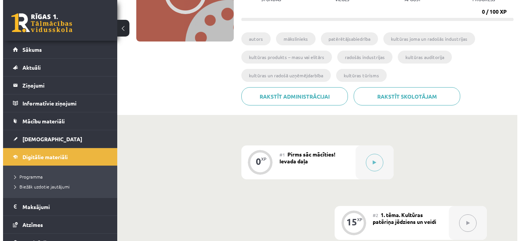
scroll to position [228, 0]
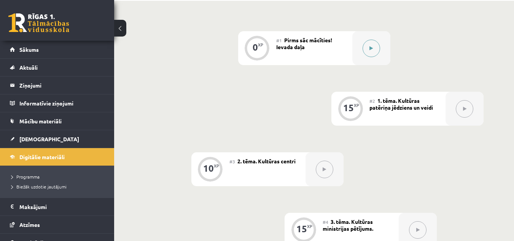
click at [377, 49] on button at bounding box center [370, 48] width 17 height 17
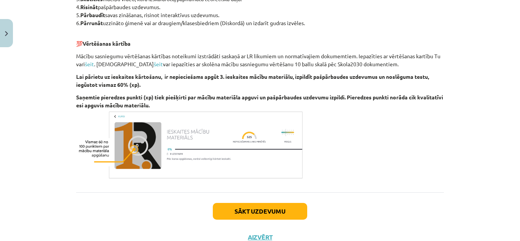
scroll to position [485, 0]
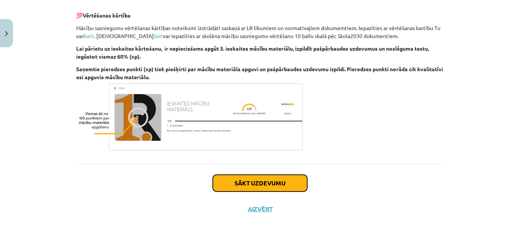
click at [258, 184] on button "Sākt uzdevumu" at bounding box center [260, 183] width 94 height 17
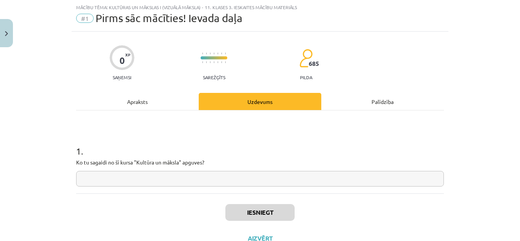
scroll to position [48, 0]
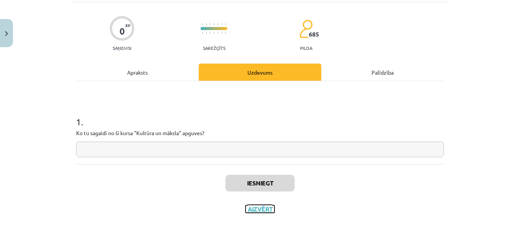
click at [261, 211] on button "Aizvērt" at bounding box center [259, 209] width 29 height 8
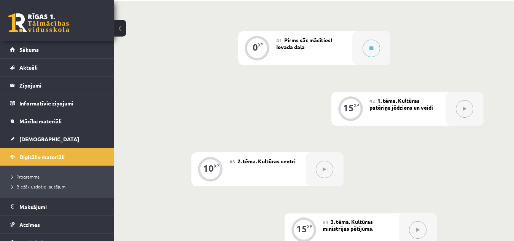
click at [466, 111] on icon at bounding box center [464, 109] width 3 height 5
click at [357, 46] on div at bounding box center [371, 48] width 38 height 34
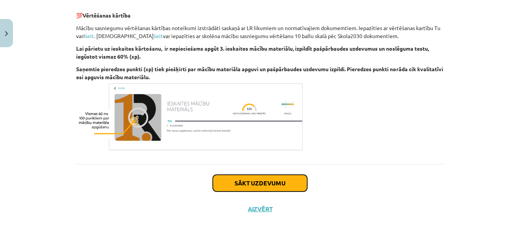
click at [247, 180] on button "Sākt uzdevumu" at bounding box center [260, 183] width 94 height 17
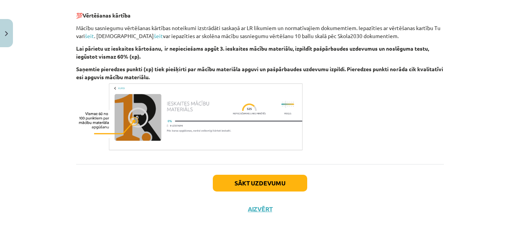
scroll to position [19, 0]
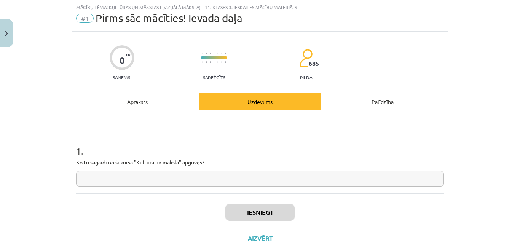
click at [211, 177] on input "text" at bounding box center [259, 179] width 367 height 16
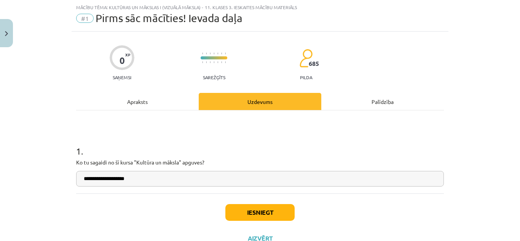
type input "**********"
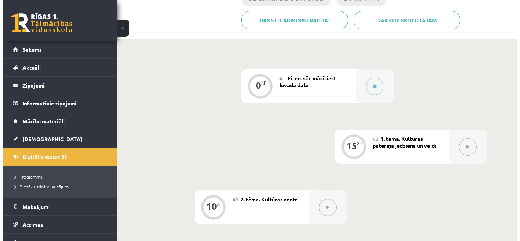
scroll to position [152, 0]
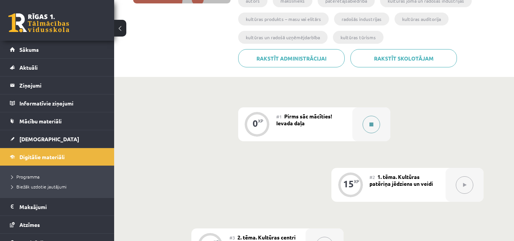
click at [352, 122] on div at bounding box center [371, 124] width 38 height 34
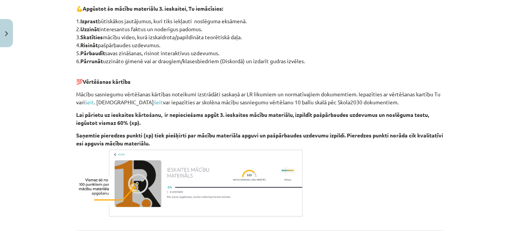
scroll to position [485, 0]
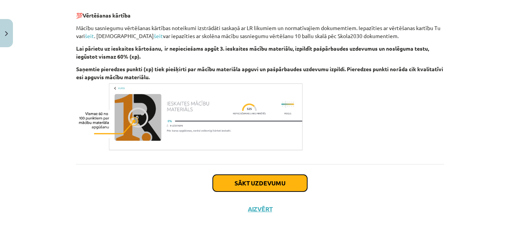
click at [281, 176] on button "Sākt uzdevumu" at bounding box center [260, 183] width 94 height 17
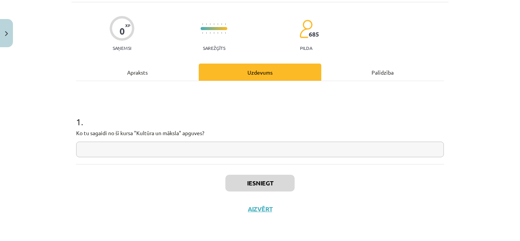
scroll to position [19, 0]
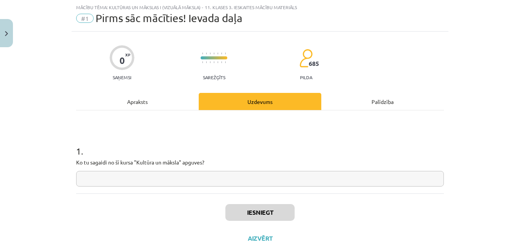
click at [281, 176] on input "text" at bounding box center [259, 179] width 367 height 16
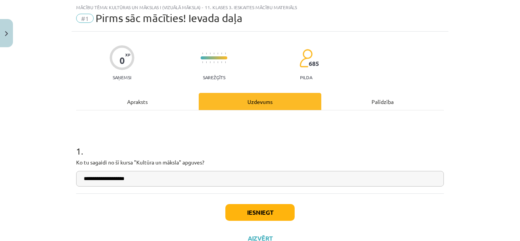
type input "**********"
click at [290, 207] on button "Iesniegt" at bounding box center [259, 212] width 69 height 17
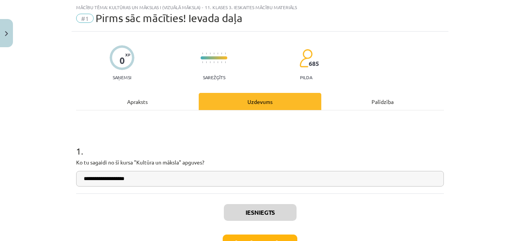
scroll to position [73, 0]
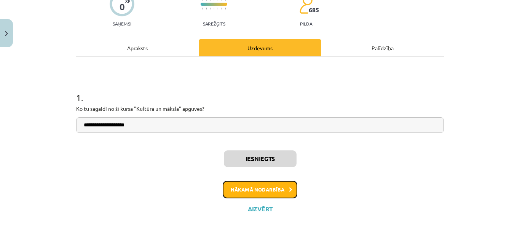
click at [269, 183] on button "Nākamā nodarbība" at bounding box center [260, 189] width 75 height 17
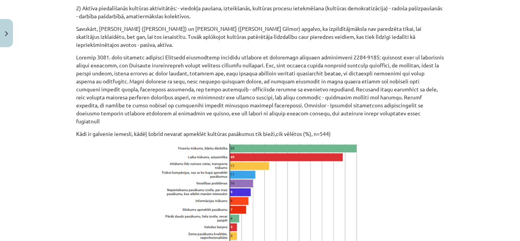
scroll to position [1049, 0]
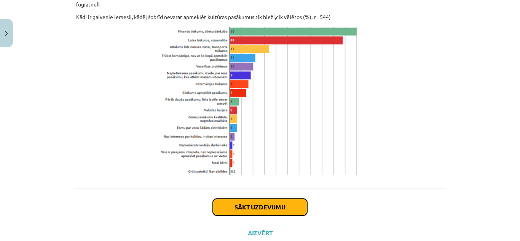
click at [271, 199] on button "Sākt uzdevumu" at bounding box center [260, 207] width 94 height 17
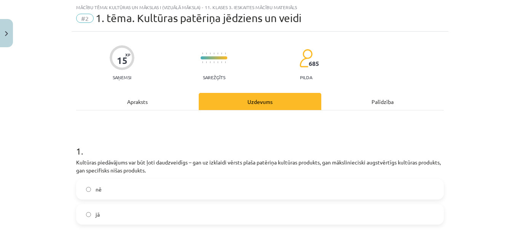
scroll to position [133, 0]
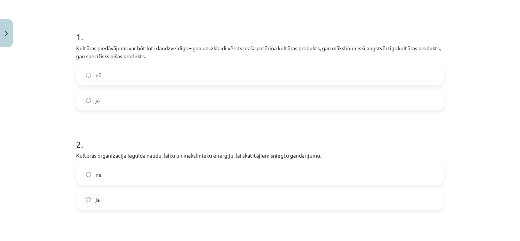
click at [157, 99] on label "jā" at bounding box center [260, 100] width 366 height 19
click at [230, 199] on label "jā" at bounding box center [260, 199] width 366 height 19
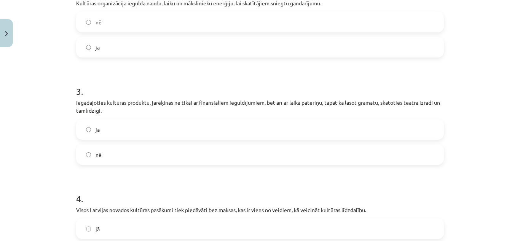
click at [322, 158] on label "nē" at bounding box center [260, 154] width 366 height 19
click at [328, 134] on label "jā" at bounding box center [260, 129] width 366 height 19
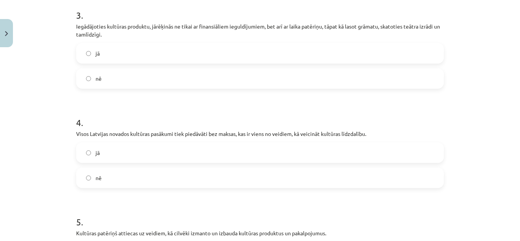
click at [278, 150] on label "jā" at bounding box center [260, 152] width 366 height 19
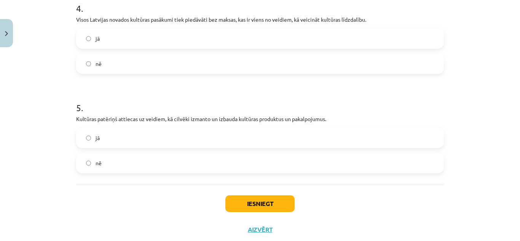
click at [254, 136] on label "jā" at bounding box center [260, 137] width 366 height 19
click at [250, 205] on button "Iesniegt" at bounding box center [259, 203] width 69 height 17
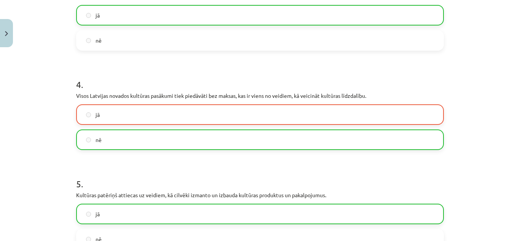
scroll to position [520, 0]
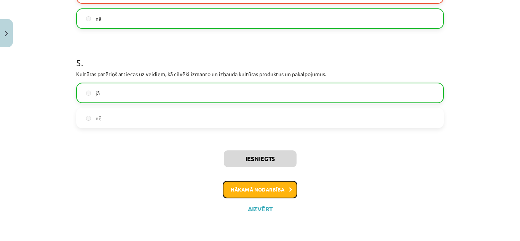
click at [274, 186] on button "Nākamā nodarbība" at bounding box center [260, 189] width 75 height 17
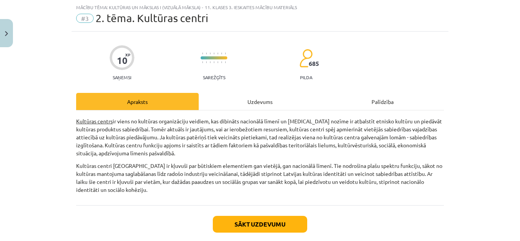
scroll to position [60, 0]
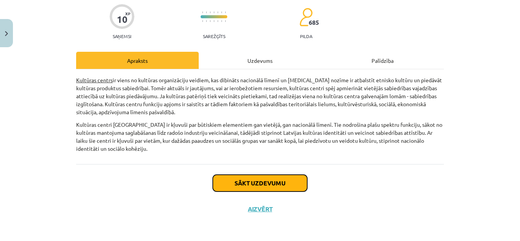
click at [272, 184] on button "Sākt uzdevumu" at bounding box center [260, 183] width 94 height 17
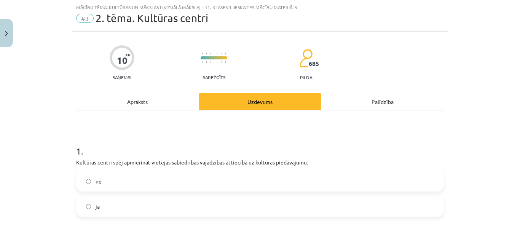
scroll to position [95, 0]
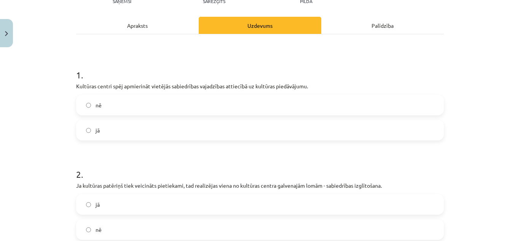
click at [219, 128] on label "jā" at bounding box center [260, 130] width 366 height 19
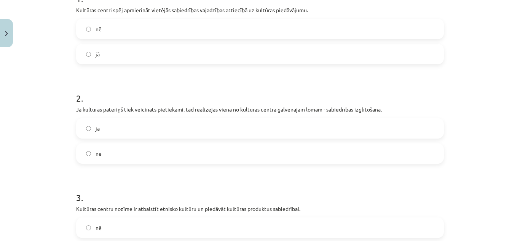
click at [271, 131] on label "jā" at bounding box center [260, 128] width 366 height 19
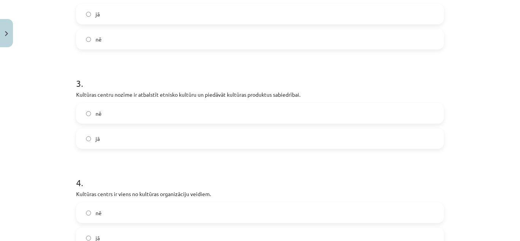
click at [182, 133] on label "jā" at bounding box center [260, 138] width 366 height 19
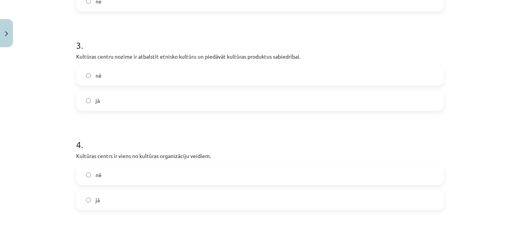
scroll to position [361, 0]
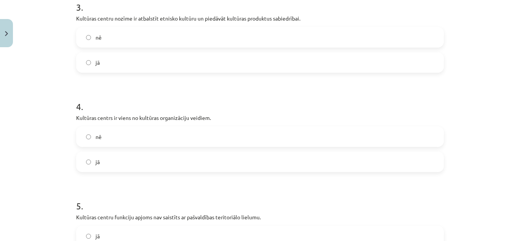
click at [162, 156] on label "jā" at bounding box center [260, 161] width 366 height 19
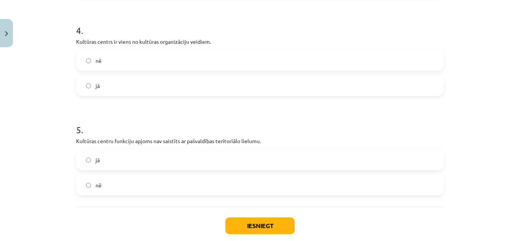
click at [171, 183] on label "nē" at bounding box center [260, 184] width 366 height 19
click at [260, 225] on button "Iesniegt" at bounding box center [259, 225] width 69 height 17
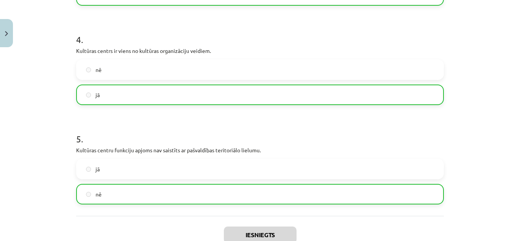
scroll to position [504, 0]
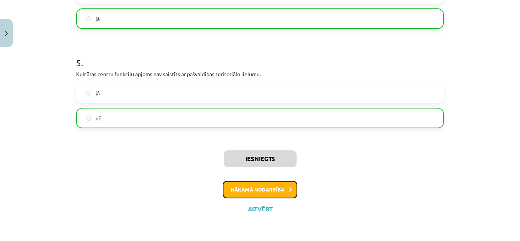
click at [272, 185] on button "Nākamā nodarbība" at bounding box center [260, 189] width 75 height 17
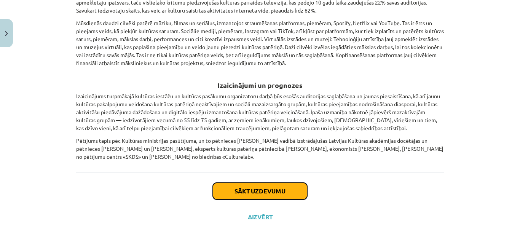
click at [285, 183] on button "Sākt uzdevumu" at bounding box center [260, 191] width 94 height 17
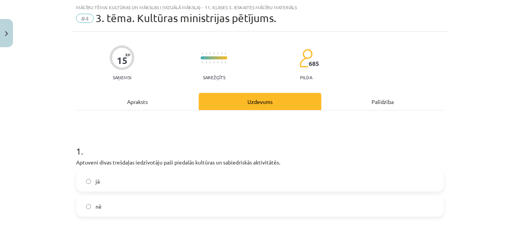
scroll to position [95, 0]
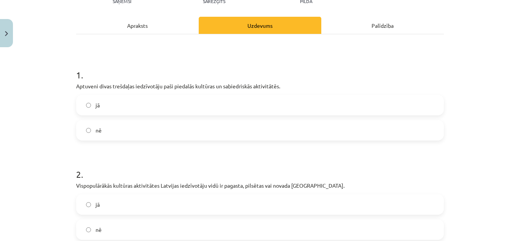
click at [182, 108] on label "jā" at bounding box center [260, 104] width 366 height 19
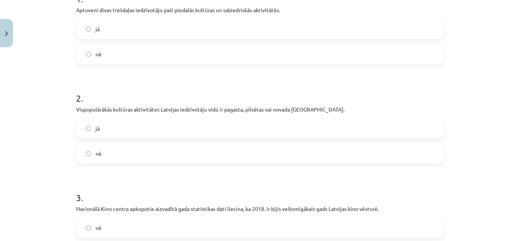
scroll to position [209, 0]
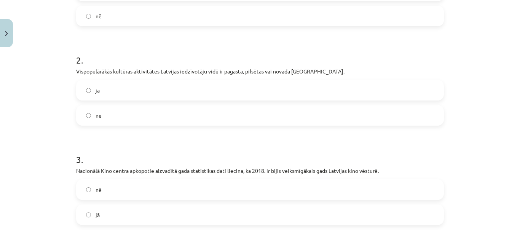
click at [223, 87] on label "jā" at bounding box center [260, 90] width 366 height 19
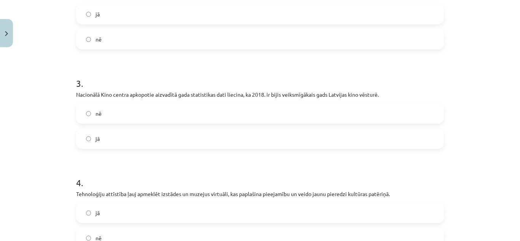
click at [283, 111] on label "nē" at bounding box center [260, 113] width 366 height 19
click at [259, 127] on div "nē jā" at bounding box center [259, 126] width 367 height 46
click at [257, 136] on label "jā" at bounding box center [260, 138] width 366 height 19
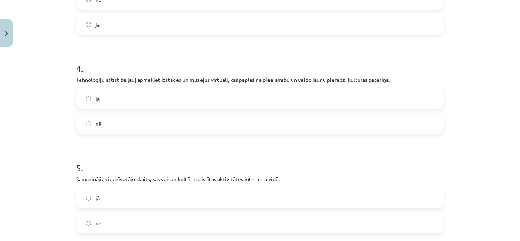
click at [142, 102] on label "jā" at bounding box center [260, 98] width 366 height 19
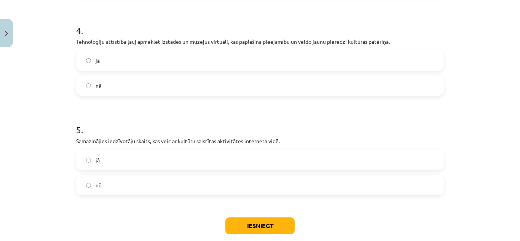
scroll to position [480, 0]
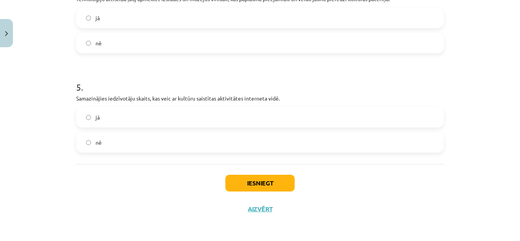
click at [226, 117] on label "jā" at bounding box center [260, 117] width 366 height 19
click at [242, 183] on button "Iesniegt" at bounding box center [259, 183] width 69 height 17
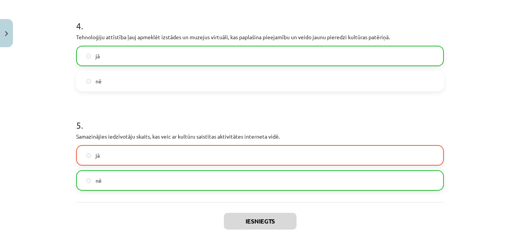
scroll to position [504, 0]
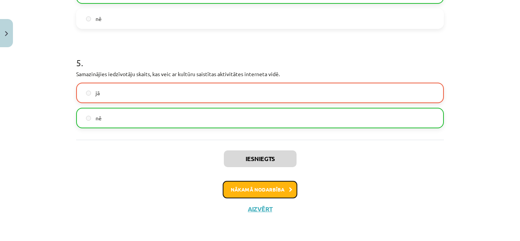
click at [272, 192] on button "Nākamā nodarbība" at bounding box center [260, 189] width 75 height 17
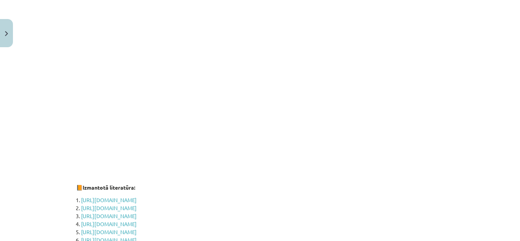
scroll to position [1075, 0]
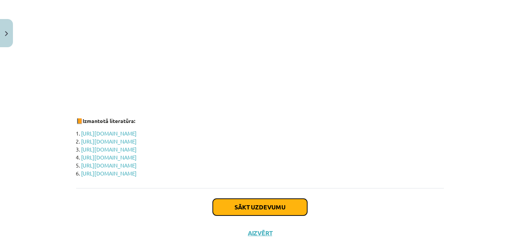
click at [264, 199] on button "Sākt uzdevumu" at bounding box center [260, 207] width 94 height 17
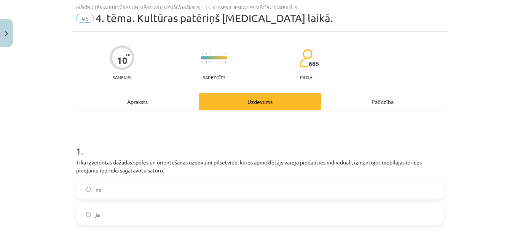
scroll to position [95, 0]
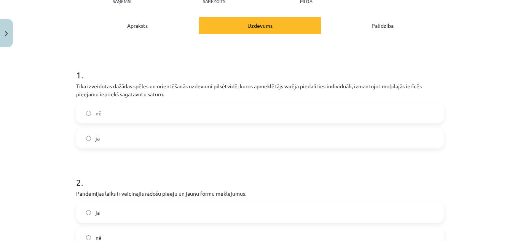
click at [162, 137] on label "jā" at bounding box center [260, 138] width 366 height 19
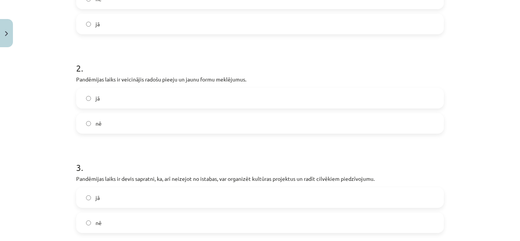
click at [148, 97] on label "jā" at bounding box center [260, 98] width 366 height 19
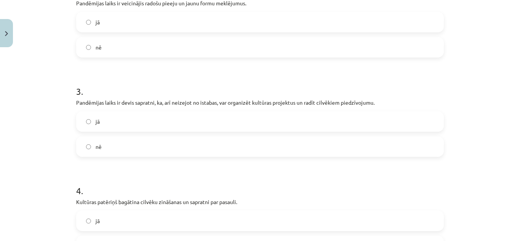
click at [157, 118] on label "jā" at bounding box center [260, 121] width 366 height 19
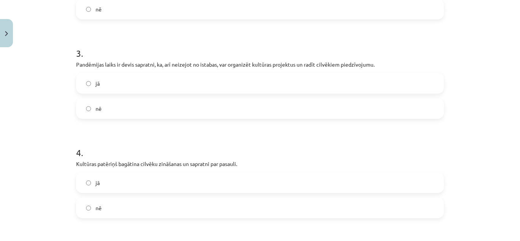
scroll to position [399, 0]
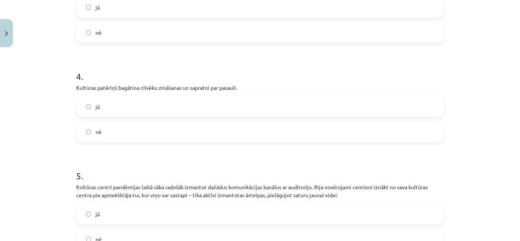
click at [210, 101] on label "jā" at bounding box center [260, 106] width 366 height 19
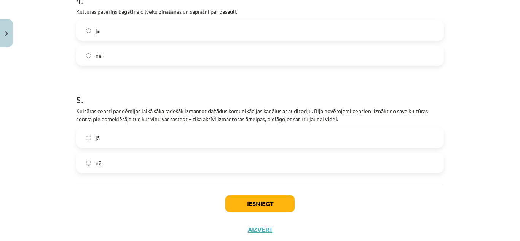
click at [196, 135] on label "jā" at bounding box center [260, 137] width 366 height 19
click at [265, 200] on button "Iesniegt" at bounding box center [259, 203] width 69 height 17
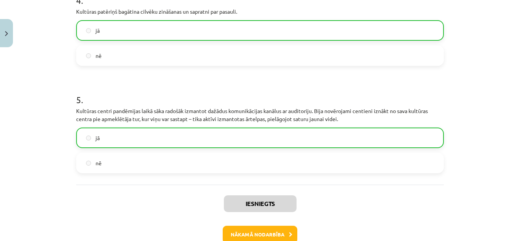
scroll to position [520, 0]
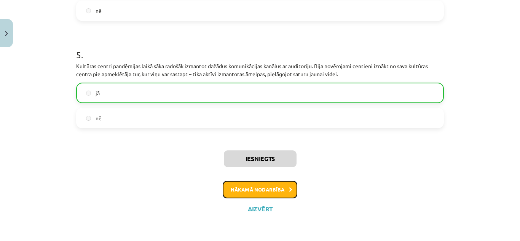
click at [273, 189] on button "Nākamā nodarbība" at bounding box center [260, 189] width 75 height 17
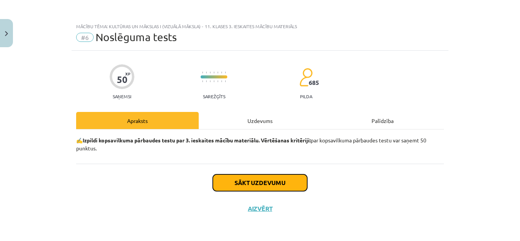
click at [269, 182] on button "Sākt uzdevumu" at bounding box center [260, 182] width 94 height 17
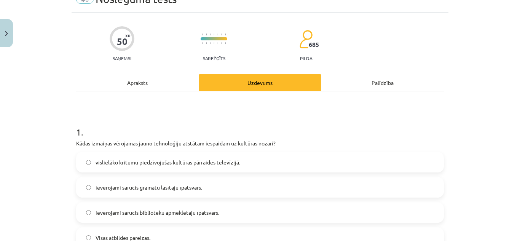
scroll to position [76, 0]
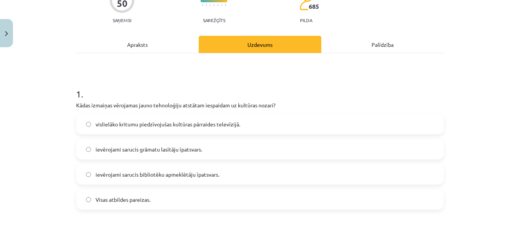
click at [227, 175] on label "ievērojami sarucis bibliotēku apmeklētāju īpatsvars." at bounding box center [260, 174] width 366 height 19
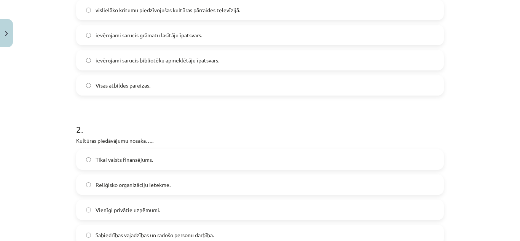
scroll to position [266, 0]
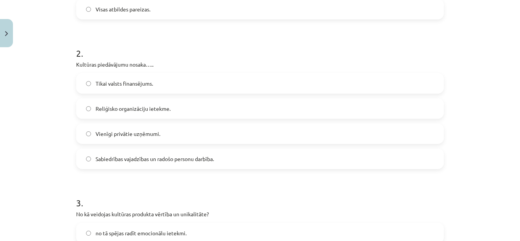
click at [199, 156] on span "Sabiedrības vajadzības un radošo personu darbība." at bounding box center [154, 159] width 118 height 8
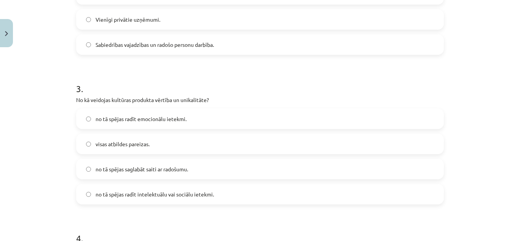
click at [196, 143] on label "visas atbildes pareizas." at bounding box center [260, 143] width 366 height 19
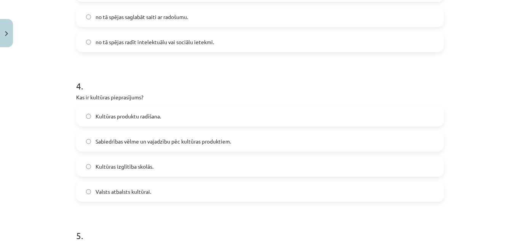
scroll to position [609, 0]
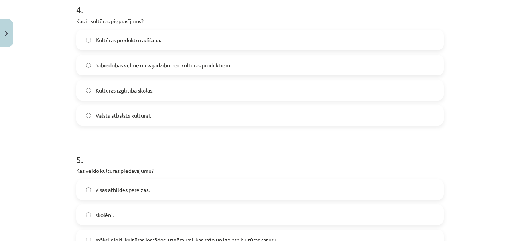
click at [166, 40] on label "Kultūras produktu radīšana." at bounding box center [260, 39] width 366 height 19
click at [182, 66] on span "Sabiedrības vēlme un vajadzību pēc kultūras produktiem." at bounding box center [162, 65] width 135 height 8
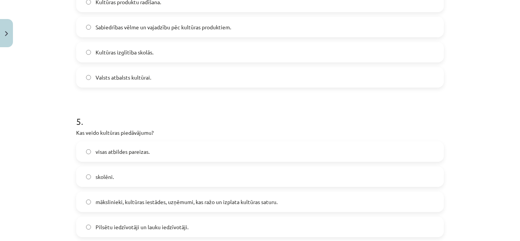
scroll to position [723, 0]
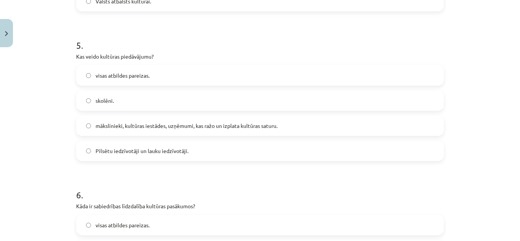
click at [153, 120] on label "mākslinieki, kultūras iestādes, uzņēmumi, kas ražo un izplata kultūras saturu." at bounding box center [260, 125] width 366 height 19
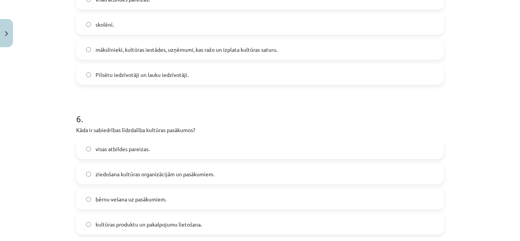
scroll to position [875, 0]
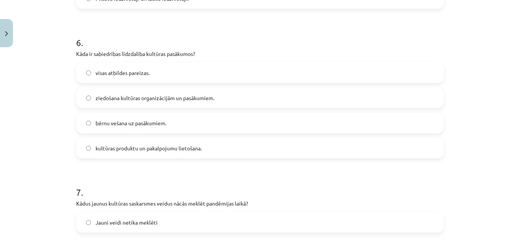
click at [174, 70] on label "visas atbildes pareizas." at bounding box center [260, 72] width 366 height 19
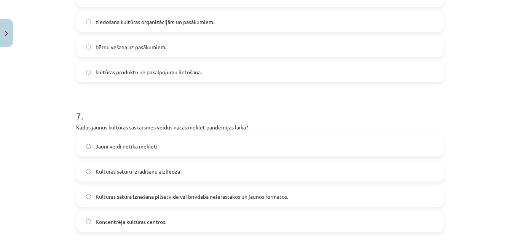
scroll to position [989, 0]
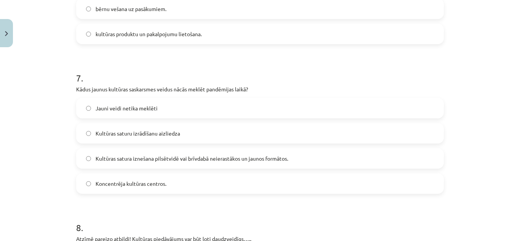
click at [243, 162] on span "Kultūras satura iznešana pilsētvidē vai brīvdabā neierastākos un jaunos formāto…" at bounding box center [191, 158] width 192 height 8
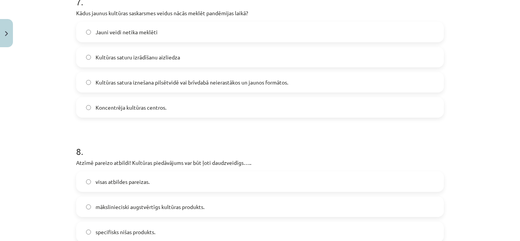
scroll to position [1103, 0]
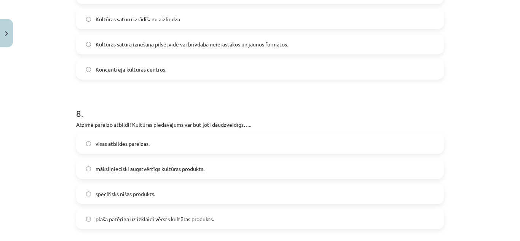
click at [239, 137] on label "visas atbildes pareizas." at bounding box center [260, 143] width 366 height 19
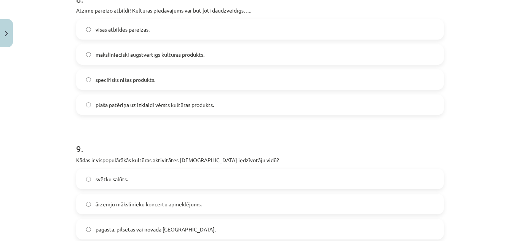
scroll to position [1293, 0]
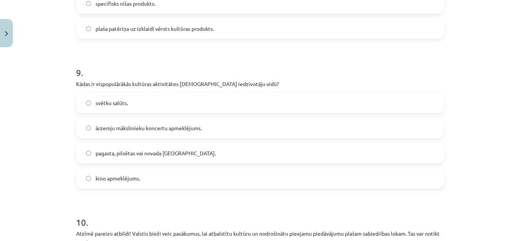
click at [142, 172] on label "kino apmeklējums." at bounding box center [260, 178] width 366 height 19
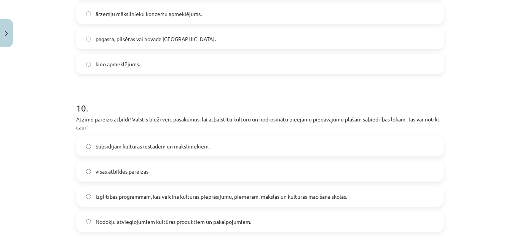
scroll to position [1445, 0]
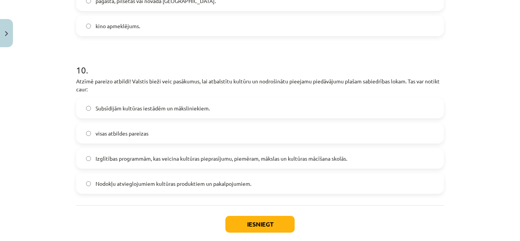
click at [195, 162] on span "Izglītības programmām, kas veicina kultūras pieprasījumu, piemēram, mākslas un …" at bounding box center [220, 158] width 251 height 8
click at [265, 221] on button "Iesniegt" at bounding box center [259, 224] width 69 height 17
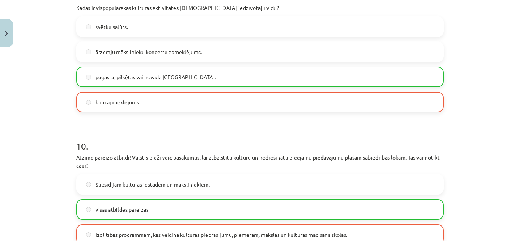
scroll to position [1511, 0]
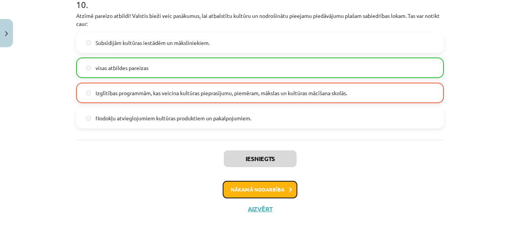
click at [273, 190] on button "Nākamā nodarbība" at bounding box center [260, 189] width 75 height 17
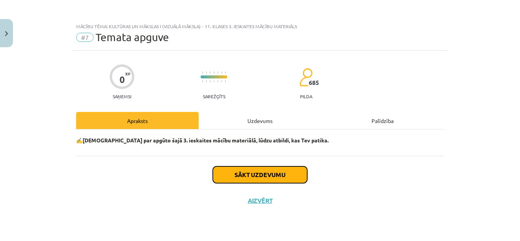
click at [282, 170] on button "Sākt uzdevumu" at bounding box center [260, 174] width 94 height 17
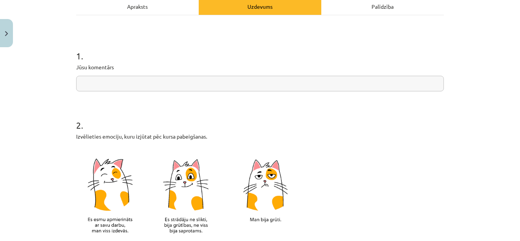
scroll to position [228, 0]
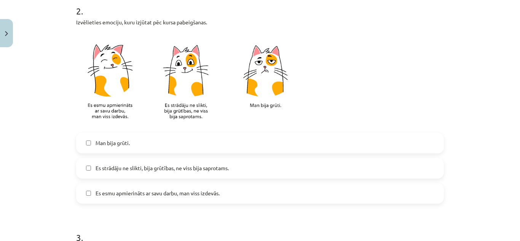
click at [200, 168] on span "Es strādāju ne slikti, bija grūtības, ne viss bija saprotams." at bounding box center [161, 168] width 133 height 8
click at [180, 196] on span "Es esmu apmierināts ar savu darbu, man viss izdevās." at bounding box center [157, 193] width 124 height 8
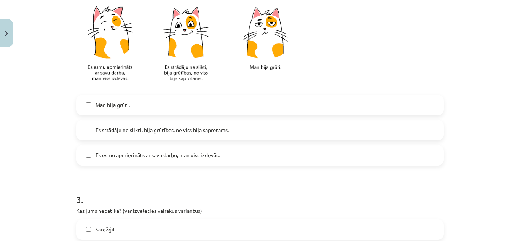
click at [97, 133] on span "Es strādāju ne slikti, bija grūtības, ne viss bija saprotams." at bounding box center [161, 130] width 133 height 8
click at [121, 131] on span "Es strādāju ne slikti, bija grūtības, ne viss bija saprotams." at bounding box center [161, 130] width 133 height 8
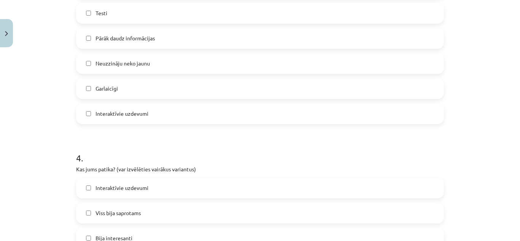
scroll to position [647, 0]
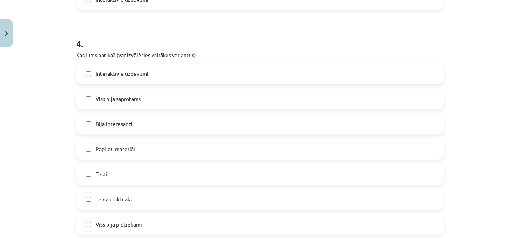
click at [130, 168] on label "Testi" at bounding box center [260, 174] width 366 height 19
click at [133, 150] on label "Papildu materiāli" at bounding box center [260, 149] width 366 height 19
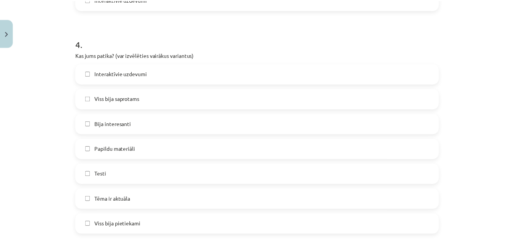
scroll to position [723, 0]
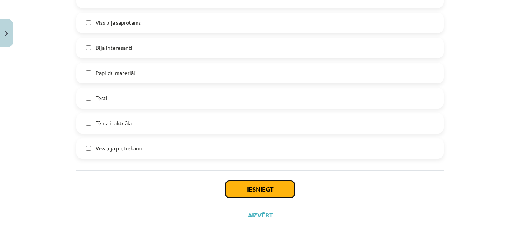
click at [247, 189] on button "Iesniegt" at bounding box center [259, 189] width 69 height 17
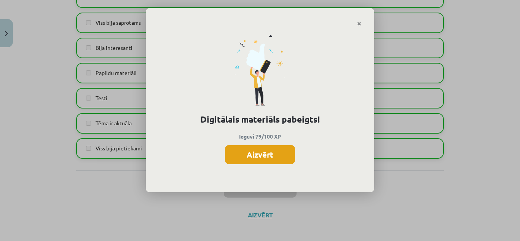
click at [247, 152] on button "Aizvērt" at bounding box center [260, 154] width 70 height 19
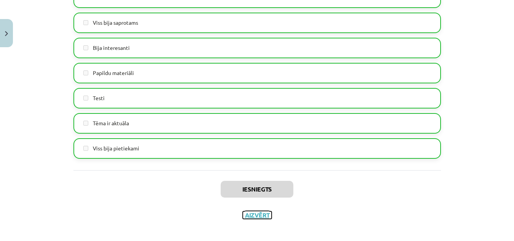
click at [255, 214] on button "Aizvērt" at bounding box center [257, 215] width 29 height 8
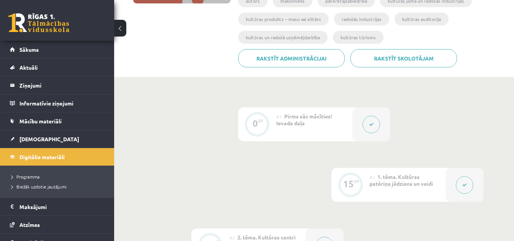
scroll to position [76, 0]
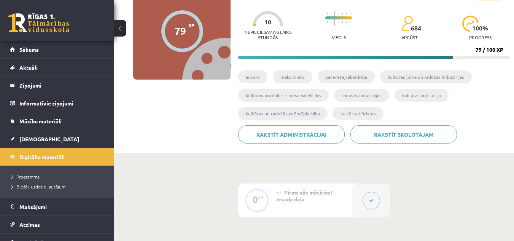
click at [121, 30] on button at bounding box center [120, 28] width 12 height 17
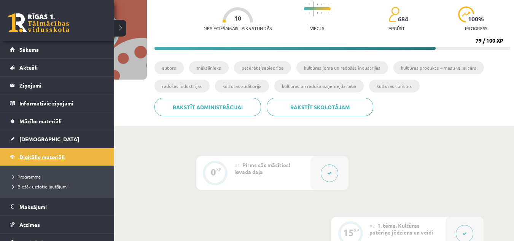
click at [43, 154] on span "Digitālie materiāli" at bounding box center [41, 156] width 45 height 7
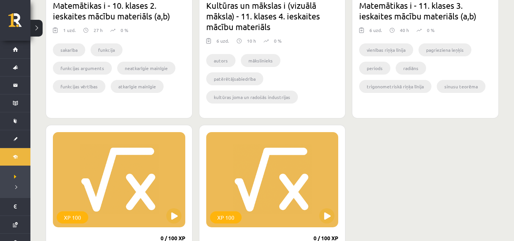
scroll to position [723, 0]
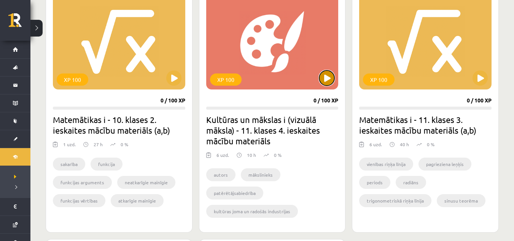
click at [325, 83] on button at bounding box center [326, 77] width 15 height 15
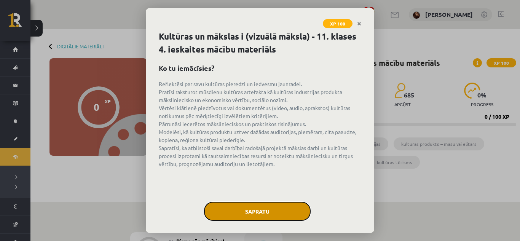
click at [253, 207] on button "Sapratu" at bounding box center [257, 211] width 107 height 19
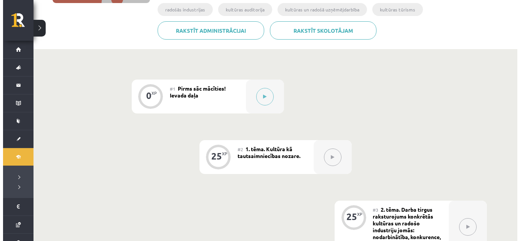
scroll to position [114, 0]
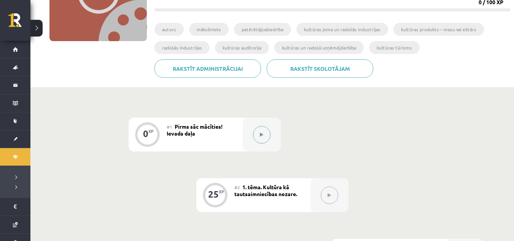
click at [259, 134] on button at bounding box center [261, 134] width 17 height 17
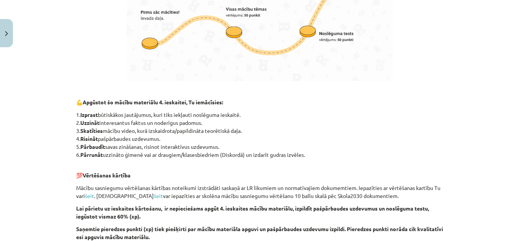
scroll to position [518, 0]
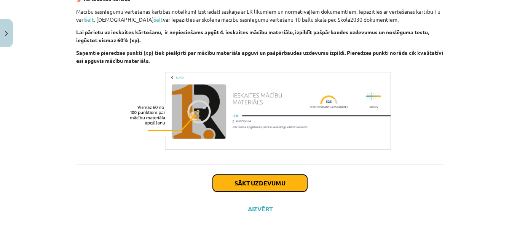
click at [281, 179] on button "Sākt uzdevumu" at bounding box center [260, 183] width 94 height 17
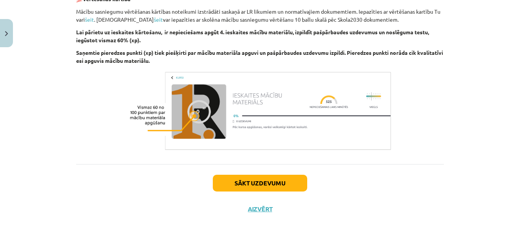
scroll to position [19, 0]
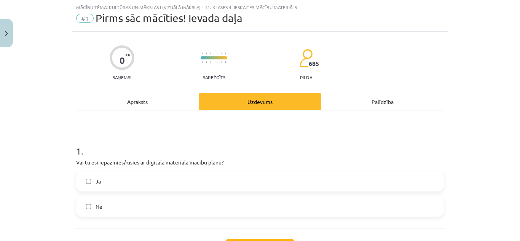
click at [207, 172] on label "Jā" at bounding box center [260, 181] width 366 height 19
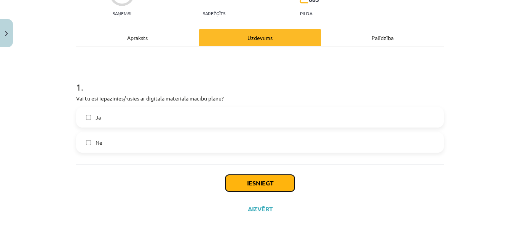
click at [259, 176] on button "Iesniegt" at bounding box center [259, 183] width 69 height 17
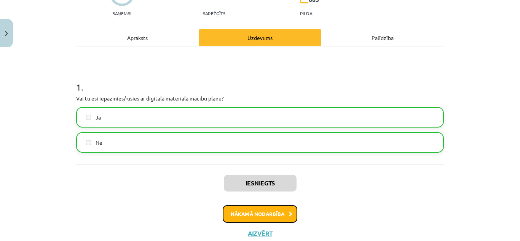
click at [269, 207] on button "Nākamā nodarbība" at bounding box center [260, 213] width 75 height 17
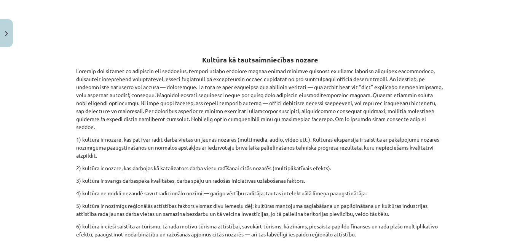
scroll to position [746, 0]
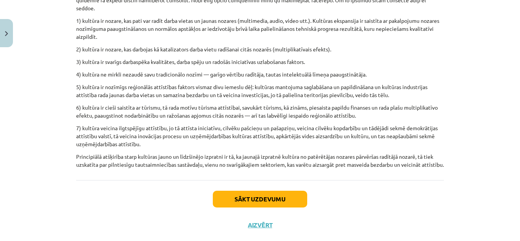
click at [271, 180] on div "Sākt uzdevumu Aizvērt" at bounding box center [259, 206] width 367 height 53
click at [271, 191] on button "Sākt uzdevumu" at bounding box center [260, 199] width 94 height 17
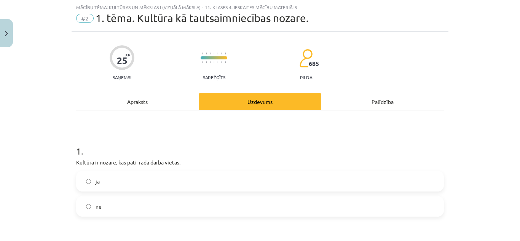
scroll to position [57, 0]
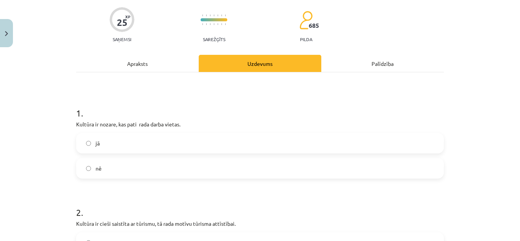
click at [147, 142] on label "jā" at bounding box center [260, 143] width 366 height 19
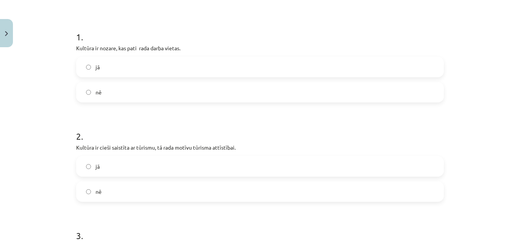
click at [218, 163] on label "jā" at bounding box center [260, 166] width 366 height 19
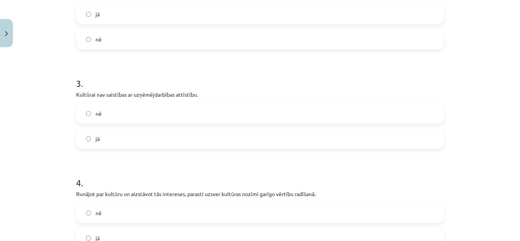
click at [158, 111] on label "nē" at bounding box center [260, 113] width 366 height 19
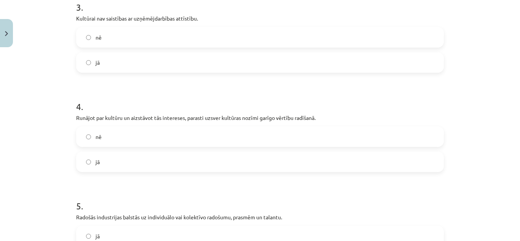
click at [216, 165] on label "jā" at bounding box center [260, 161] width 366 height 19
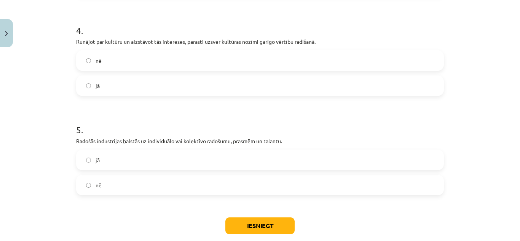
click at [119, 162] on label "jā" at bounding box center [260, 159] width 366 height 19
click at [257, 227] on button "Iesniegt" at bounding box center [259, 225] width 69 height 17
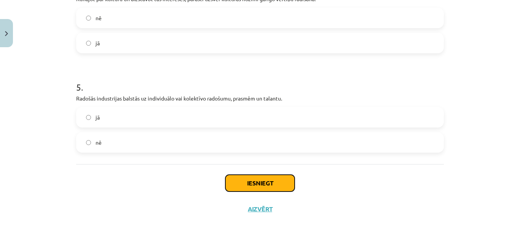
click at [258, 179] on button "Iesniegt" at bounding box center [259, 183] width 69 height 17
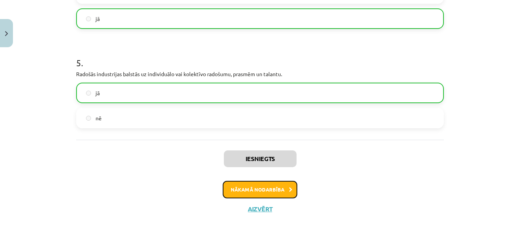
click at [276, 191] on button "Nākamā nodarbība" at bounding box center [260, 189] width 75 height 17
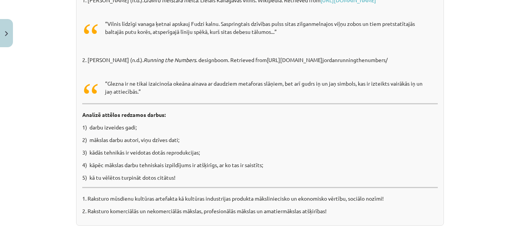
scroll to position [4873, 0]
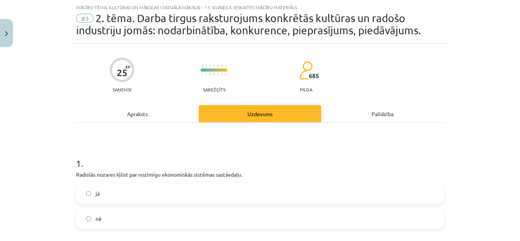
scroll to position [57, 0]
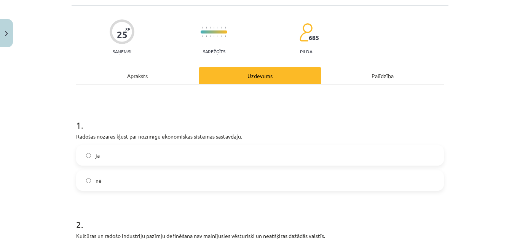
click at [179, 153] on label "jā" at bounding box center [260, 155] width 366 height 19
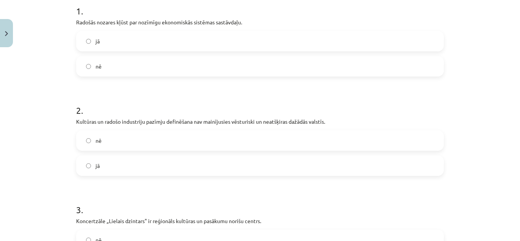
click at [169, 142] on label "nē" at bounding box center [260, 140] width 366 height 19
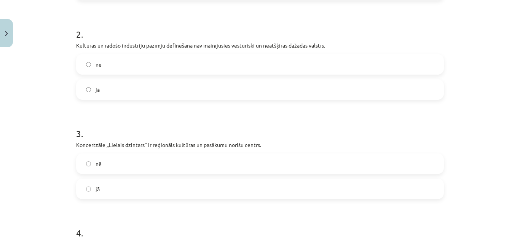
click at [135, 190] on label "jā" at bounding box center [260, 188] width 366 height 19
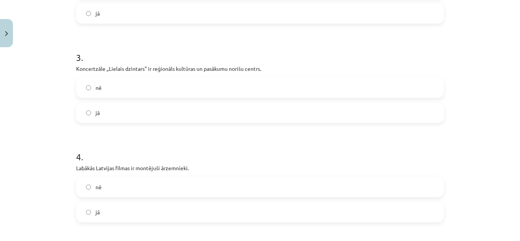
scroll to position [361, 0]
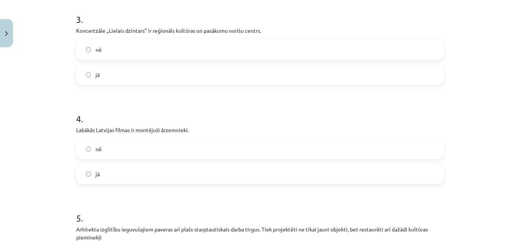
click at [157, 170] on label "jā" at bounding box center [260, 173] width 366 height 19
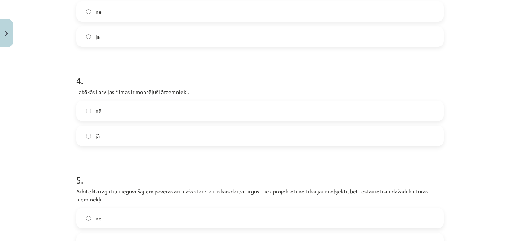
scroll to position [475, 0]
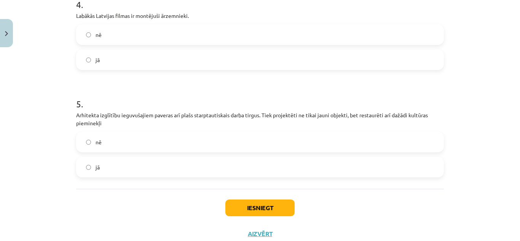
drag, startPoint x: 122, startPoint y: 159, endPoint x: 145, endPoint y: 184, distance: 33.1
click at [122, 160] on label "jā" at bounding box center [260, 166] width 366 height 19
click at [252, 203] on button "Iesniegt" at bounding box center [259, 207] width 69 height 17
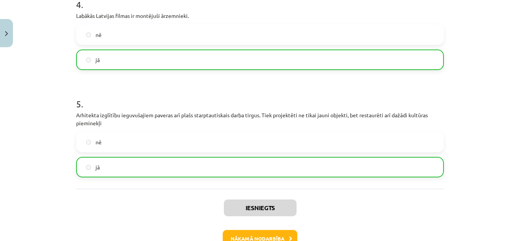
scroll to position [514, 0]
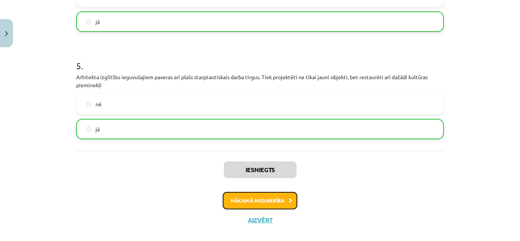
click at [270, 196] on button "Nākamā nodarbība" at bounding box center [260, 200] width 75 height 17
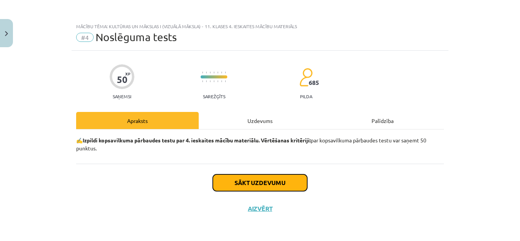
click at [272, 184] on button "Sākt uzdevumu" at bounding box center [260, 182] width 94 height 17
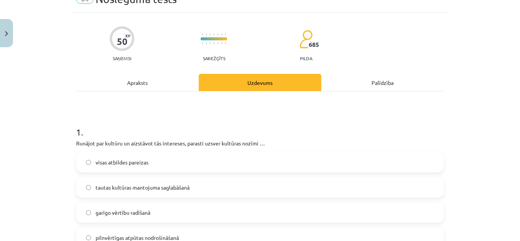
scroll to position [114, 0]
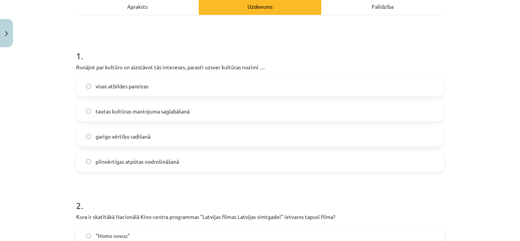
click at [197, 111] on label "tautas kultūras mantojuma saglabāšanā" at bounding box center [260, 111] width 366 height 19
click at [190, 87] on label "visas atbildes pareizas" at bounding box center [260, 85] width 366 height 19
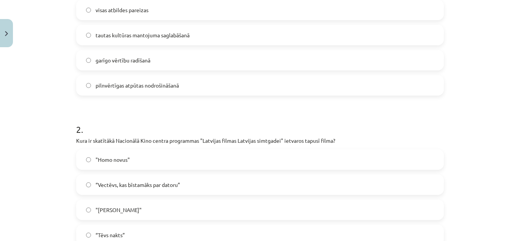
scroll to position [266, 0]
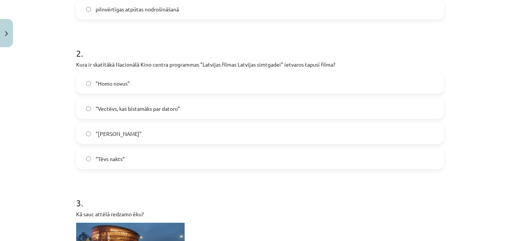
click at [173, 108] on span "“Vectēvs, kas bīstamāks par datoru”" at bounding box center [137, 109] width 84 height 8
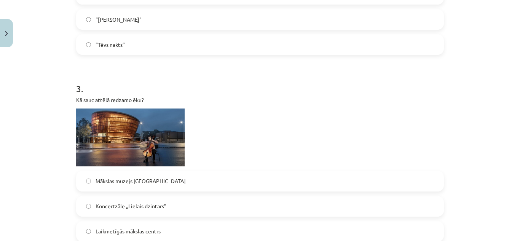
scroll to position [456, 0]
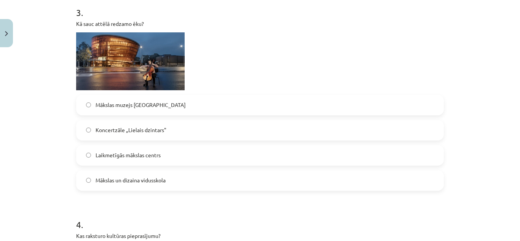
click at [158, 127] on span "Koncertzāle „Lielais dzintars"" at bounding box center [130, 130] width 71 height 8
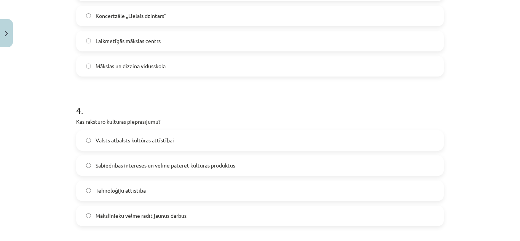
scroll to position [609, 0]
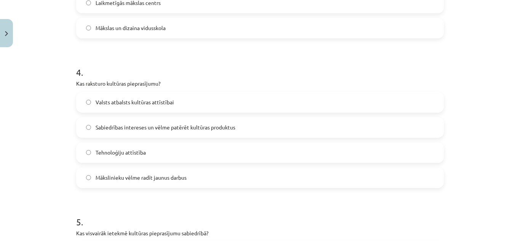
click at [226, 126] on span "Sabiedrības intereses un vēlme patērēt kultūras produktus" at bounding box center [165, 127] width 140 height 8
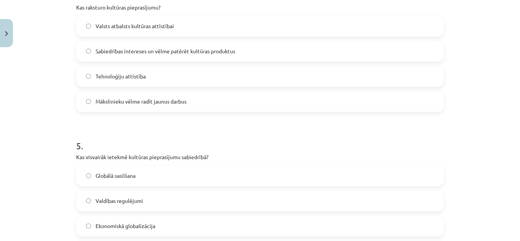
scroll to position [761, 0]
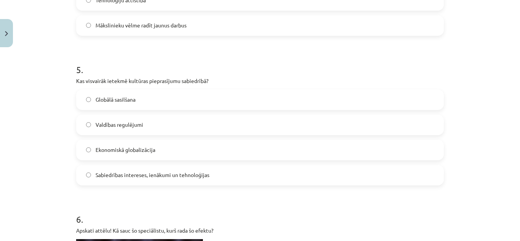
click at [153, 153] on label "Ekonomiskā globalizācija" at bounding box center [260, 149] width 366 height 19
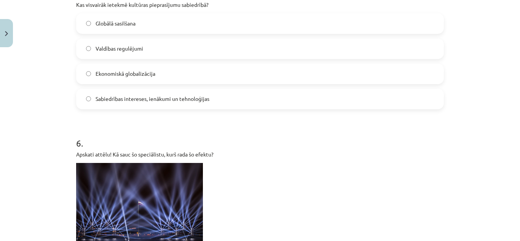
click at [188, 100] on span "Sabiedrības intereses, ienākumi un tehnoloģijas" at bounding box center [152, 99] width 114 height 8
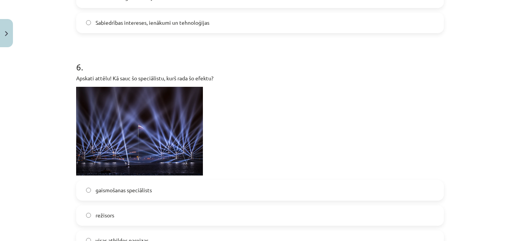
scroll to position [989, 0]
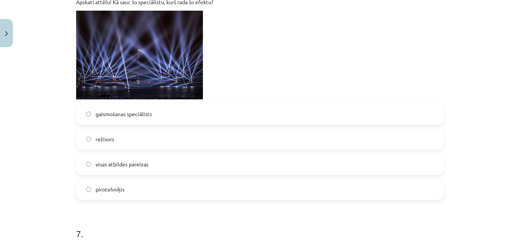
click at [170, 110] on label "gaismošanas speciālists" at bounding box center [260, 114] width 366 height 19
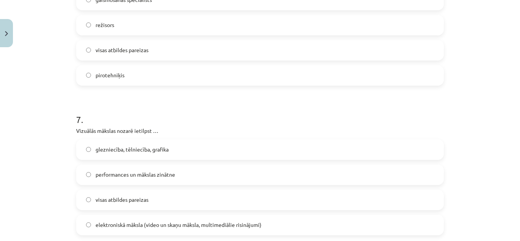
scroll to position [1141, 0]
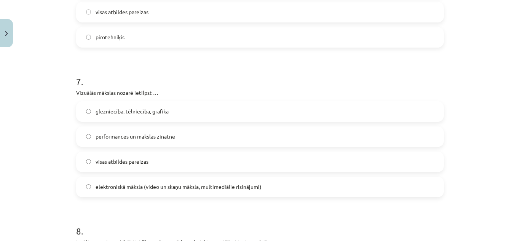
click at [172, 169] on label "visas atbildes pareizas" at bounding box center [260, 161] width 366 height 19
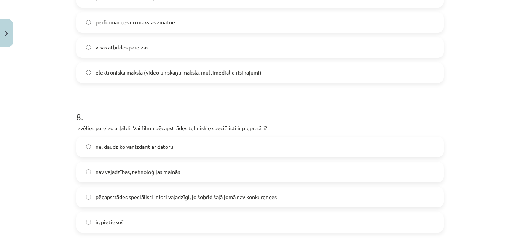
click at [254, 196] on span "pēcapstrādes speciālisti ir ļoti vajadzīgi, jo šobrīd šajā jomā nav konkurences" at bounding box center [185, 197] width 181 height 8
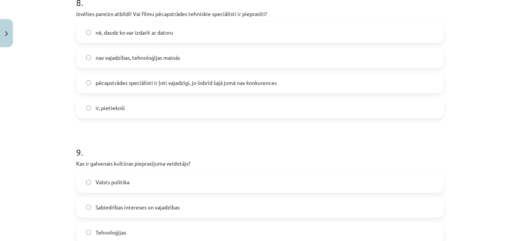
scroll to position [1445, 0]
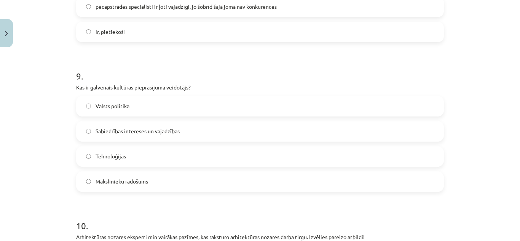
click at [140, 172] on label "Mākslinieku radošums" at bounding box center [260, 181] width 366 height 19
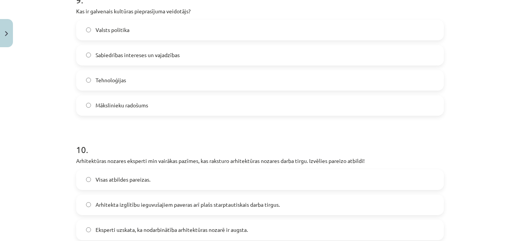
scroll to position [1598, 0]
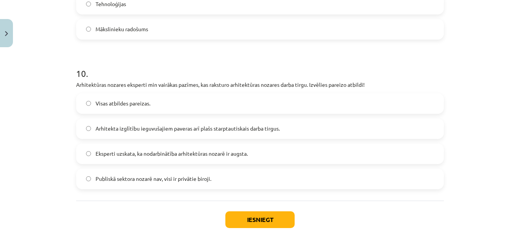
click at [203, 155] on span "Eksperti uzskata, ka nodarbinātība arhitektūras nozarē ir augsta." at bounding box center [171, 153] width 152 height 8
click at [255, 216] on button "Iesniegt" at bounding box center [259, 219] width 69 height 17
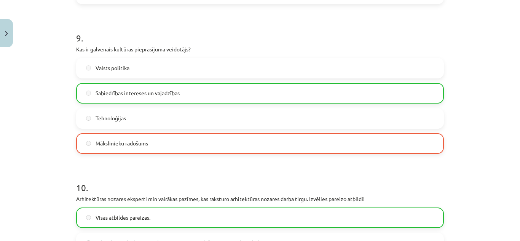
scroll to position [1658, 0]
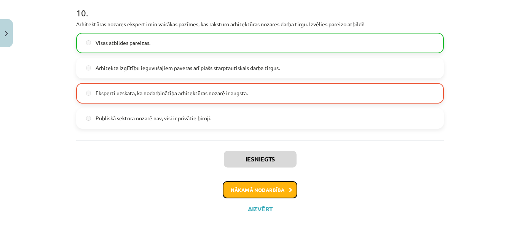
click at [251, 187] on button "Nākamā nodarbība" at bounding box center [260, 189] width 75 height 17
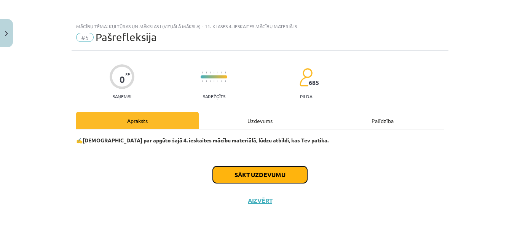
click at [260, 174] on button "Sākt uzdevumu" at bounding box center [260, 174] width 94 height 17
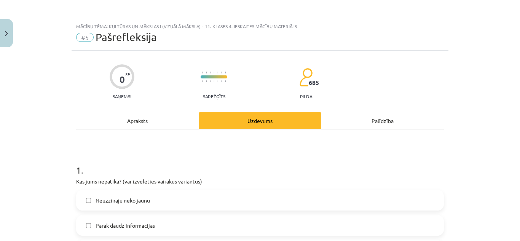
scroll to position [76, 0]
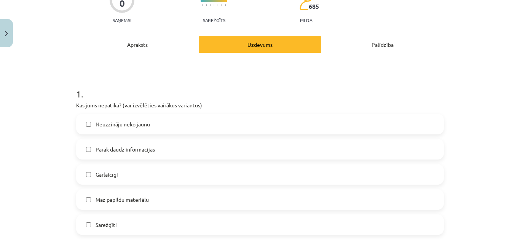
click at [152, 146] on label "Pārāk daudz informācijas" at bounding box center [260, 149] width 366 height 19
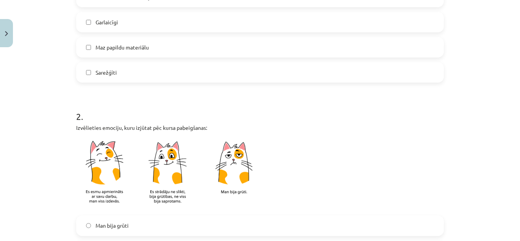
scroll to position [304, 0]
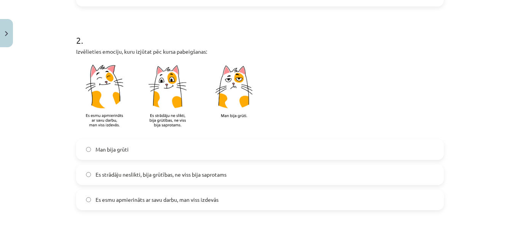
click at [162, 170] on label "Es strādāju neslikti, bija grūtības, ne viss bija saprotams" at bounding box center [260, 174] width 366 height 19
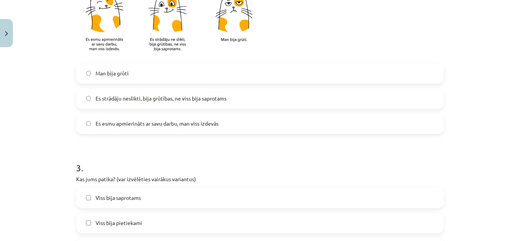
scroll to position [456, 0]
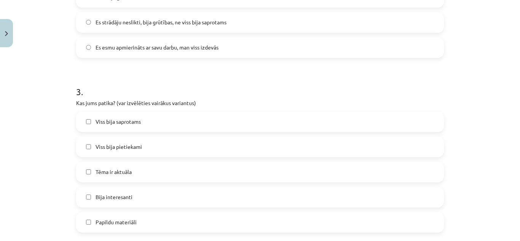
click at [140, 146] on label "Viss bija pietiekami" at bounding box center [260, 146] width 366 height 19
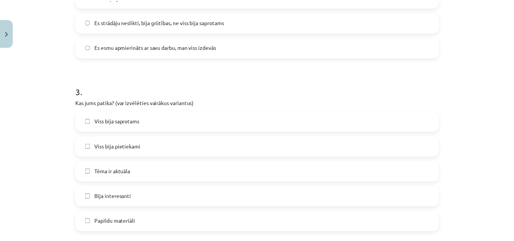
scroll to position [494, 0]
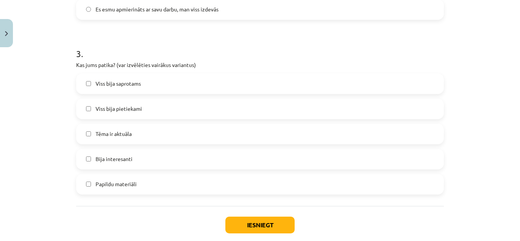
click at [135, 154] on label "Bija interesanti" at bounding box center [260, 158] width 366 height 19
click at [95, 156] on span "Bija interesanti" at bounding box center [113, 159] width 37 height 8
click at [88, 110] on label "Viss bija pietiekami" at bounding box center [260, 108] width 366 height 19
click at [257, 221] on button "Iesniegt" at bounding box center [259, 224] width 69 height 17
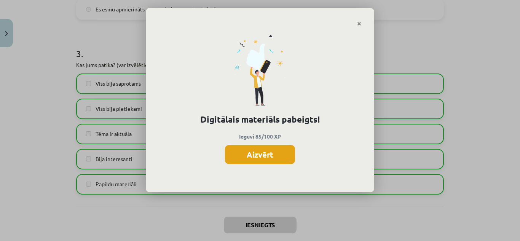
click at [239, 157] on button "Aizvērt" at bounding box center [260, 154] width 70 height 19
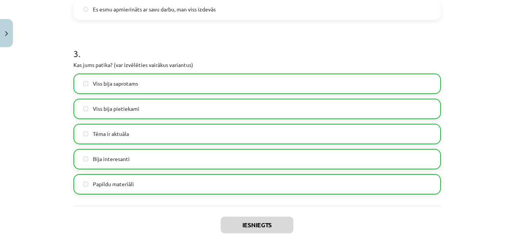
scroll to position [536, 0]
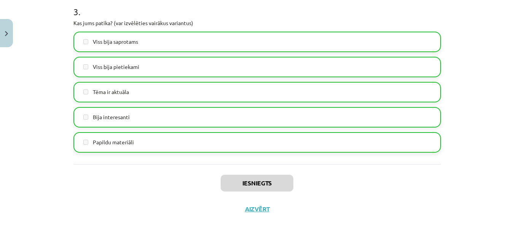
click at [251, 203] on div "Iesniegts Aizvērt" at bounding box center [256, 190] width 367 height 53
click at [251, 206] on button "Aizvērt" at bounding box center [257, 209] width 29 height 8
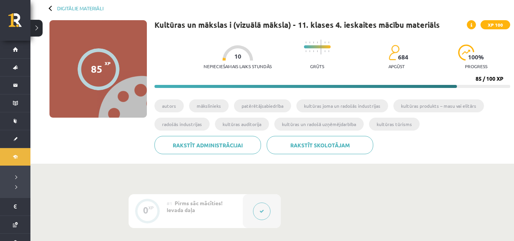
scroll to position [0, 0]
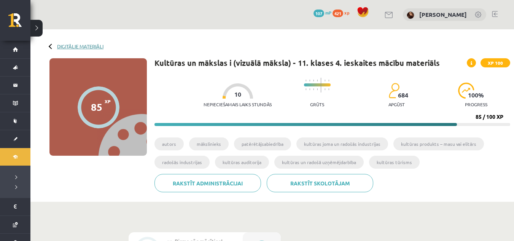
click at [70, 47] on link "Digitālie materiāli" at bounding box center [80, 46] width 46 height 6
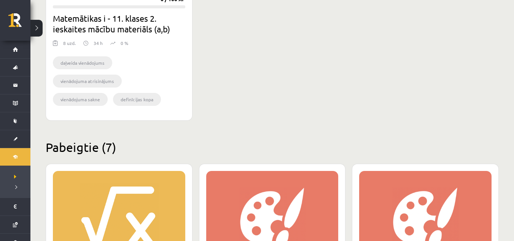
scroll to position [875, 0]
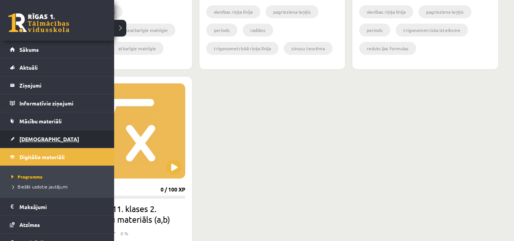
click at [34, 139] on span "[DEMOGRAPHIC_DATA]" at bounding box center [49, 138] width 60 height 7
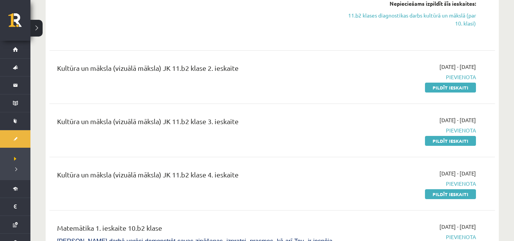
scroll to position [1217, 0]
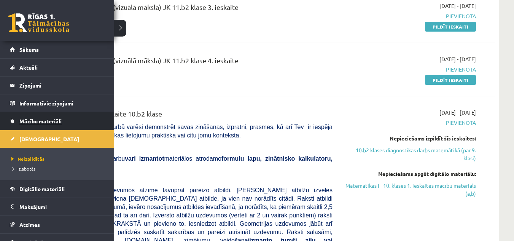
click at [41, 123] on span "Mācību materiāli" at bounding box center [40, 121] width 42 height 7
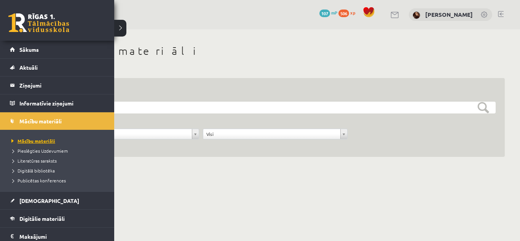
click at [48, 138] on span "Mācību materiāli" at bounding box center [33, 141] width 46 height 6
click at [46, 103] on legend "Informatīvie ziņojumi 0" at bounding box center [61, 102] width 85 height 17
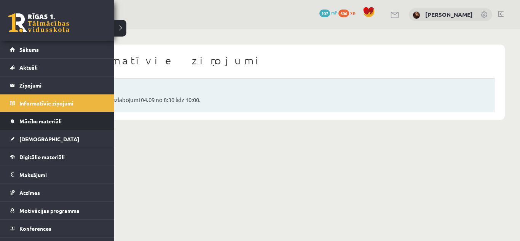
click at [33, 118] on span "Mācību materiāli" at bounding box center [40, 121] width 42 height 7
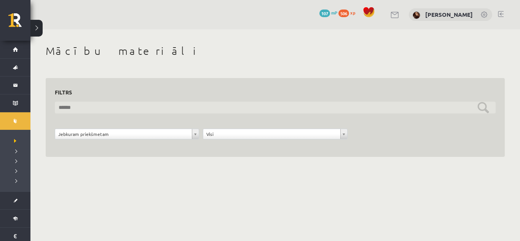
click at [175, 110] on input "text" at bounding box center [275, 108] width 440 height 12
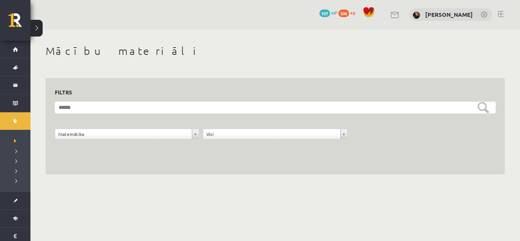
click at [341, 128] on form "**********" at bounding box center [275, 125] width 440 height 46
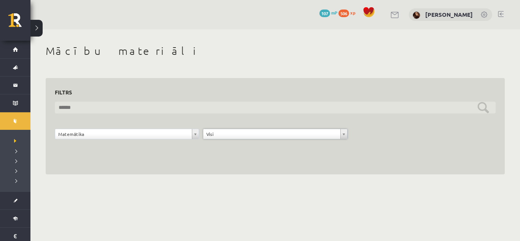
click at [487, 109] on input "text" at bounding box center [275, 108] width 440 height 12
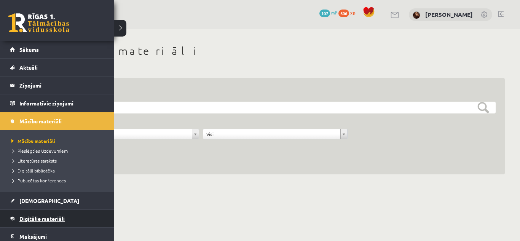
click at [36, 217] on span "Digitālie materiāli" at bounding box center [41, 218] width 45 height 7
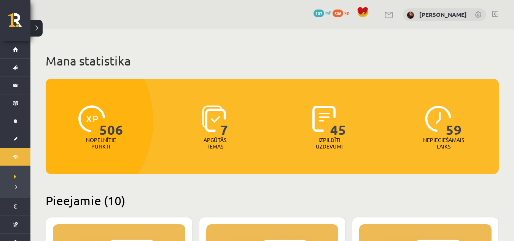
scroll to position [76, 0]
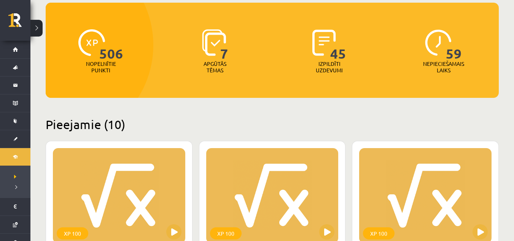
click at [451, 57] on span "59" at bounding box center [454, 44] width 16 height 31
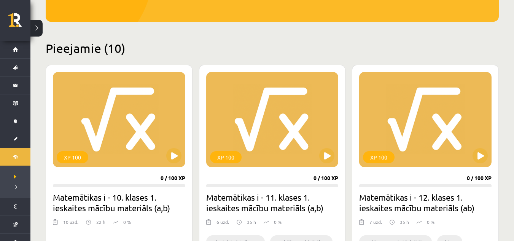
scroll to position [114, 0]
